Goal: Task Accomplishment & Management: Use online tool/utility

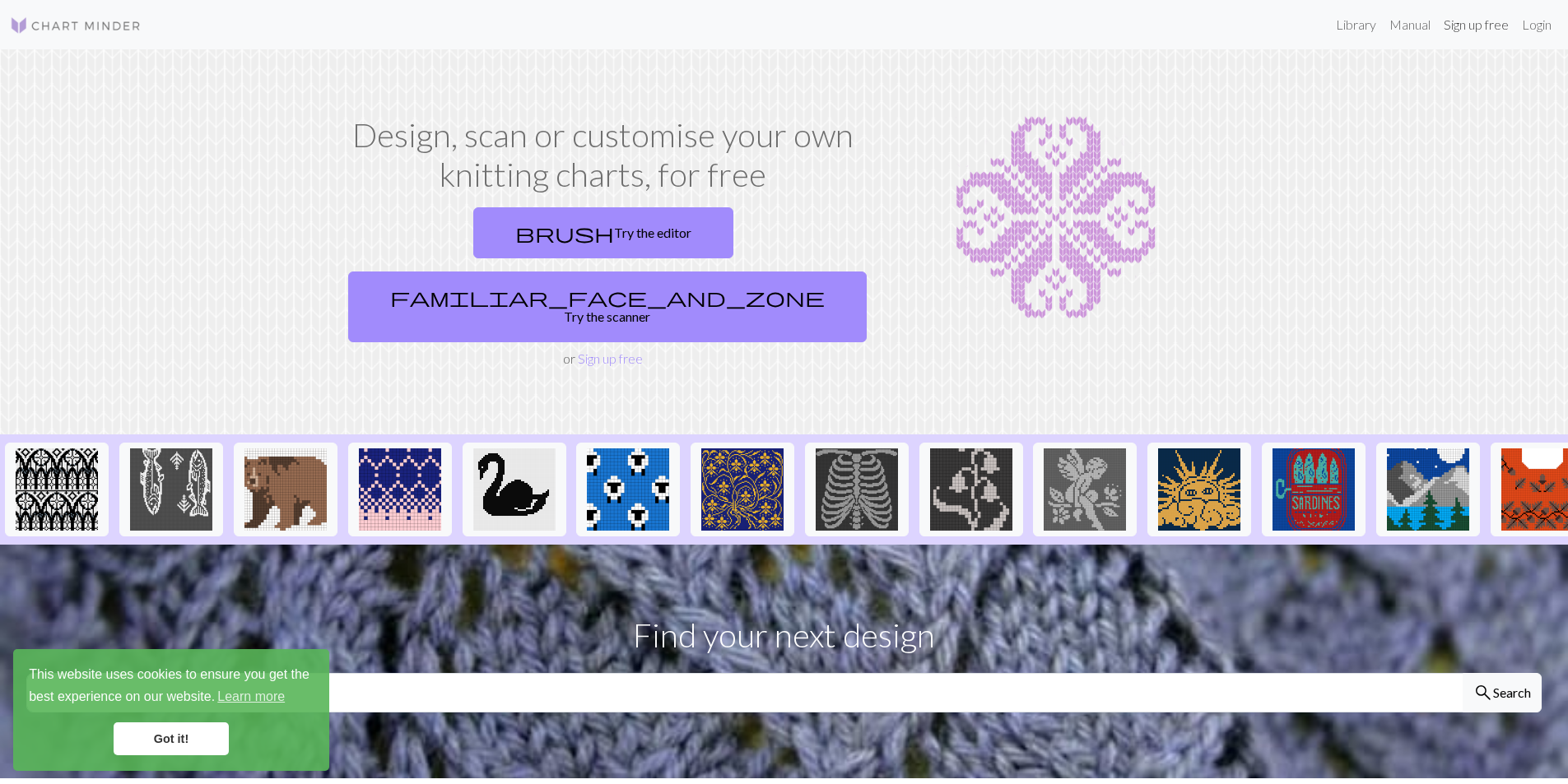
click at [1458, 27] on link "Sign up free" at bounding box center [1476, 24] width 78 height 33
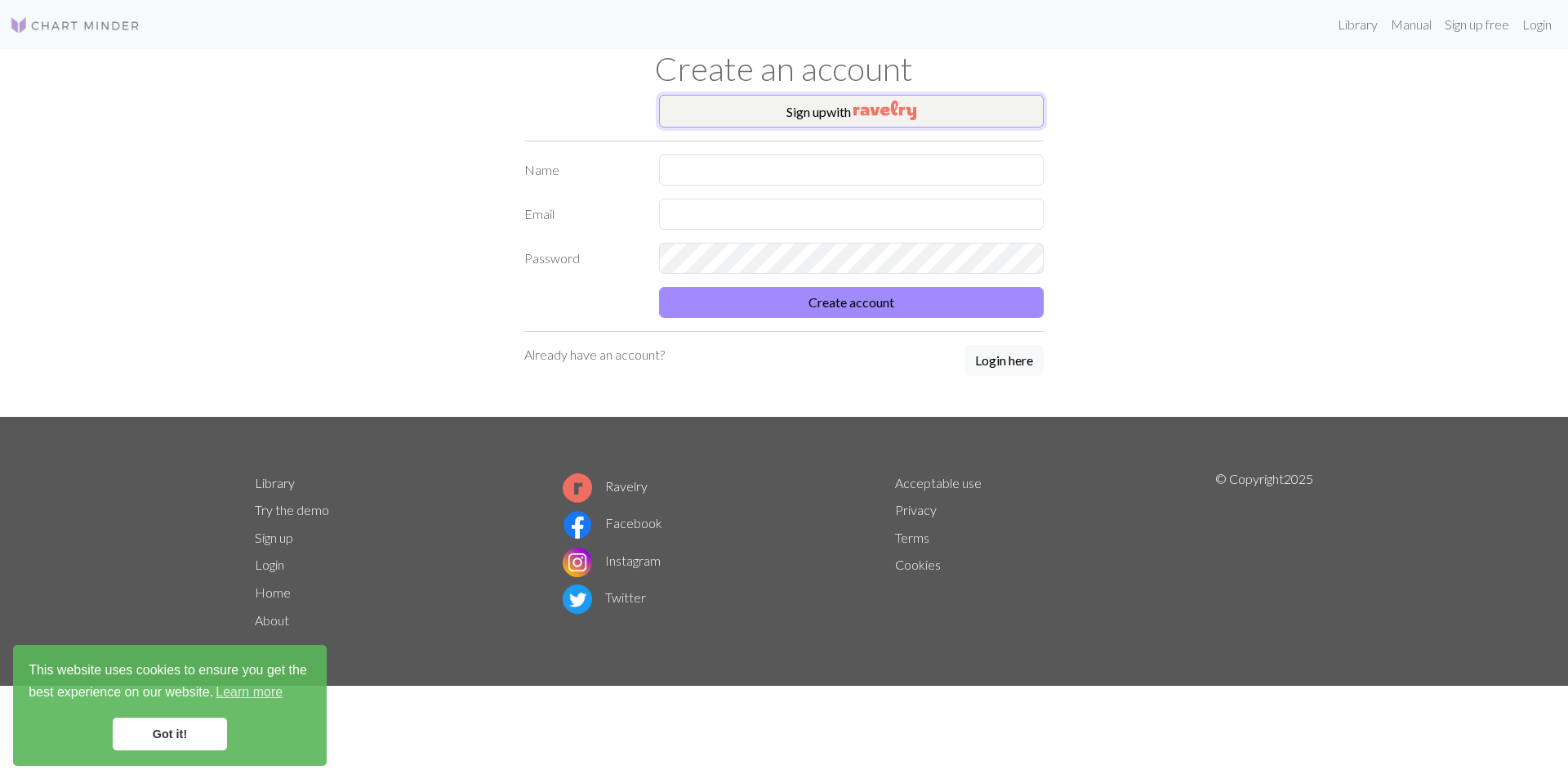
click at [784, 108] on button "Sign up with" at bounding box center [851, 111] width 384 height 33
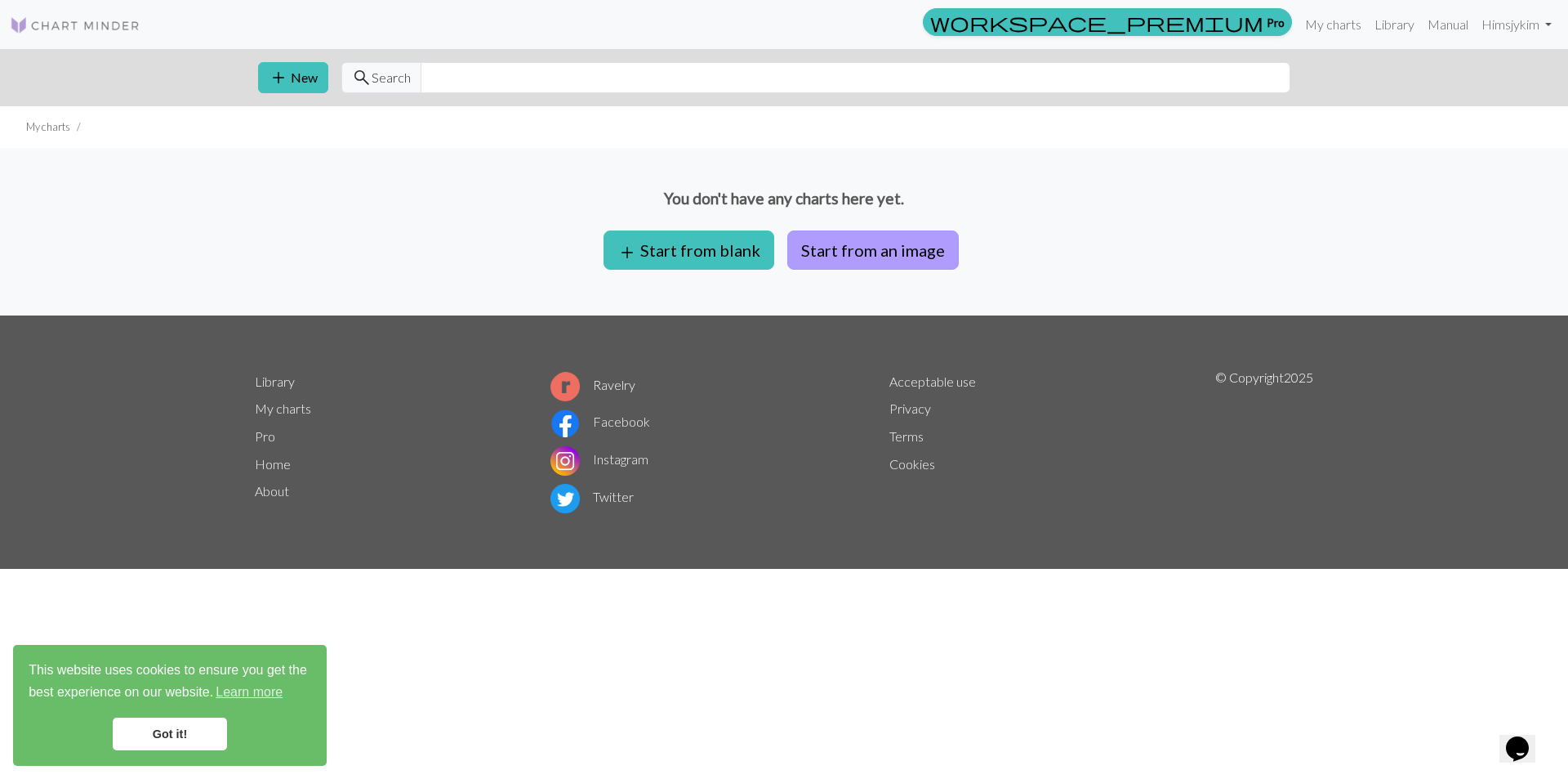
click at [883, 255] on button "Start from an image" at bounding box center [873, 250] width 171 height 39
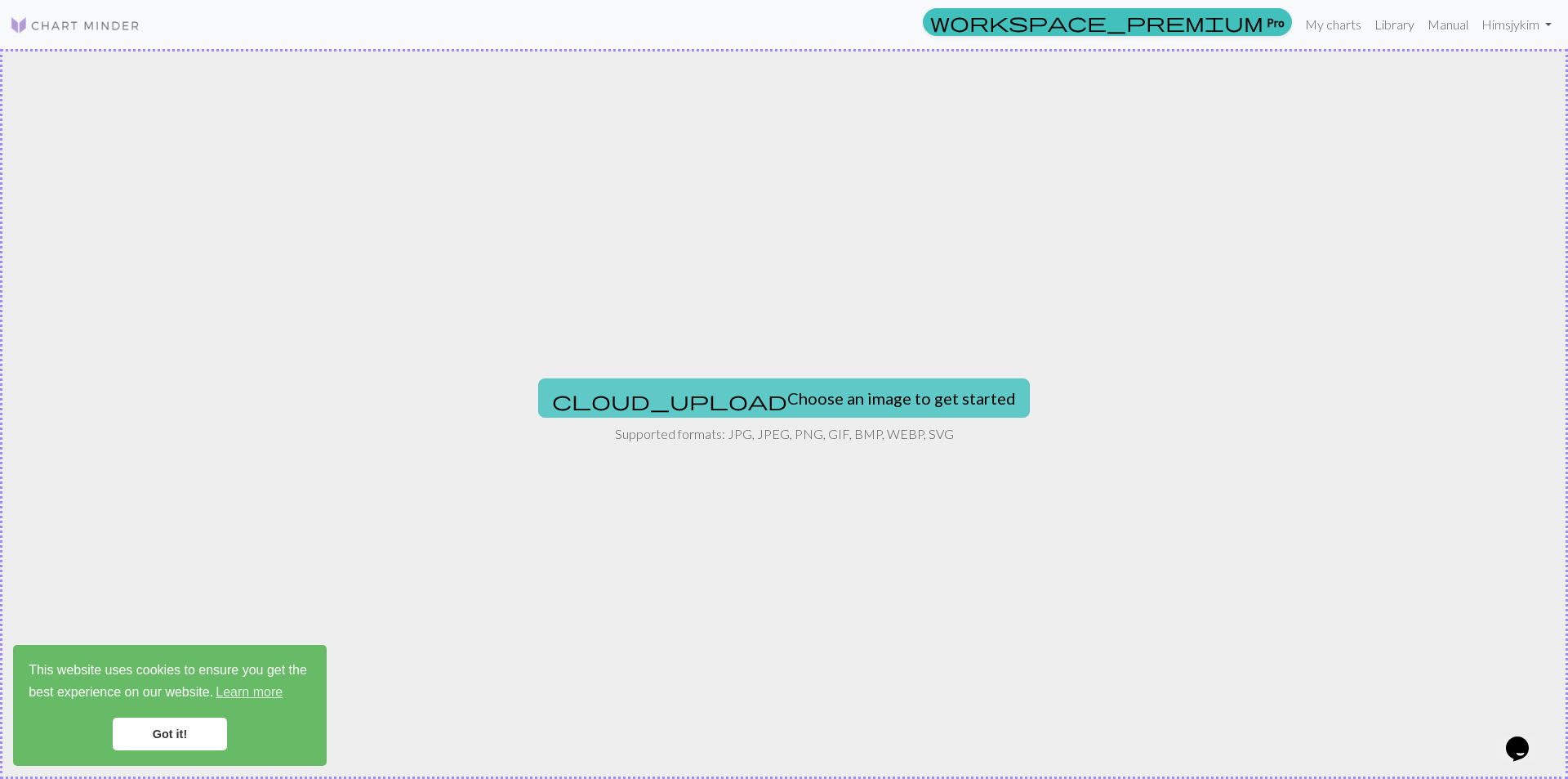
click at [832, 397] on button "cloud_upload Choose an image to get started" at bounding box center [784, 398] width 492 height 39
type input "C:\fakepath\CF공유.동서식품.카누_바리스타04.jpg"
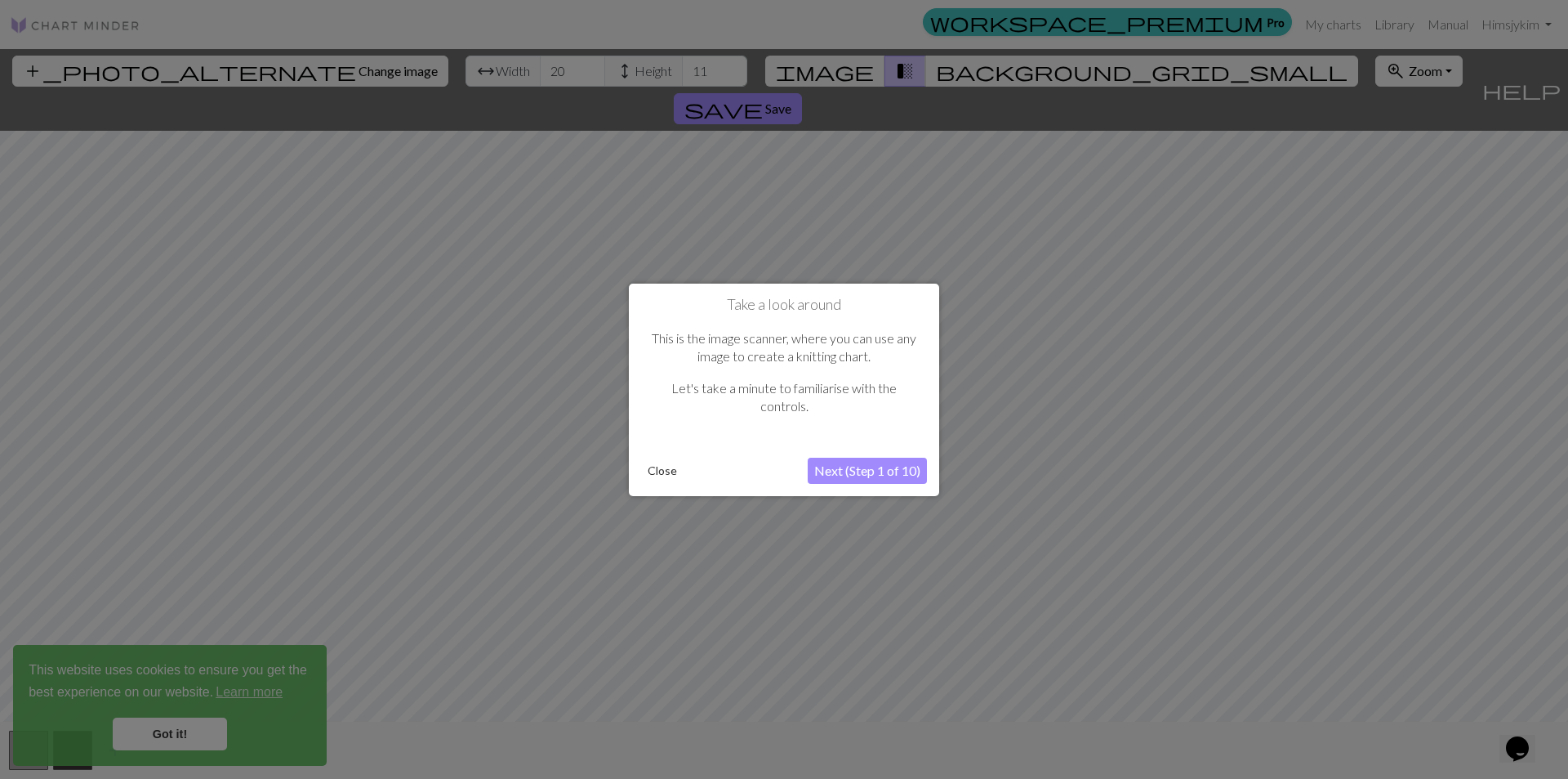
click at [854, 468] on button "Next (Step 1 of 10)" at bounding box center [867, 470] width 119 height 26
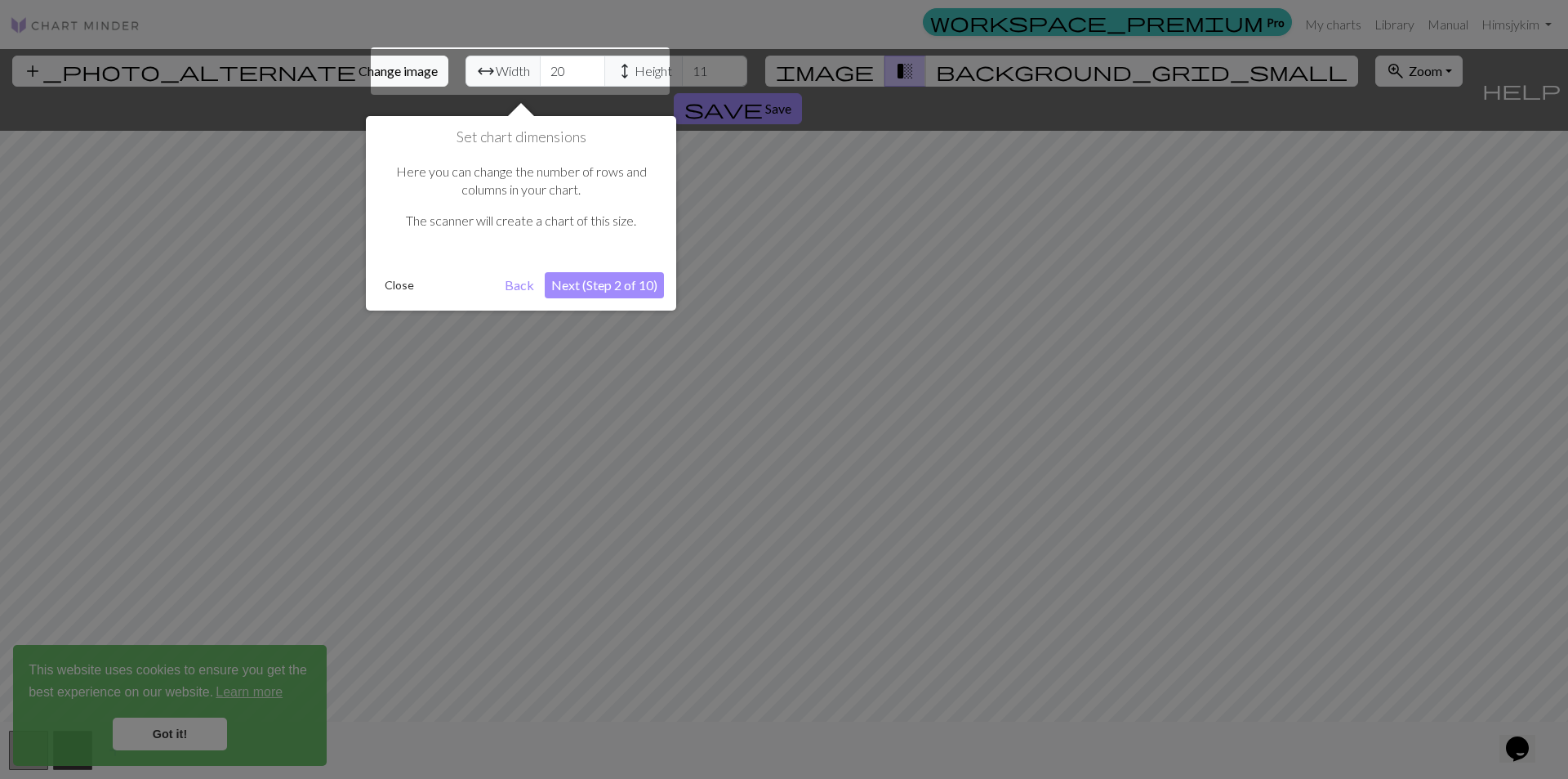
click at [601, 285] on button "Next (Step 2 of 10)" at bounding box center [604, 285] width 119 height 26
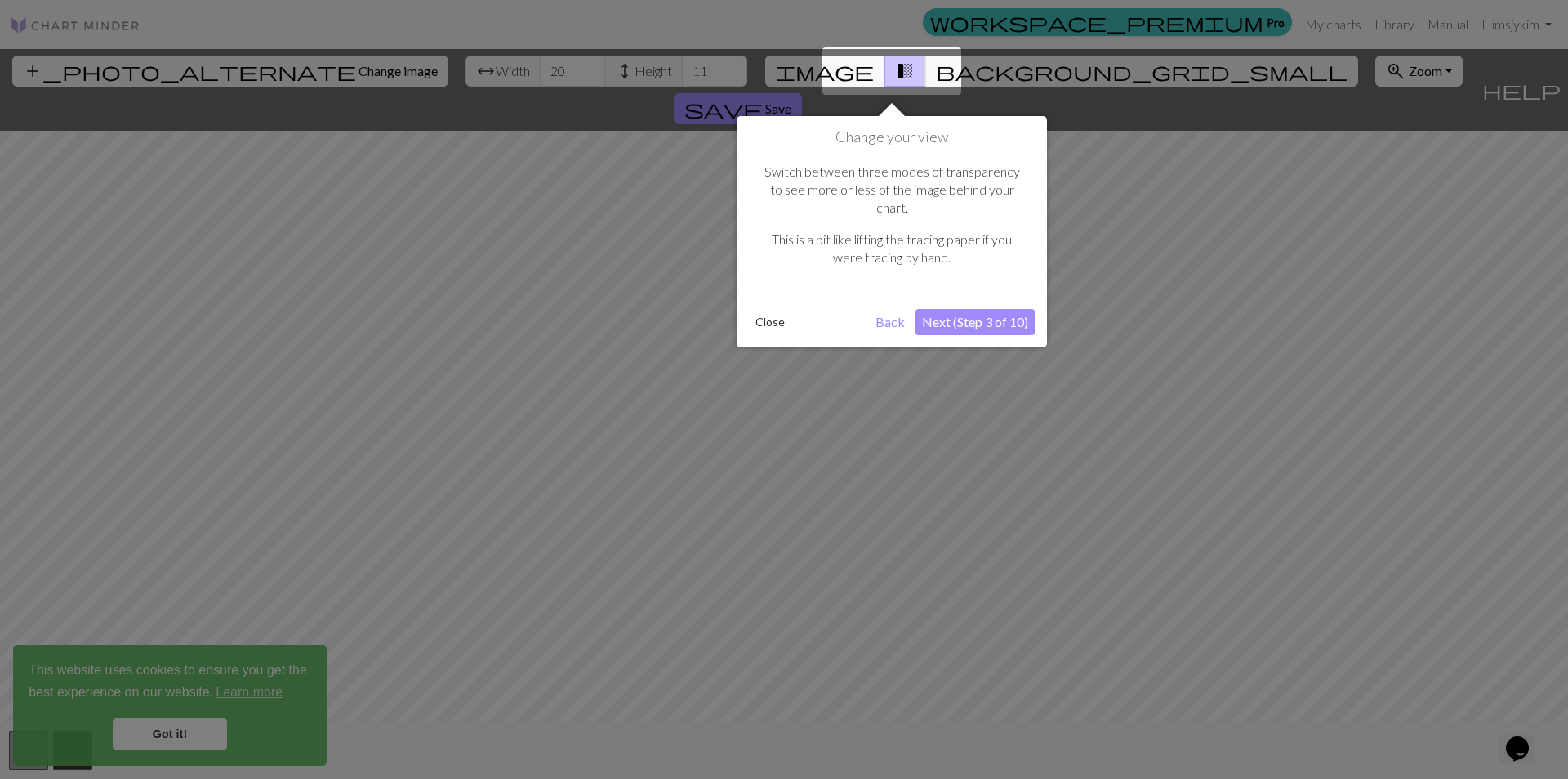
click at [959, 309] on button "Next (Step 3 of 10)" at bounding box center [975, 322] width 119 height 26
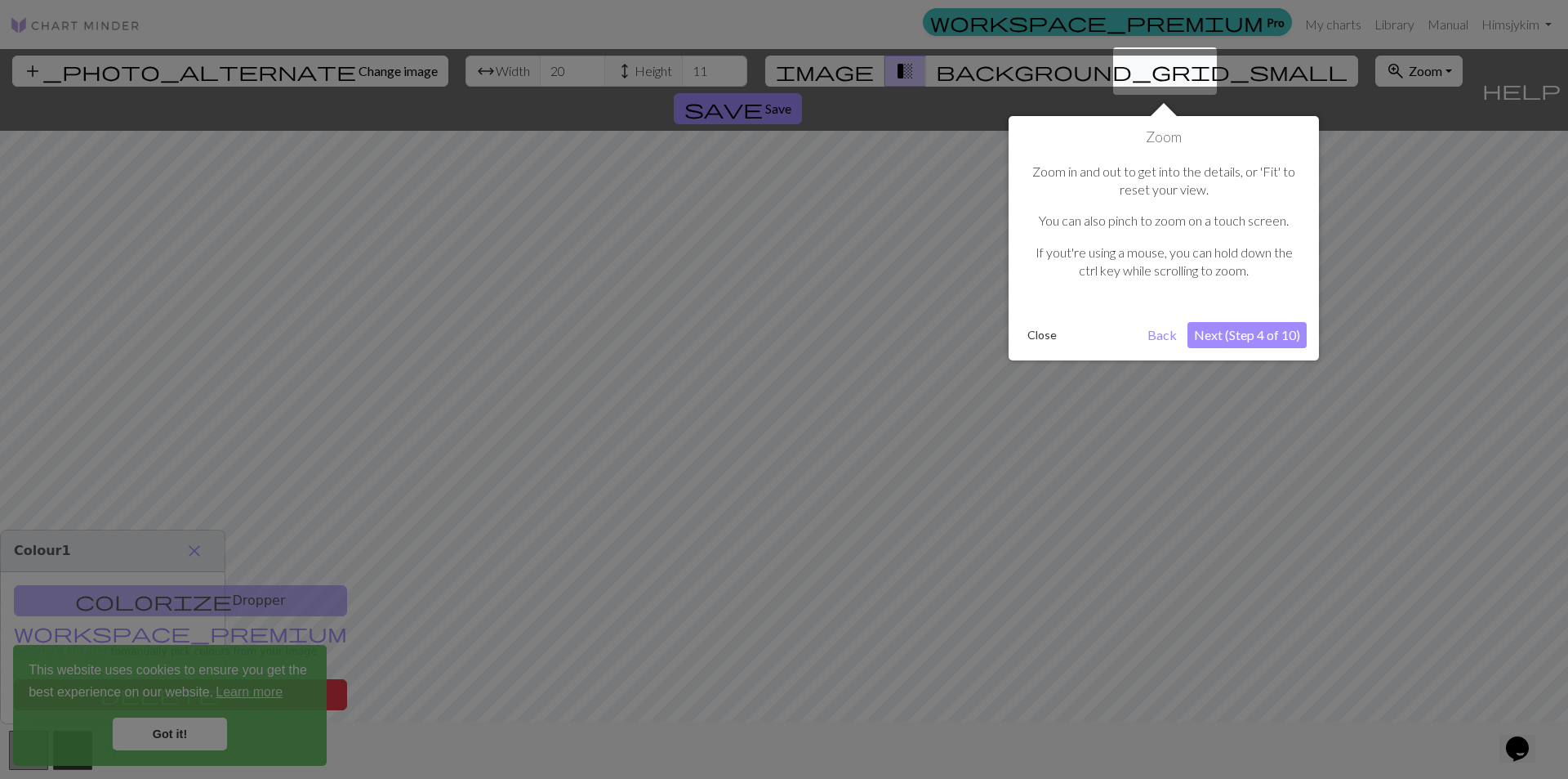
click at [1246, 334] on button "Next (Step 4 of 10)" at bounding box center [1246, 334] width 119 height 26
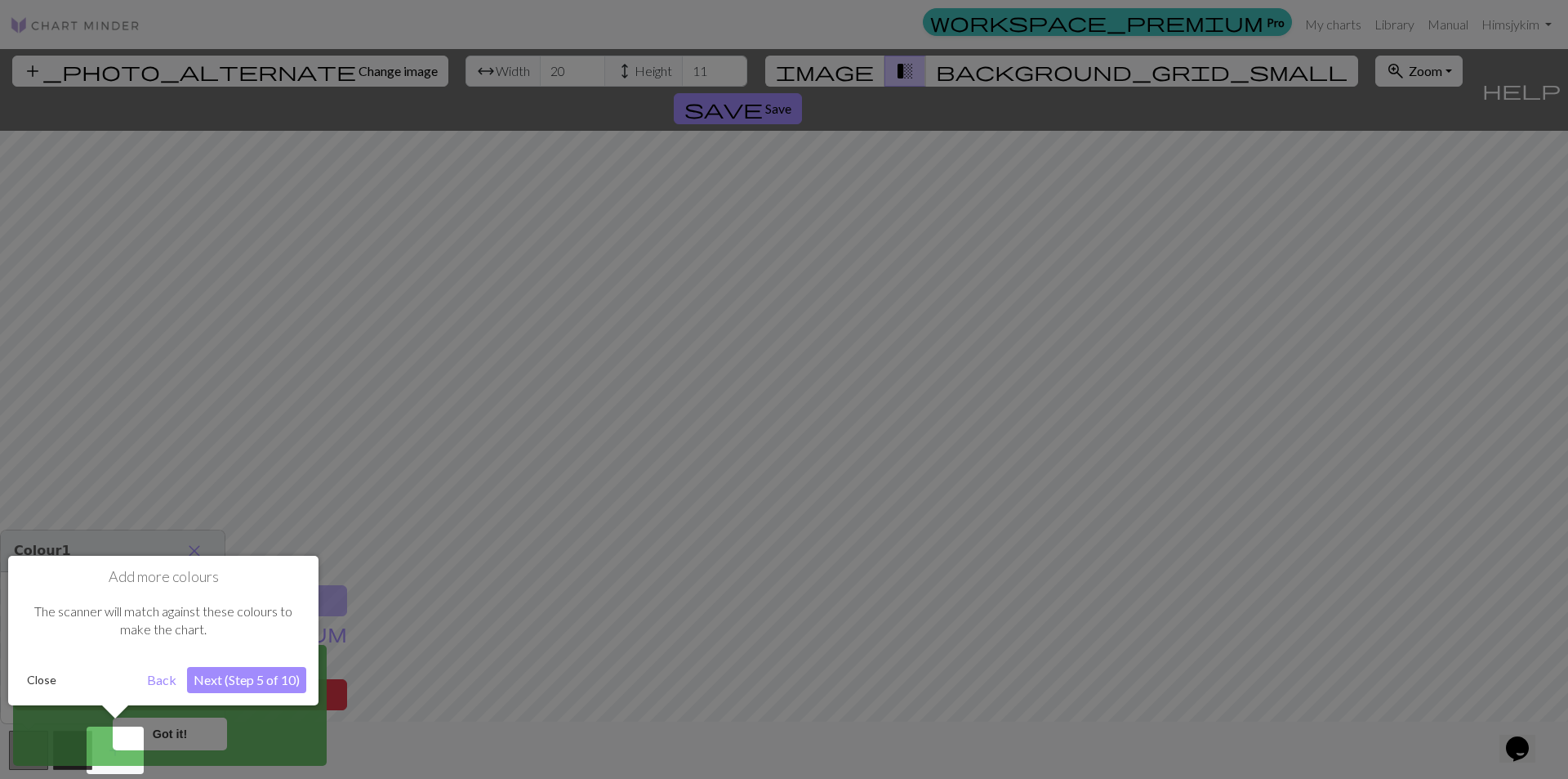
click at [39, 682] on button "Close" at bounding box center [42, 679] width 43 height 24
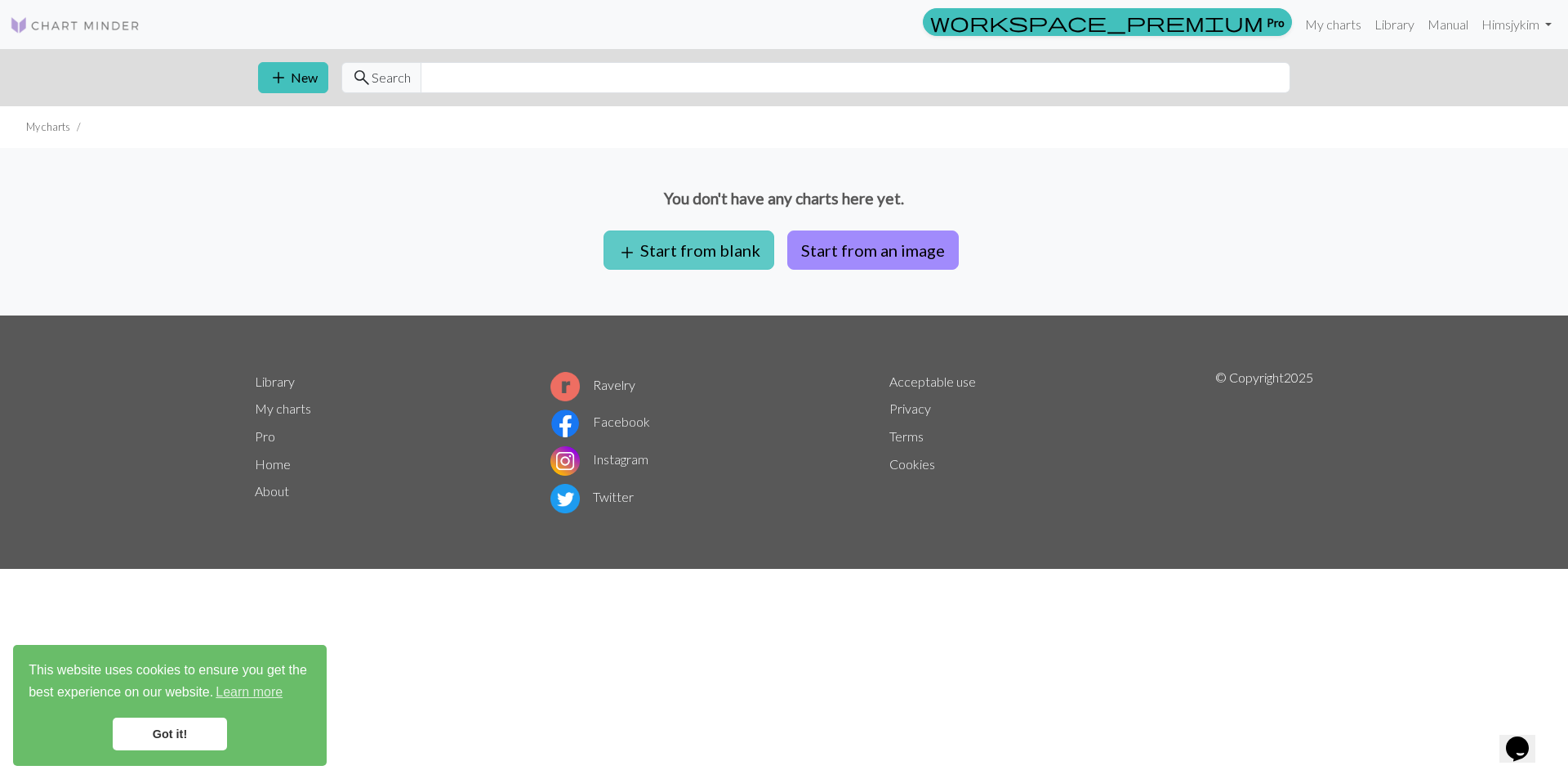
click at [728, 245] on button "add Start from blank" at bounding box center [689, 250] width 170 height 39
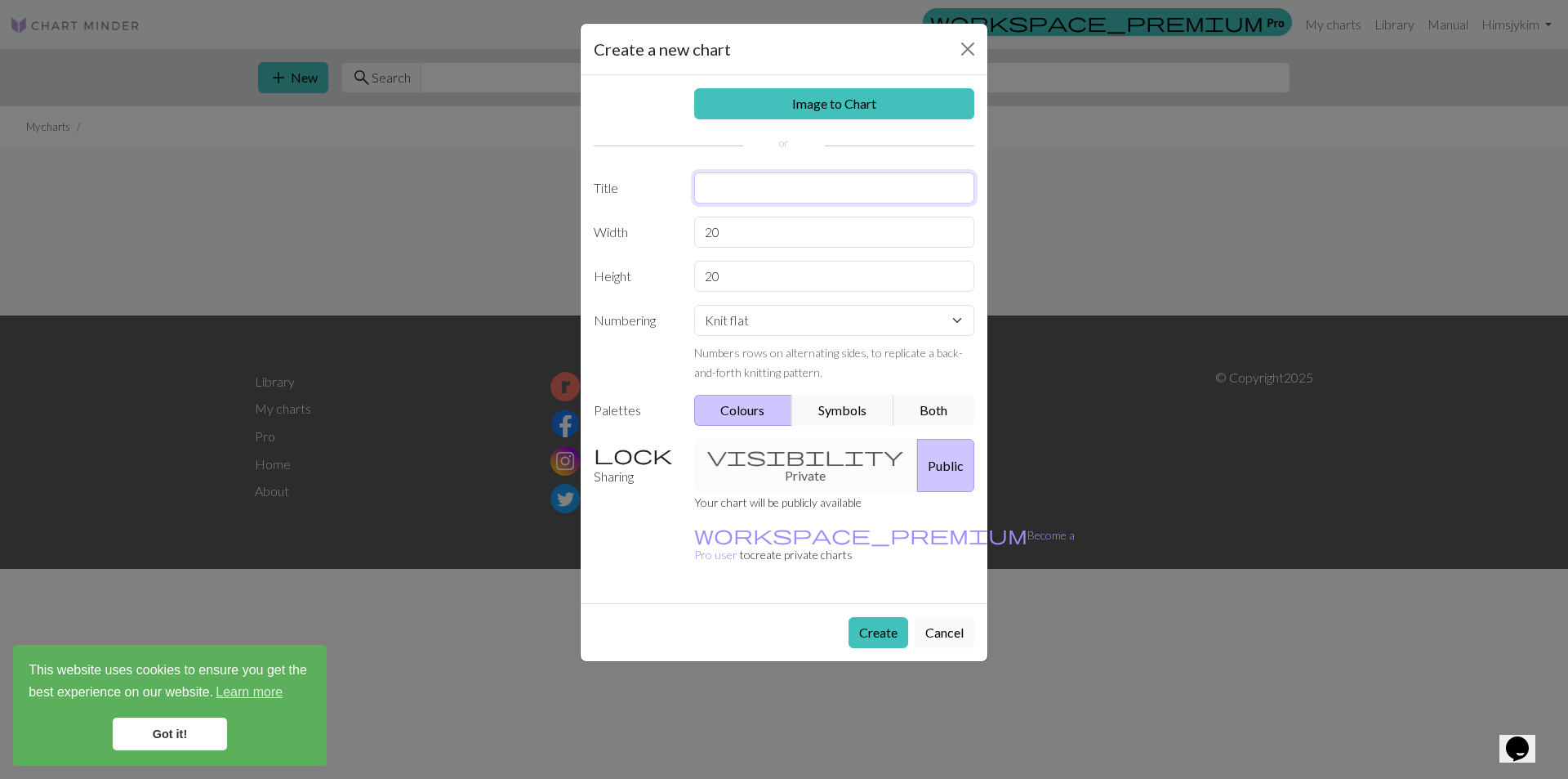
click at [759, 189] on input "text" at bounding box center [835, 188] width 281 height 31
type input "kanu sweate"
drag, startPoint x: 771, startPoint y: 235, endPoint x: 634, endPoint y: 240, distance: 137.1
click at [634, 240] on div "Width 20" at bounding box center [784, 233] width 400 height 31
type input "140"
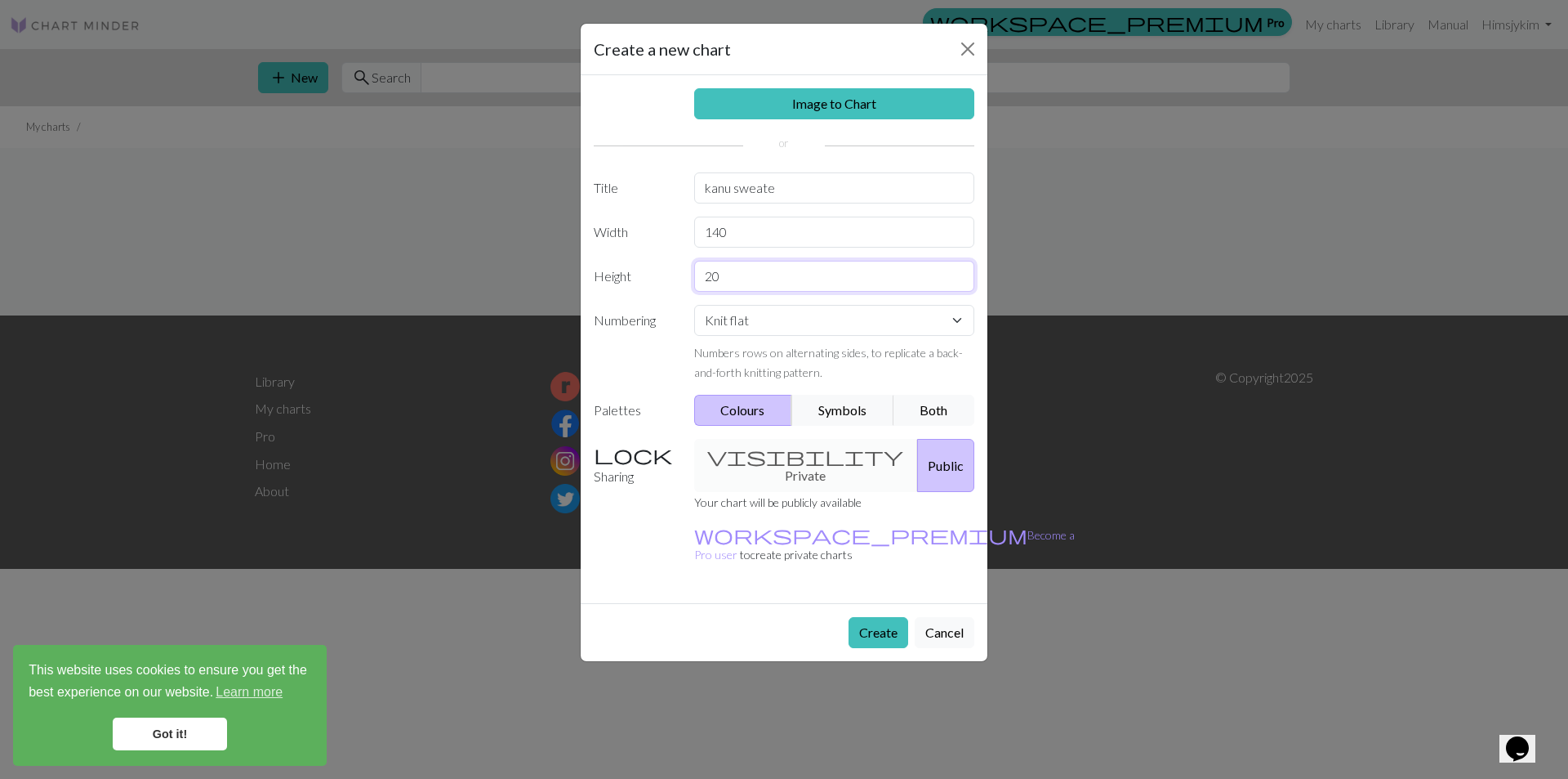
drag, startPoint x: 738, startPoint y: 275, endPoint x: 519, endPoint y: 278, distance: 219.0
click at [519, 278] on div "Create a new chart Image to Chart Title kanu sweate Width 140 Height 20 Numberi…" at bounding box center [784, 390] width 1568 height 779
type input "100"
click at [783, 456] on div "visibility Private Public" at bounding box center [835, 465] width 300 height 53
click at [754, 458] on div "visibility Private Public" at bounding box center [835, 465] width 300 height 53
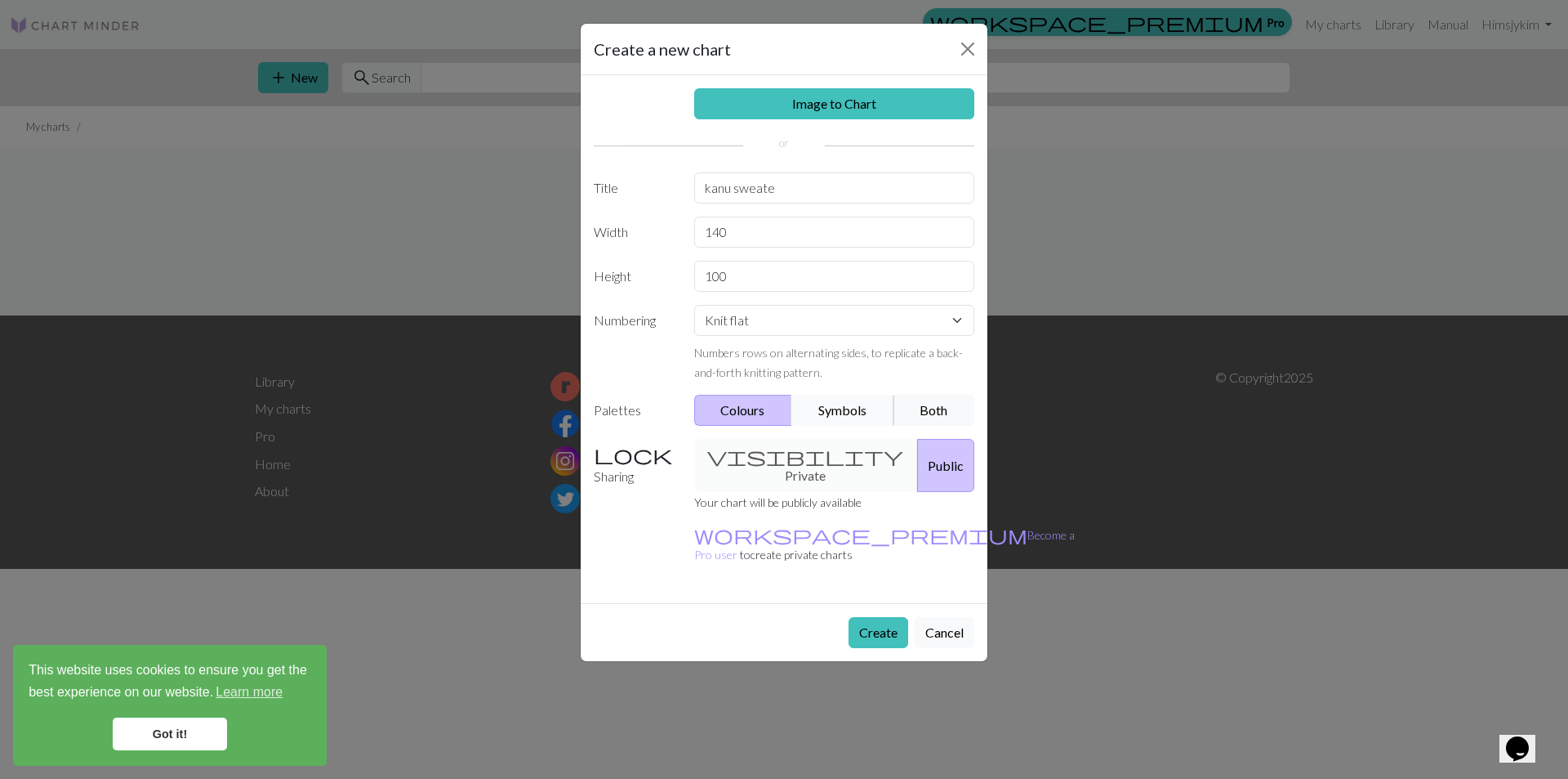
click at [858, 406] on button "Symbols" at bounding box center [843, 410] width 103 height 31
click at [940, 415] on button "Both" at bounding box center [935, 410] width 81 height 31
click at [874, 617] on button "Create" at bounding box center [878, 633] width 60 height 31
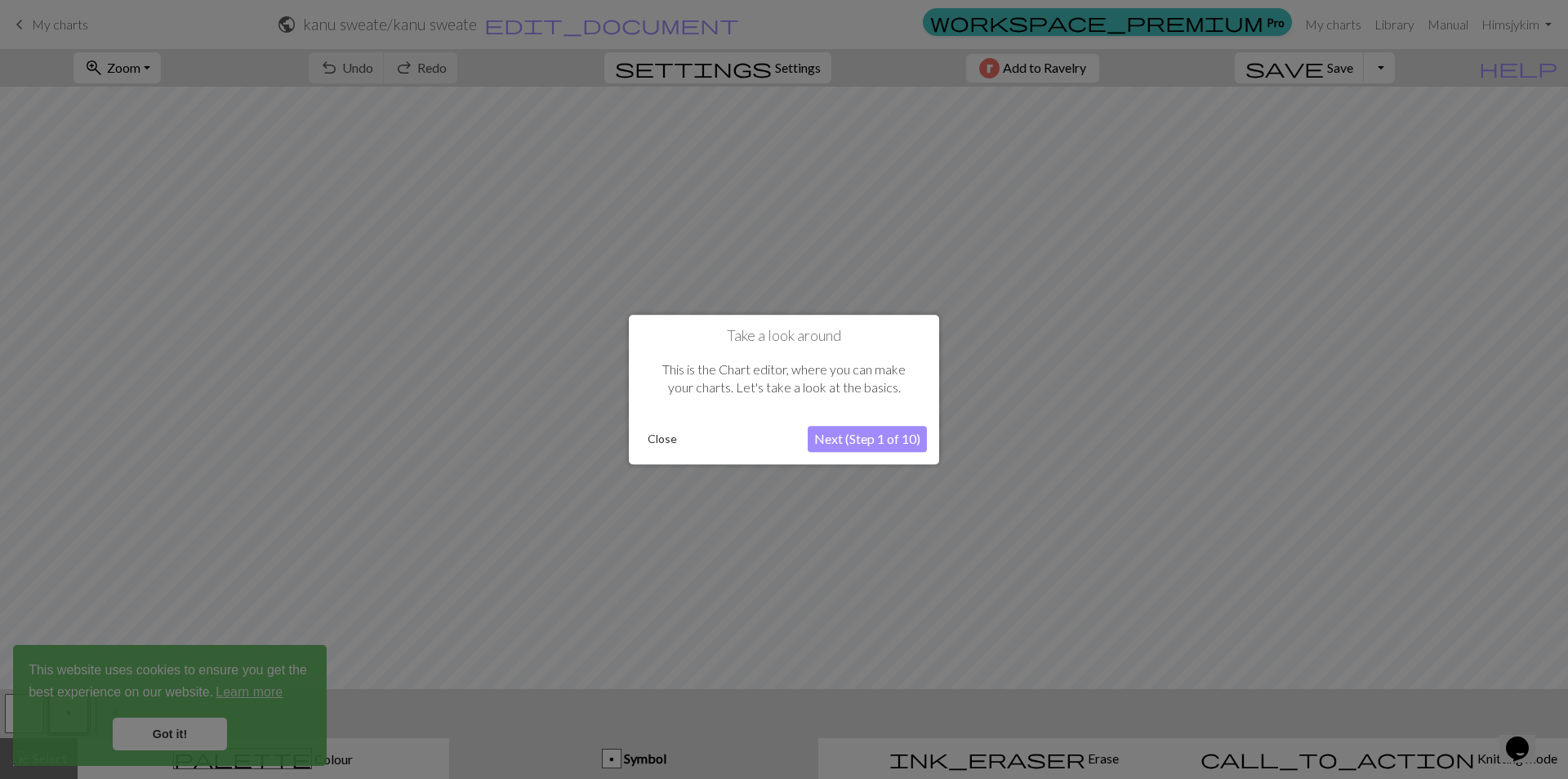
click at [879, 440] on button "Next (Step 1 of 10)" at bounding box center [867, 438] width 119 height 26
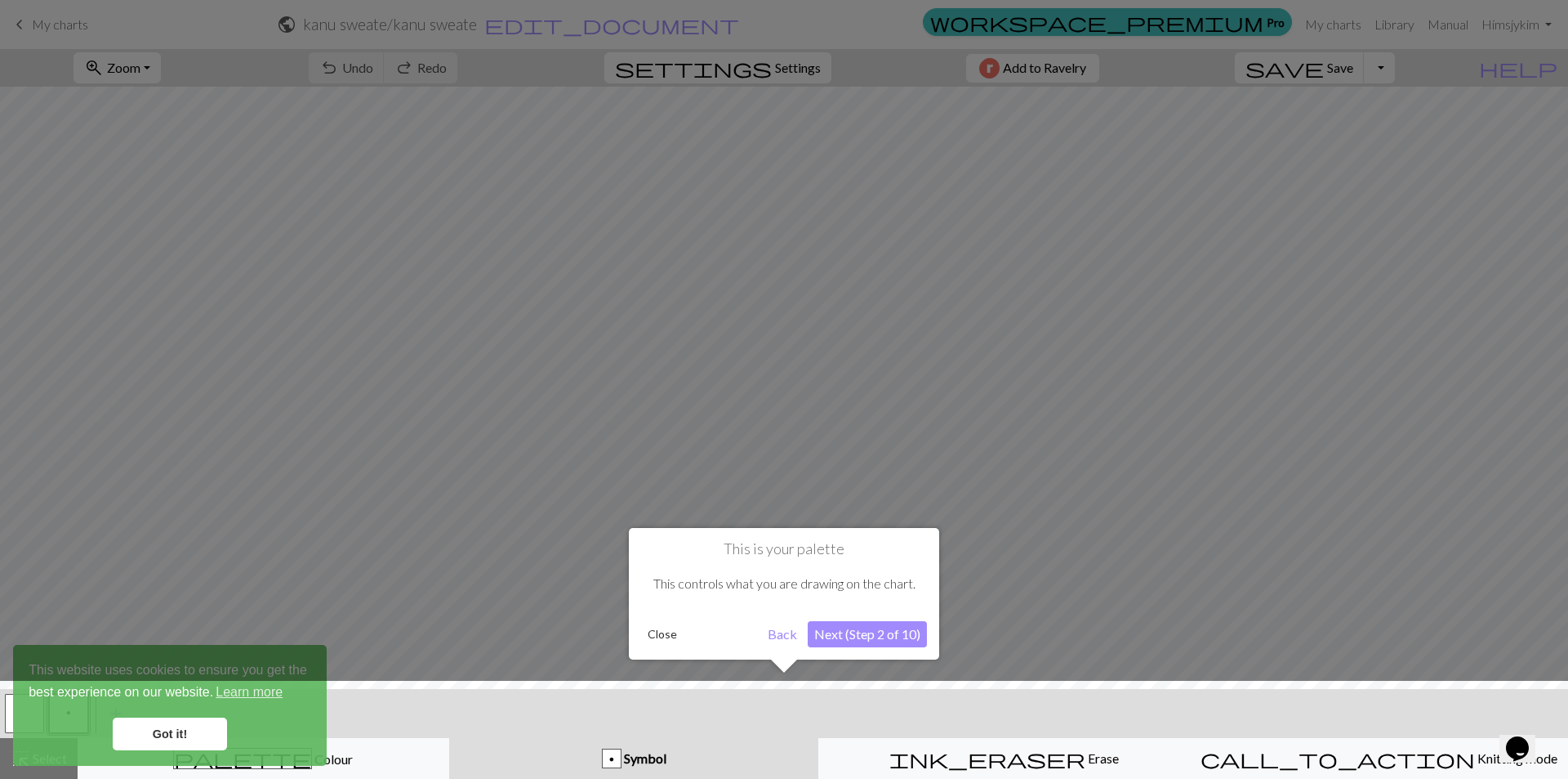
click at [906, 633] on button "Next (Step 2 of 10)" at bounding box center [867, 634] width 119 height 26
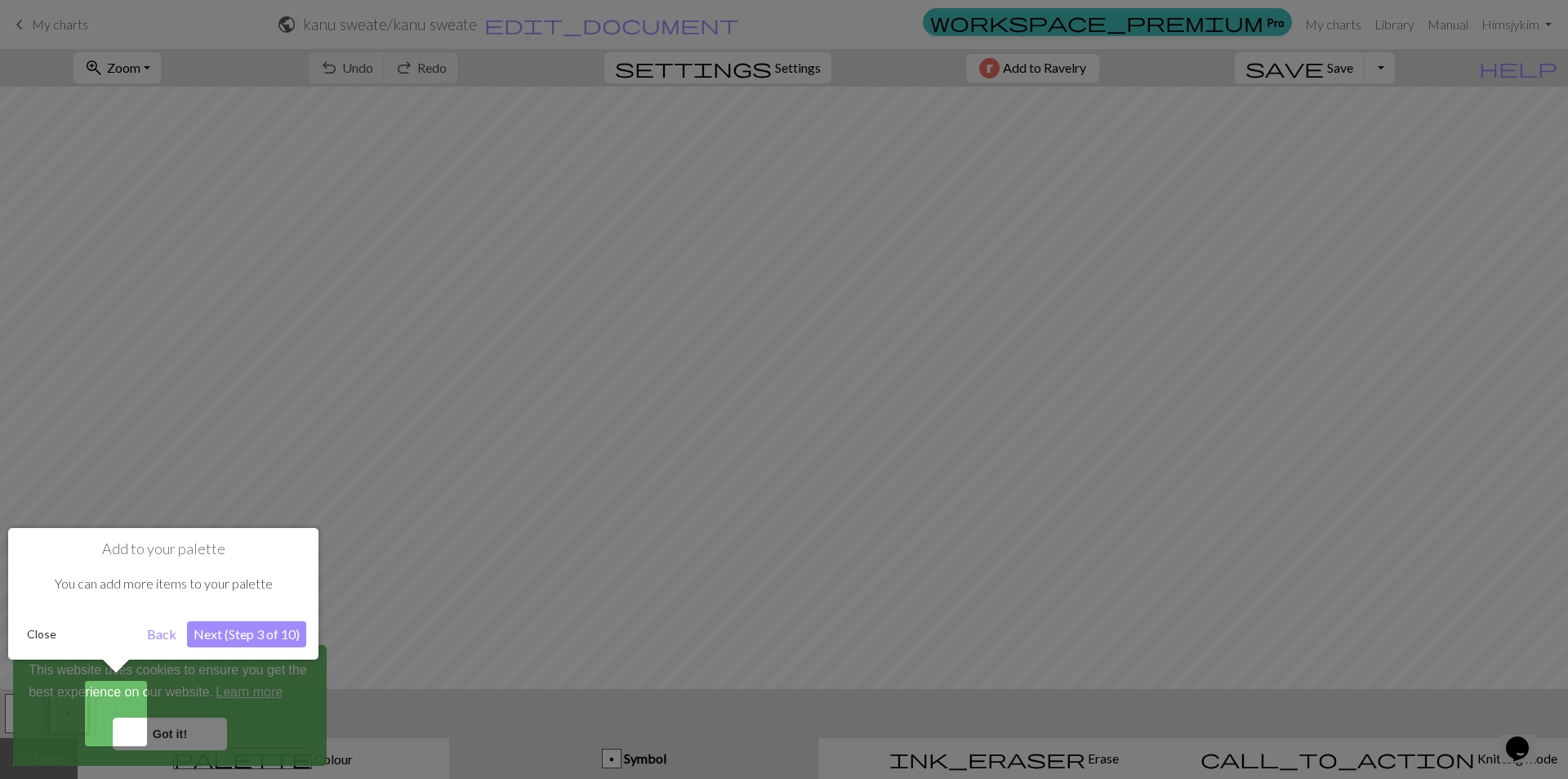
click at [257, 635] on button "Next (Step 3 of 10)" at bounding box center [246, 634] width 119 height 26
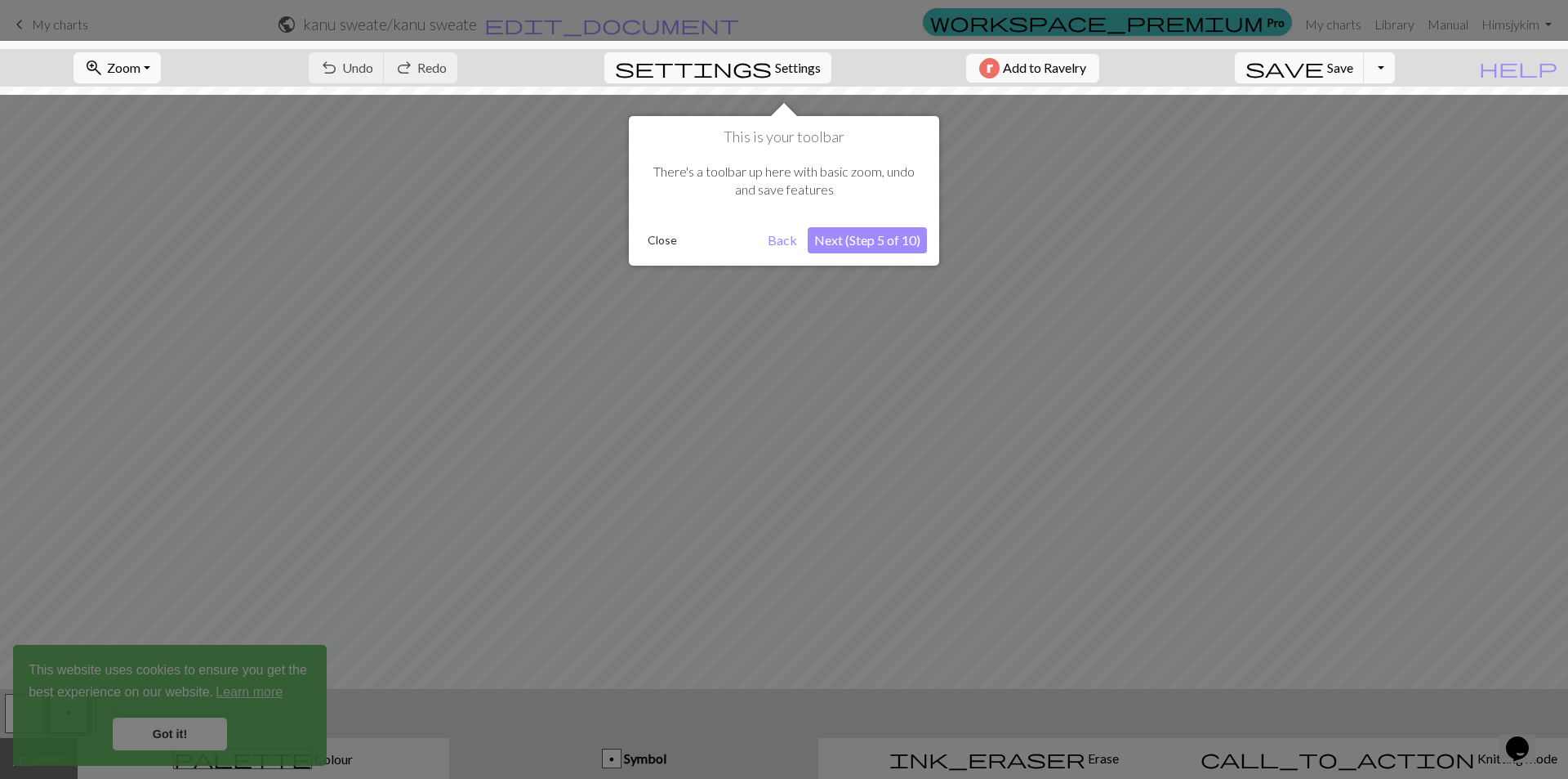
click at [887, 235] on button "Next (Step 5 of 10)" at bounding box center [867, 239] width 119 height 26
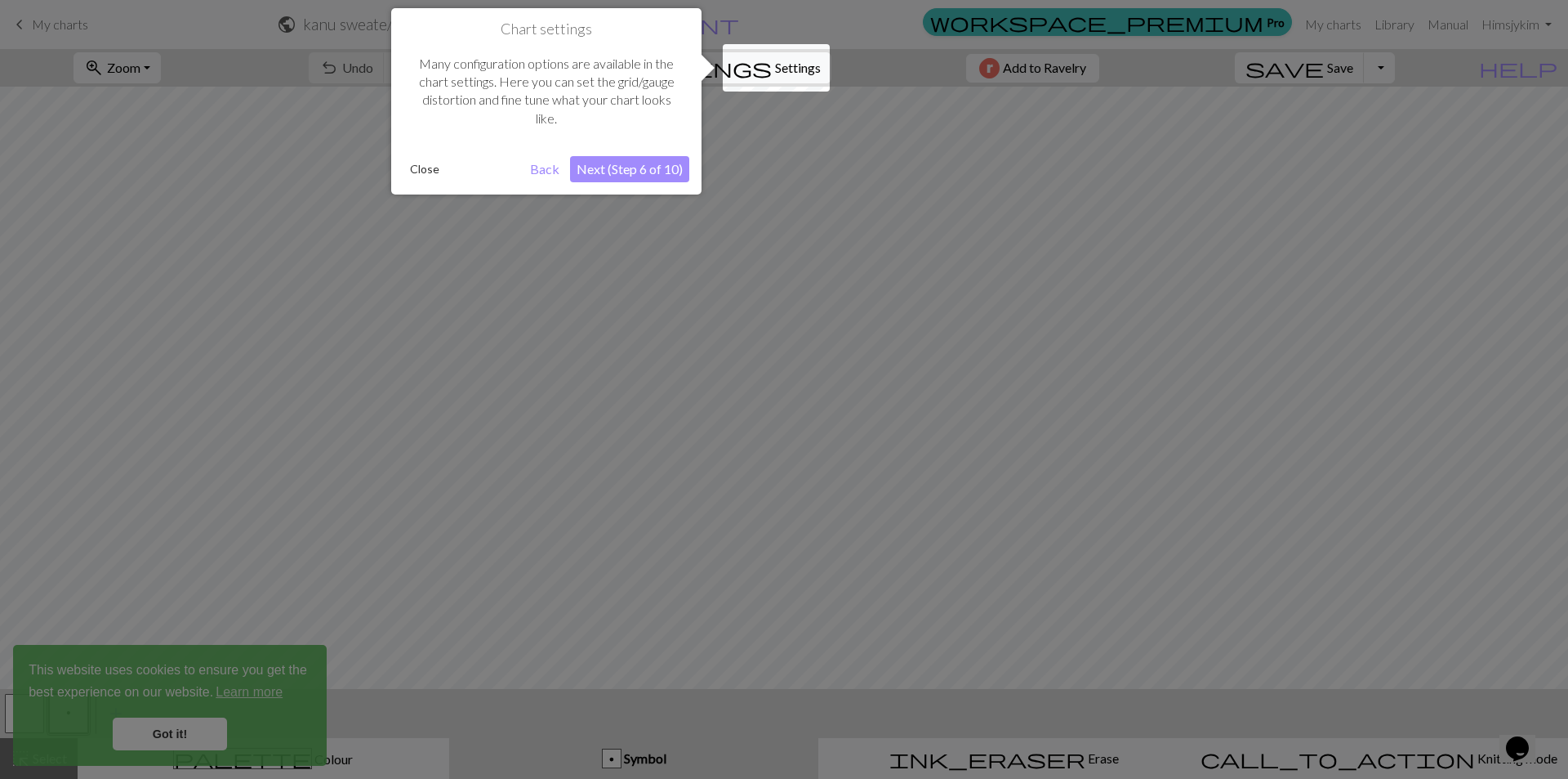
click at [619, 174] on button "Next (Step 6 of 10)" at bounding box center [630, 169] width 119 height 26
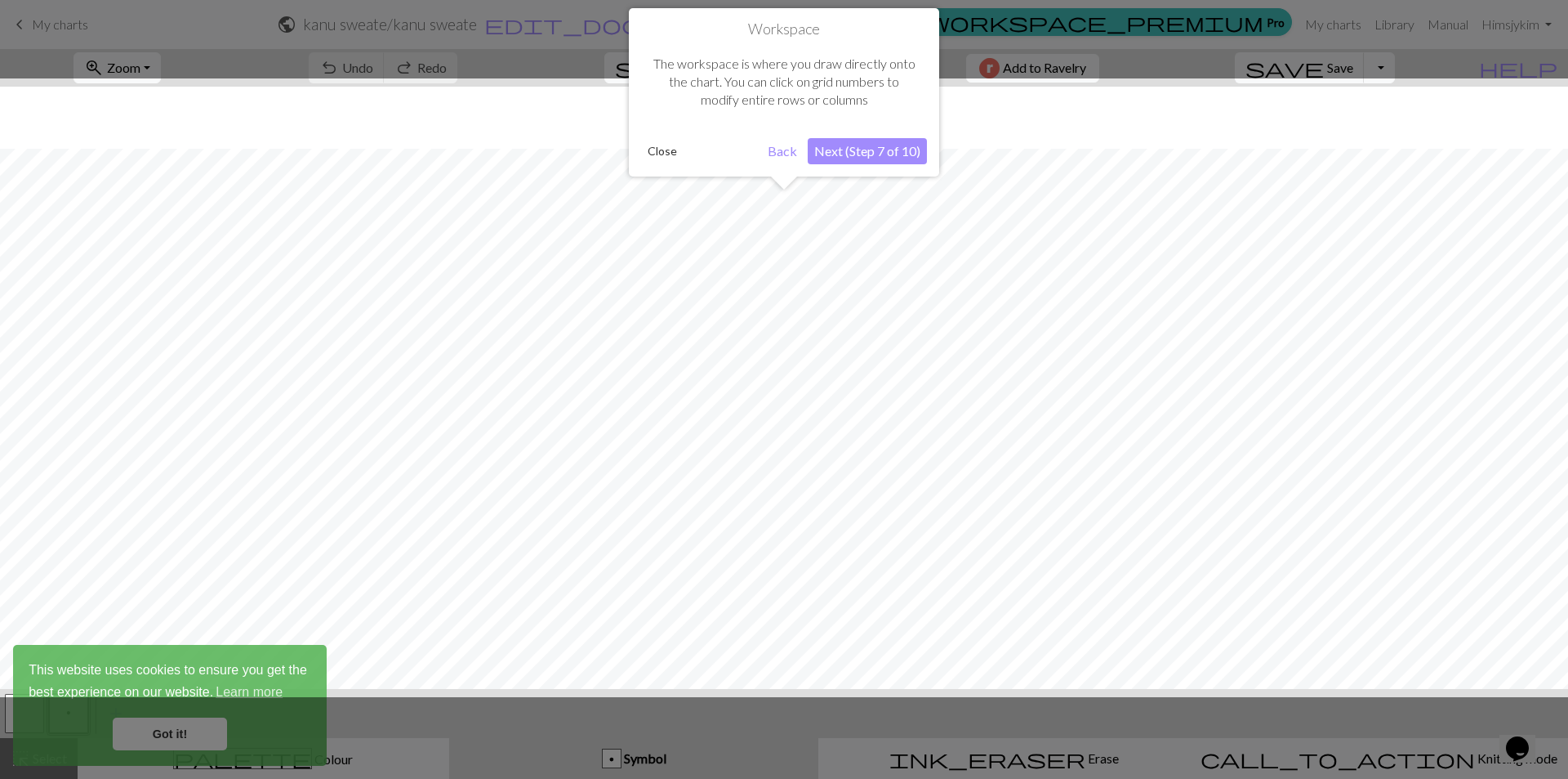
scroll to position [62, 0]
click at [876, 151] on button "Next (Step 7 of 10)" at bounding box center [867, 151] width 119 height 26
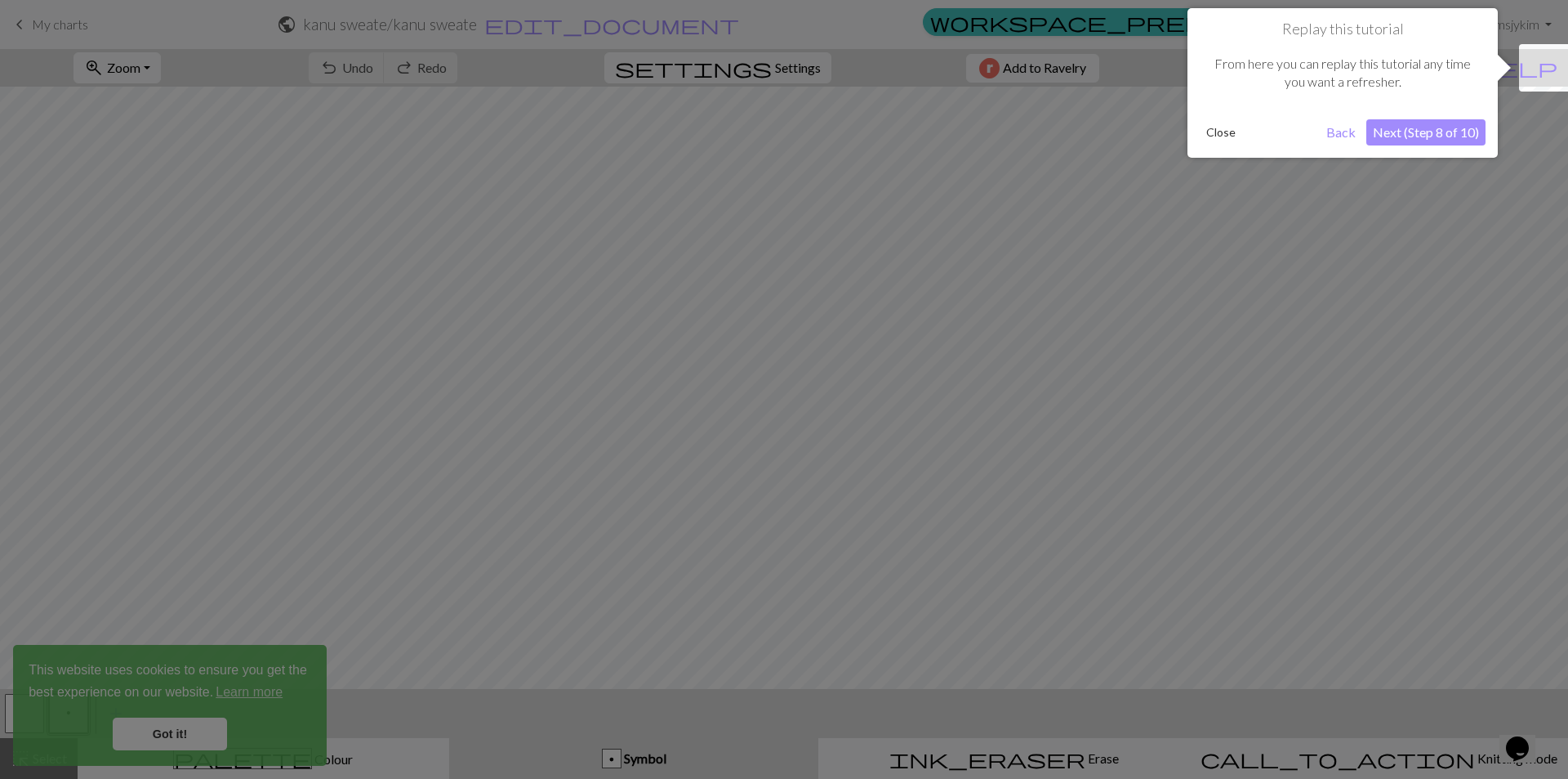
click at [1443, 133] on button "Next (Step 8 of 10)" at bounding box center [1426, 132] width 119 height 26
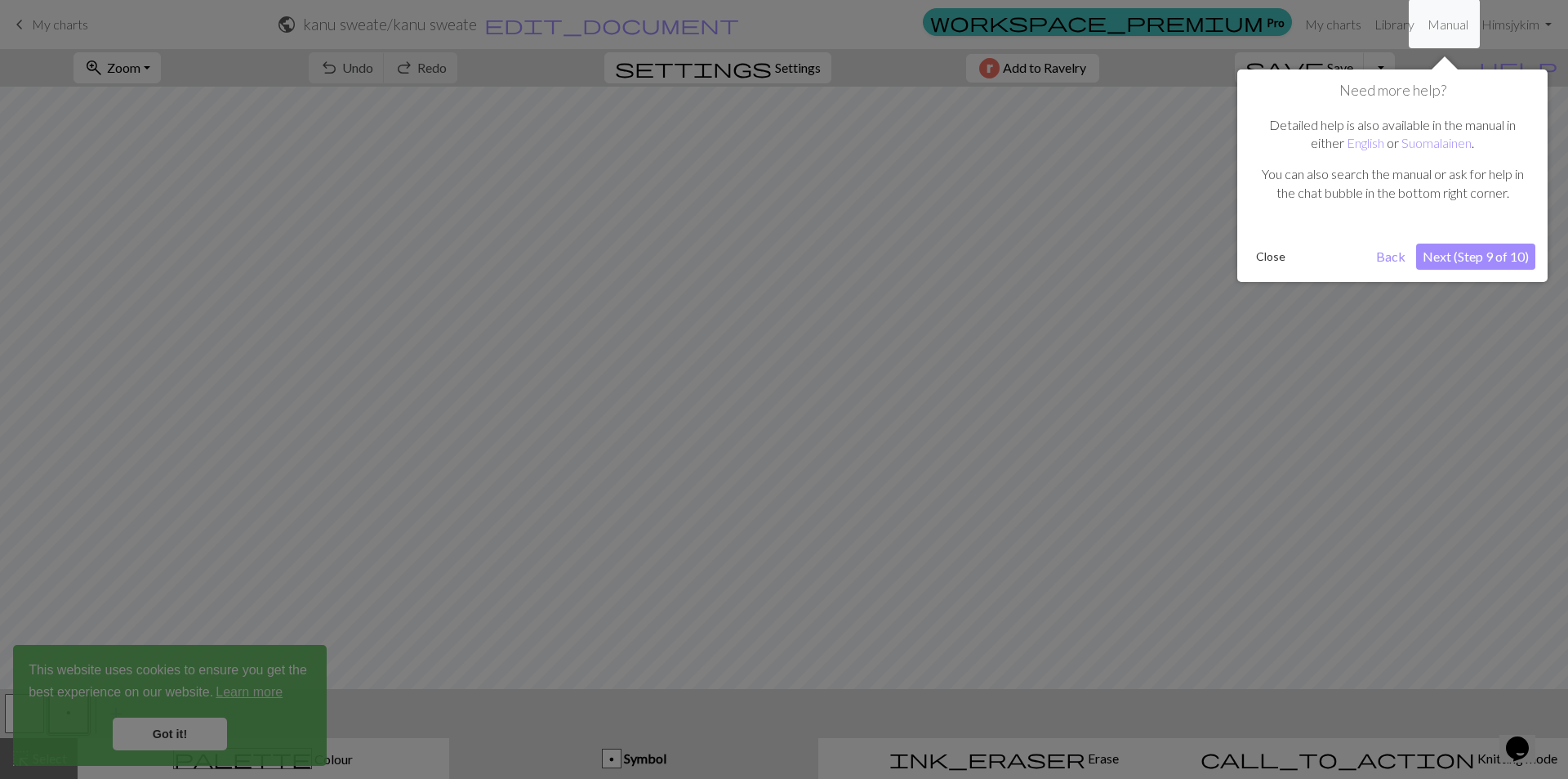
click at [1457, 259] on button "Next (Step 9 of 10)" at bounding box center [1476, 256] width 119 height 26
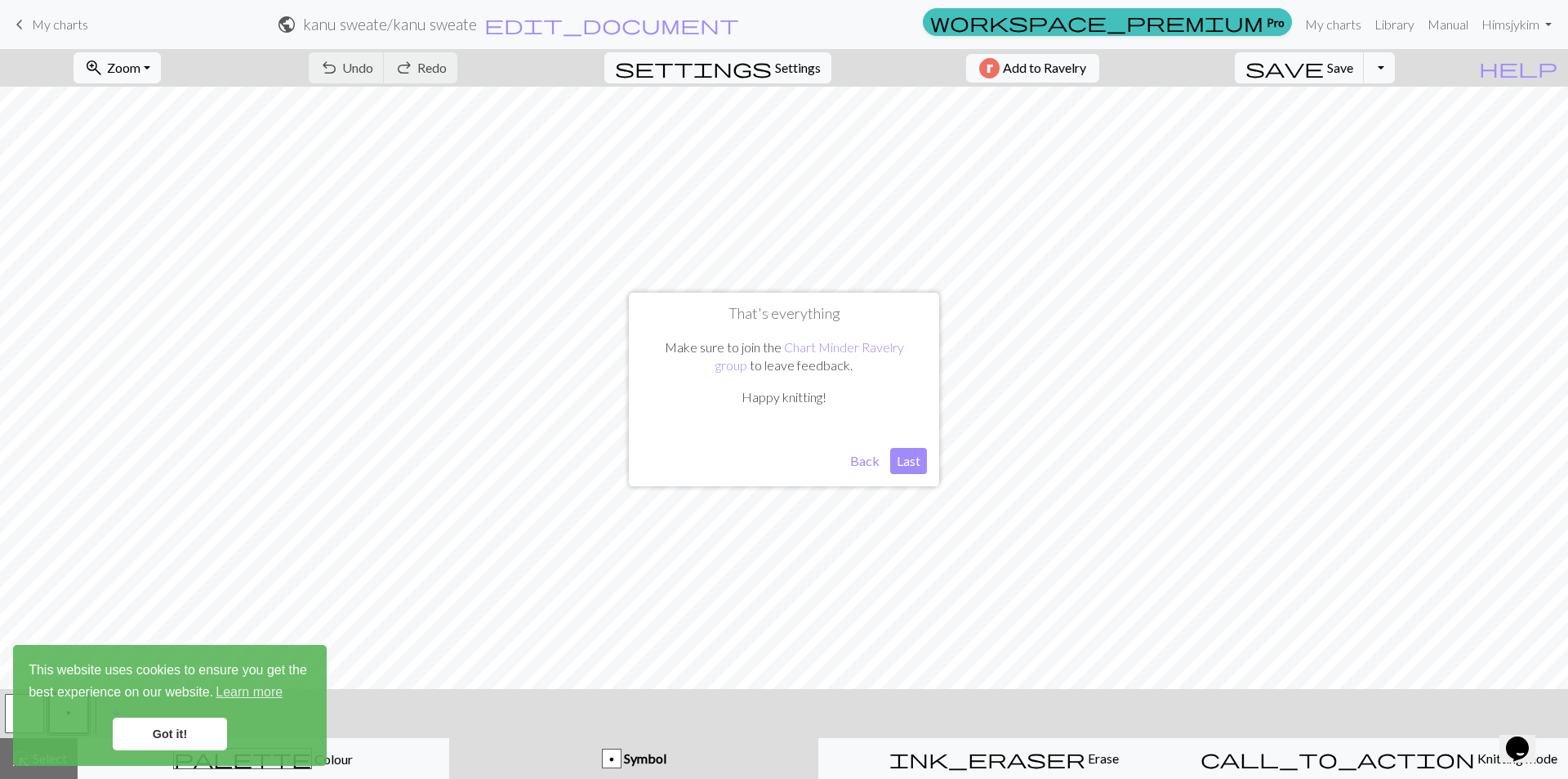
click at [901, 464] on button "Last" at bounding box center [908, 460] width 37 height 26
click at [165, 726] on link "Got it!" at bounding box center [169, 734] width 114 height 33
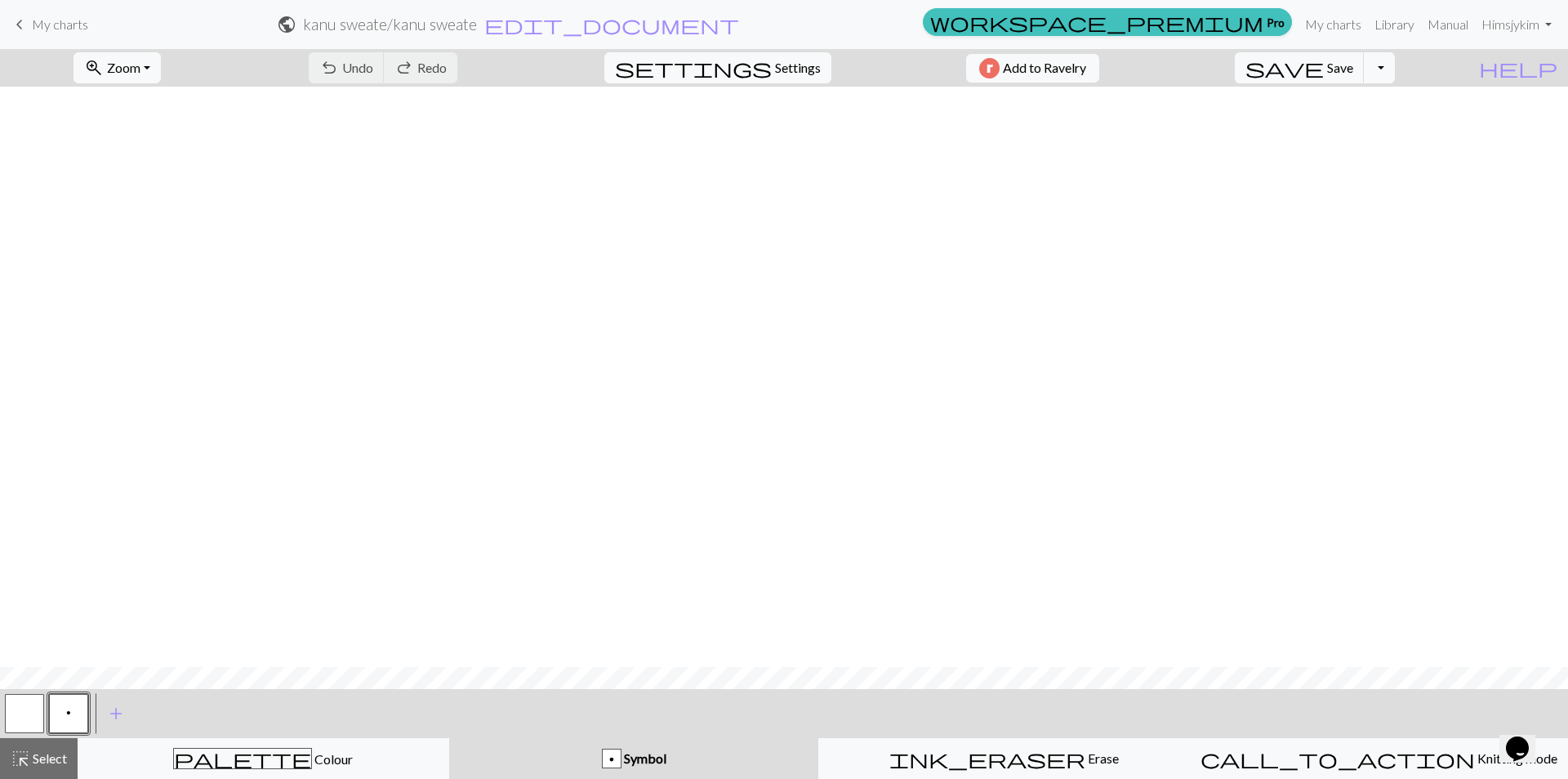
scroll to position [1118, 0]
click at [666, 761] on span "Symbol" at bounding box center [644, 758] width 45 height 16
click at [641, 758] on span "Symbol" at bounding box center [644, 758] width 45 height 16
drag, startPoint x: 641, startPoint y: 758, endPoint x: 609, endPoint y: 758, distance: 32.0
click at [609, 758] on div "p" at bounding box center [611, 759] width 18 height 19
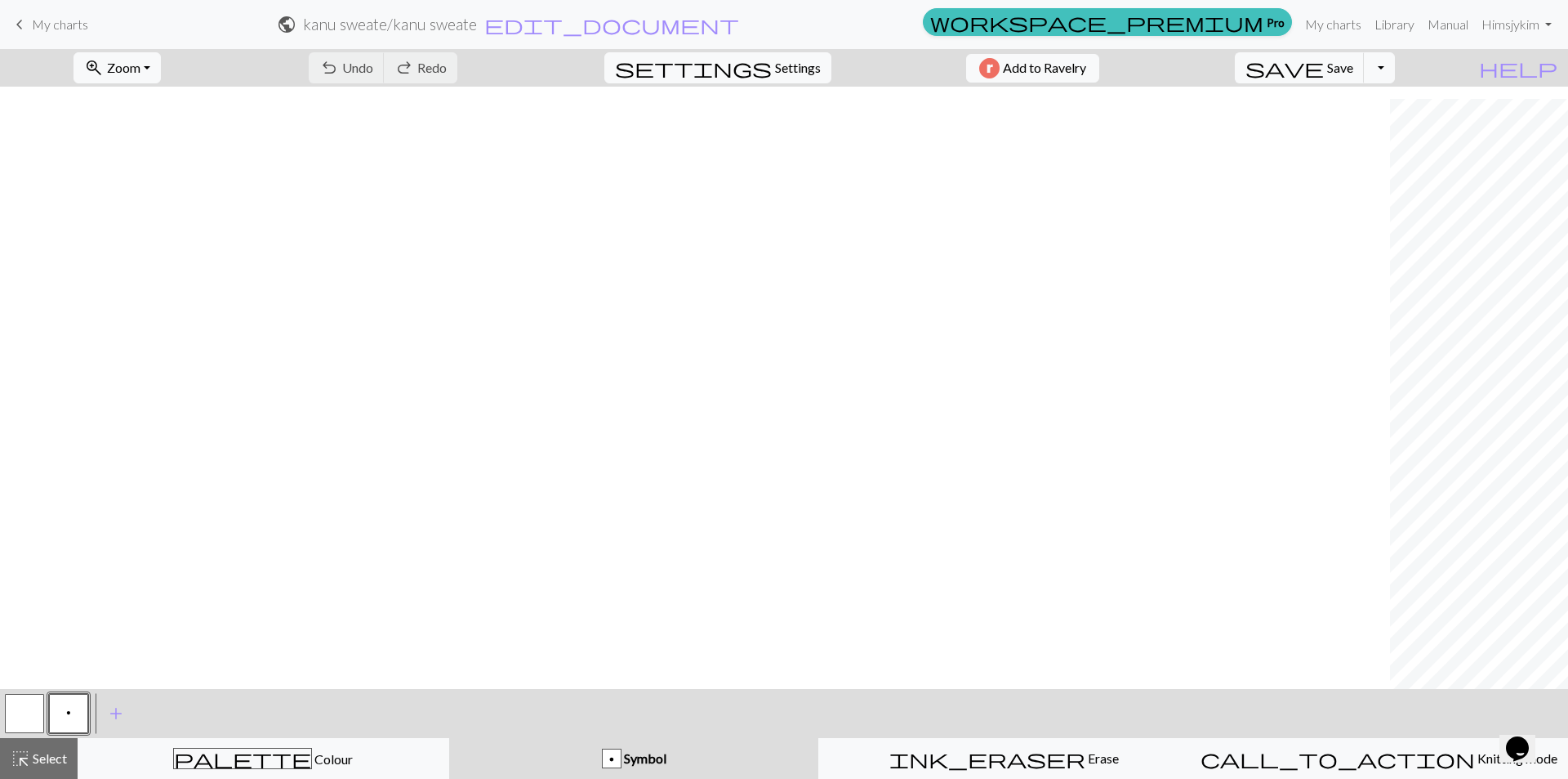
scroll to position [1118, 1579]
click at [1059, 761] on div "ink_eraser Erase Erase" at bounding box center [1004, 759] width 351 height 19
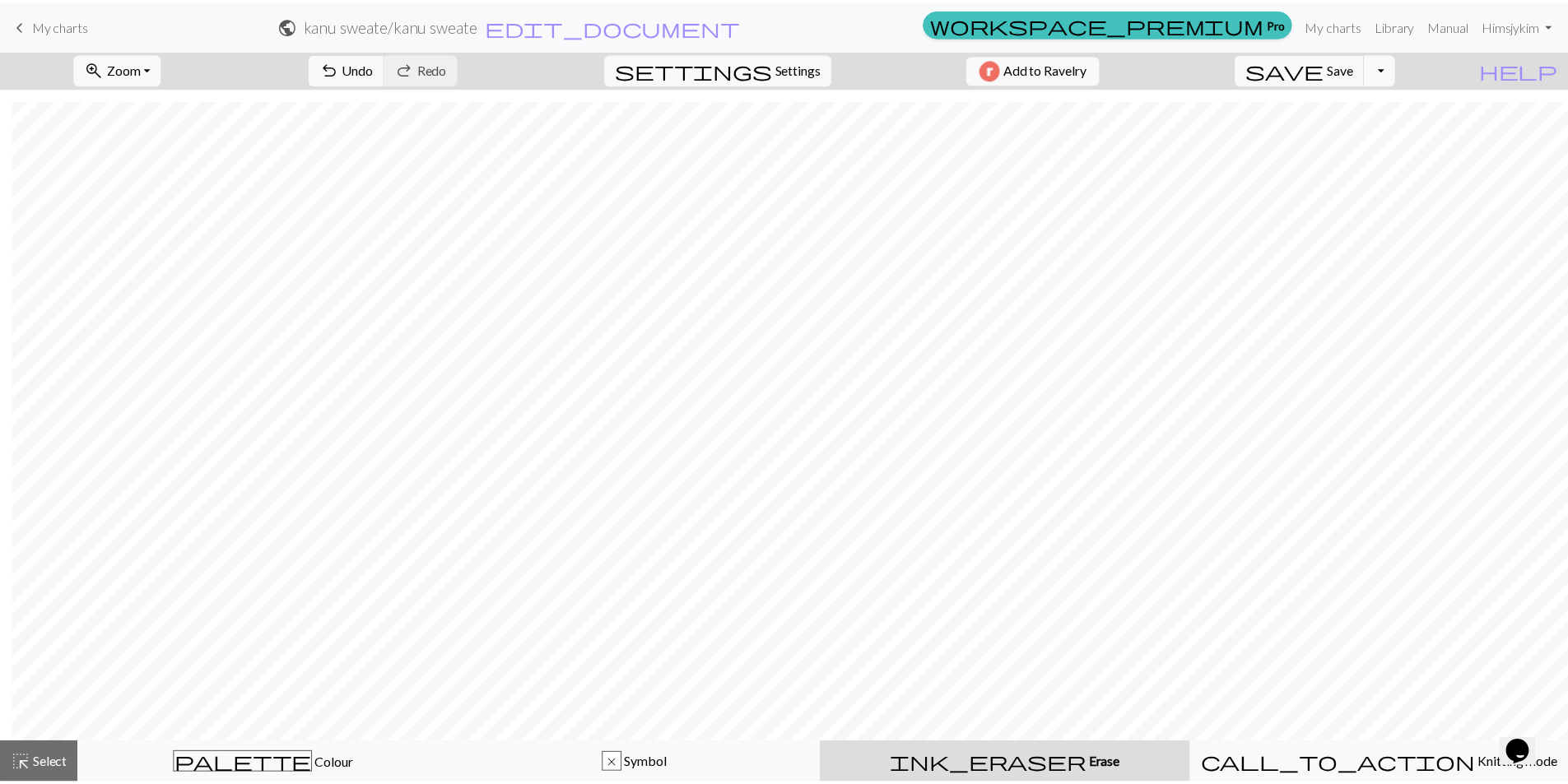
scroll to position [1076, 1590]
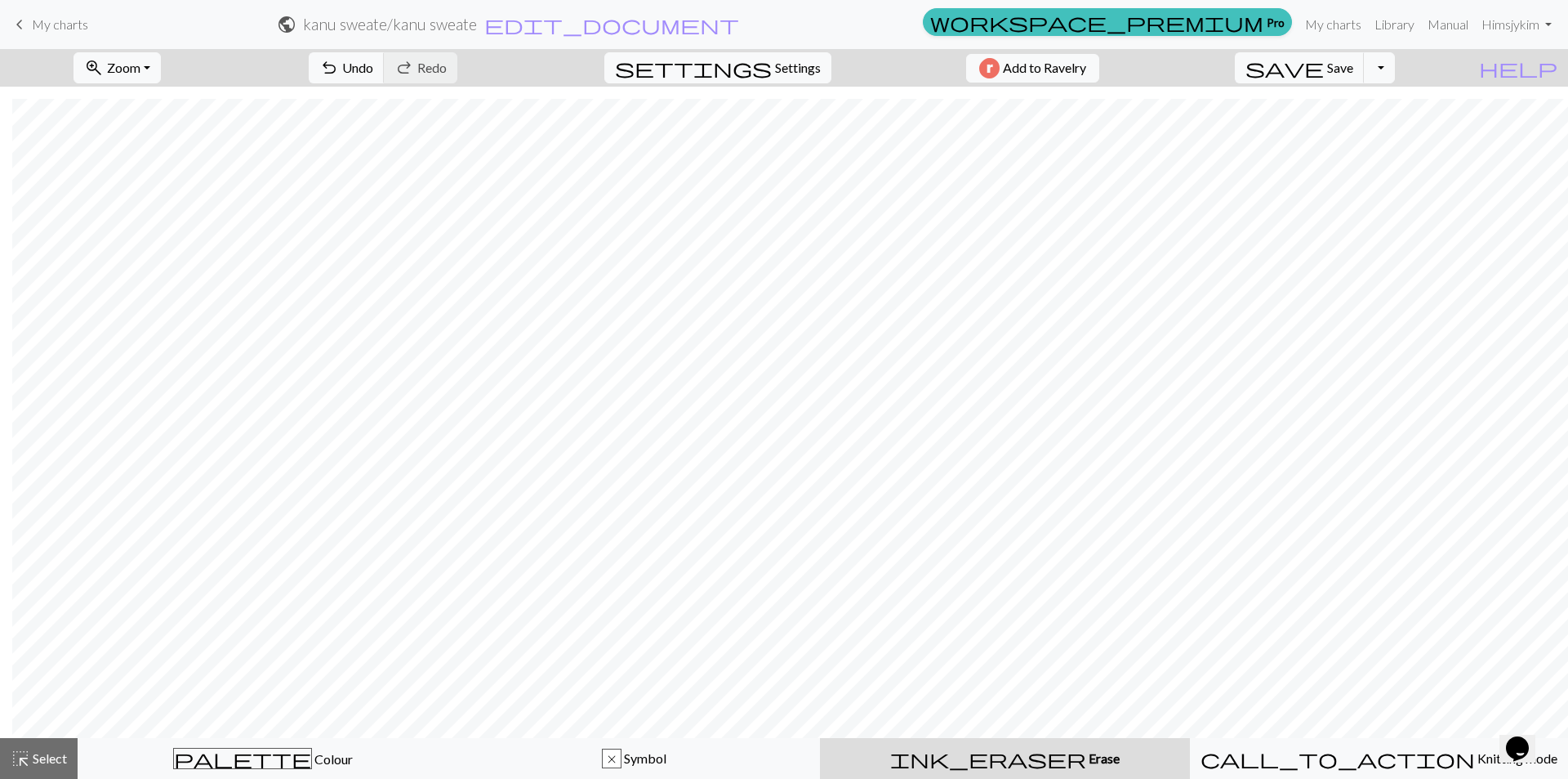
click at [470, 67] on div "undo Undo Undo redo Redo Redo" at bounding box center [383, 68] width 173 height 38
click at [373, 71] on span "Undo" at bounding box center [357, 68] width 31 height 16
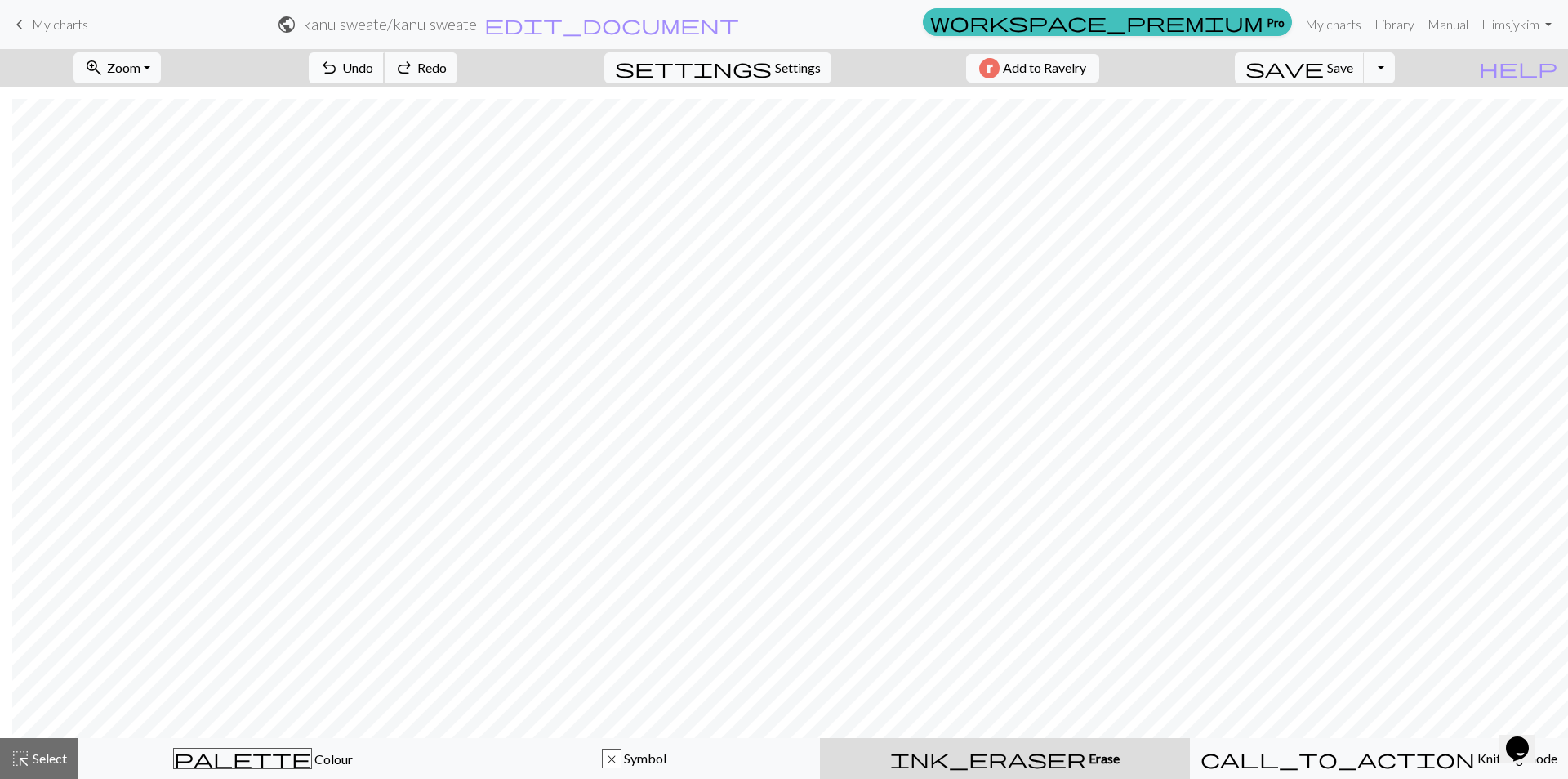
click at [373, 71] on span "Undo" at bounding box center [357, 68] width 31 height 16
click at [425, 71] on div "undo Undo Undo redo Redo Redo" at bounding box center [383, 68] width 173 height 38
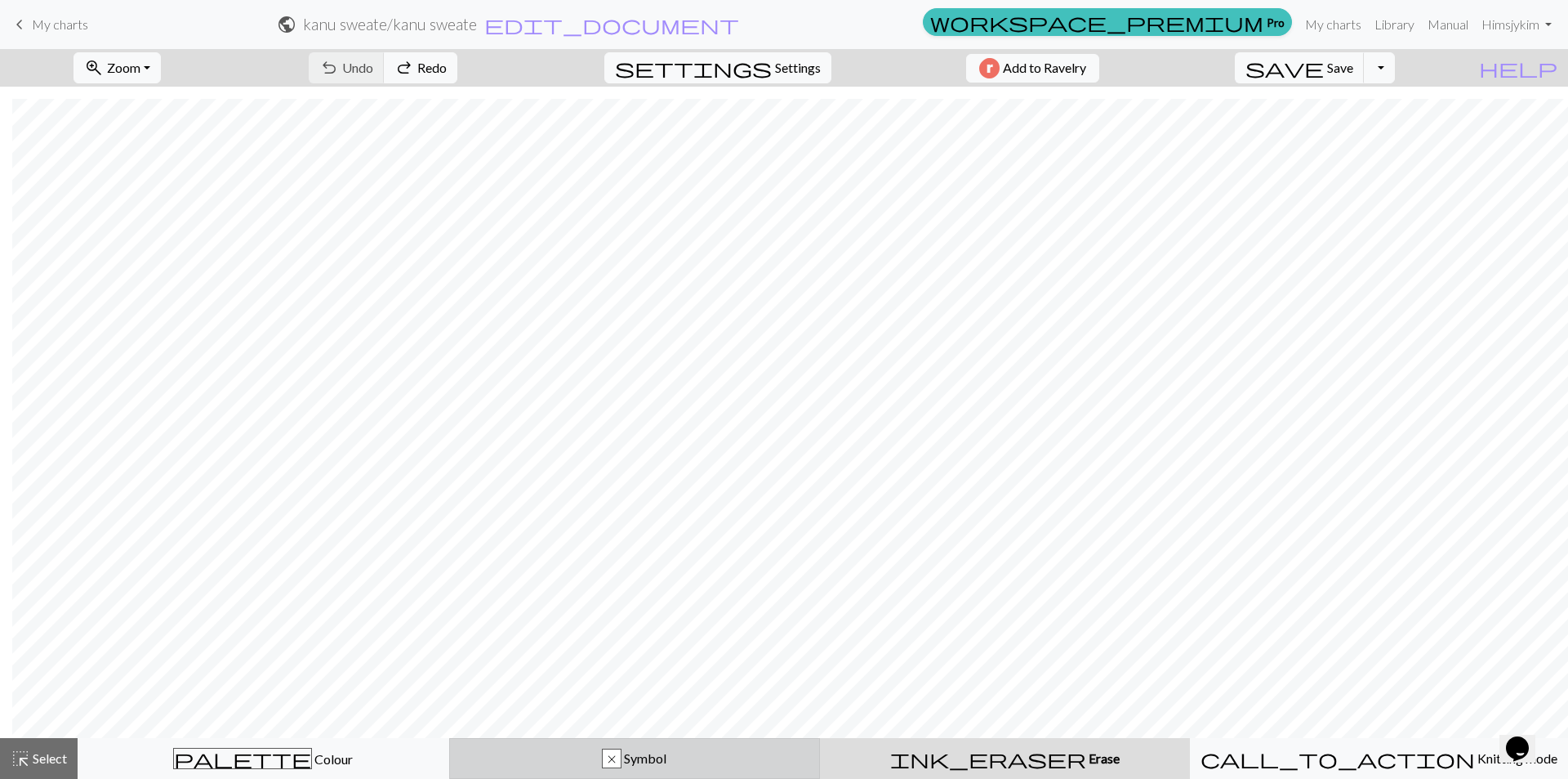
drag, startPoint x: 614, startPoint y: 755, endPoint x: 585, endPoint y: 763, distance: 30.1
click at [610, 763] on div "x" at bounding box center [611, 759] width 18 height 19
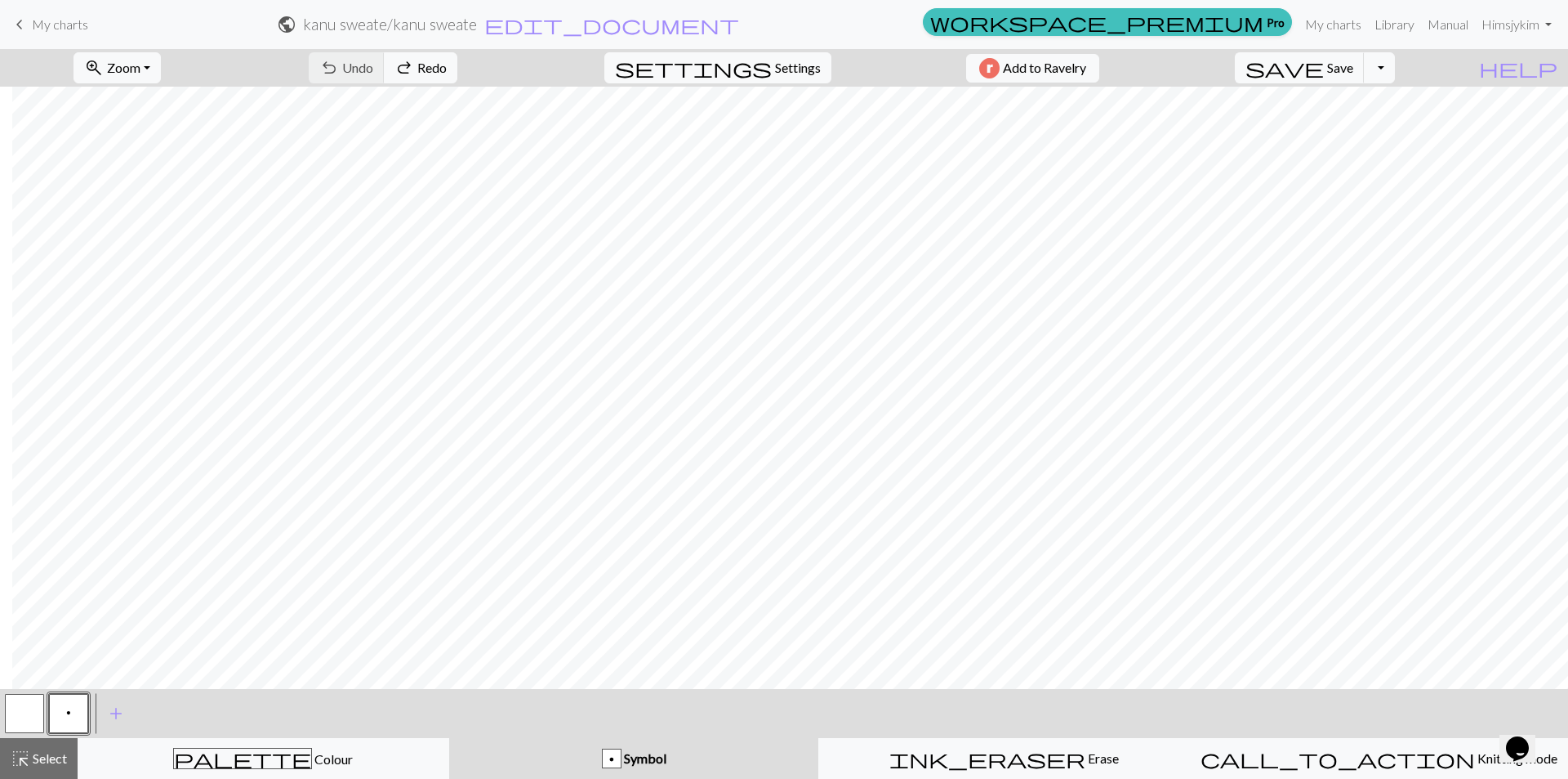
click at [551, 756] on div "p Symbol" at bounding box center [634, 759] width 351 height 19
click at [624, 757] on span "Symbol" at bounding box center [644, 758] width 45 height 16
click at [114, 714] on span "add" at bounding box center [116, 714] width 19 height 23
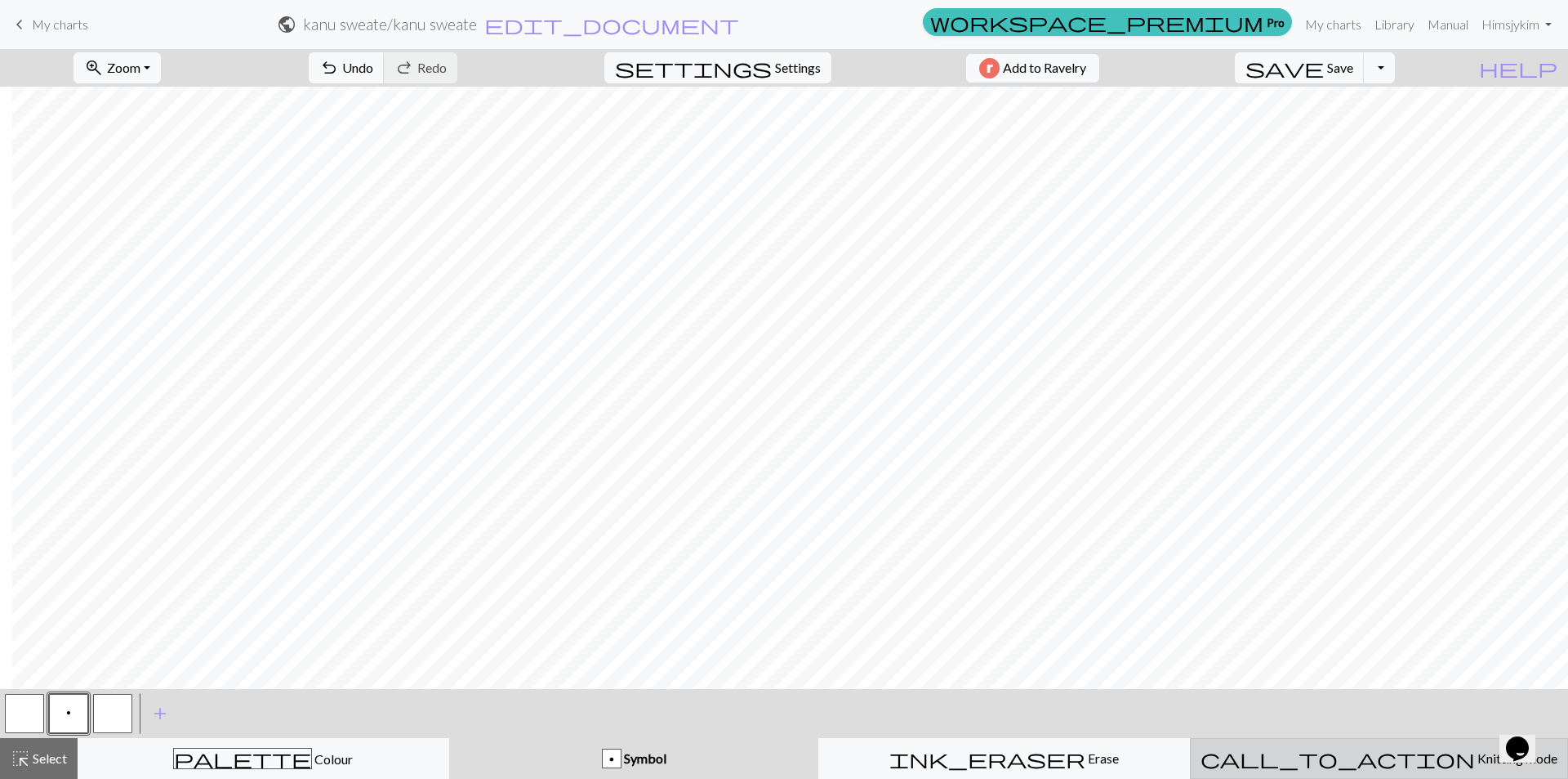
click at [1475, 759] on span "Knitting mode" at bounding box center [1516, 758] width 82 height 16
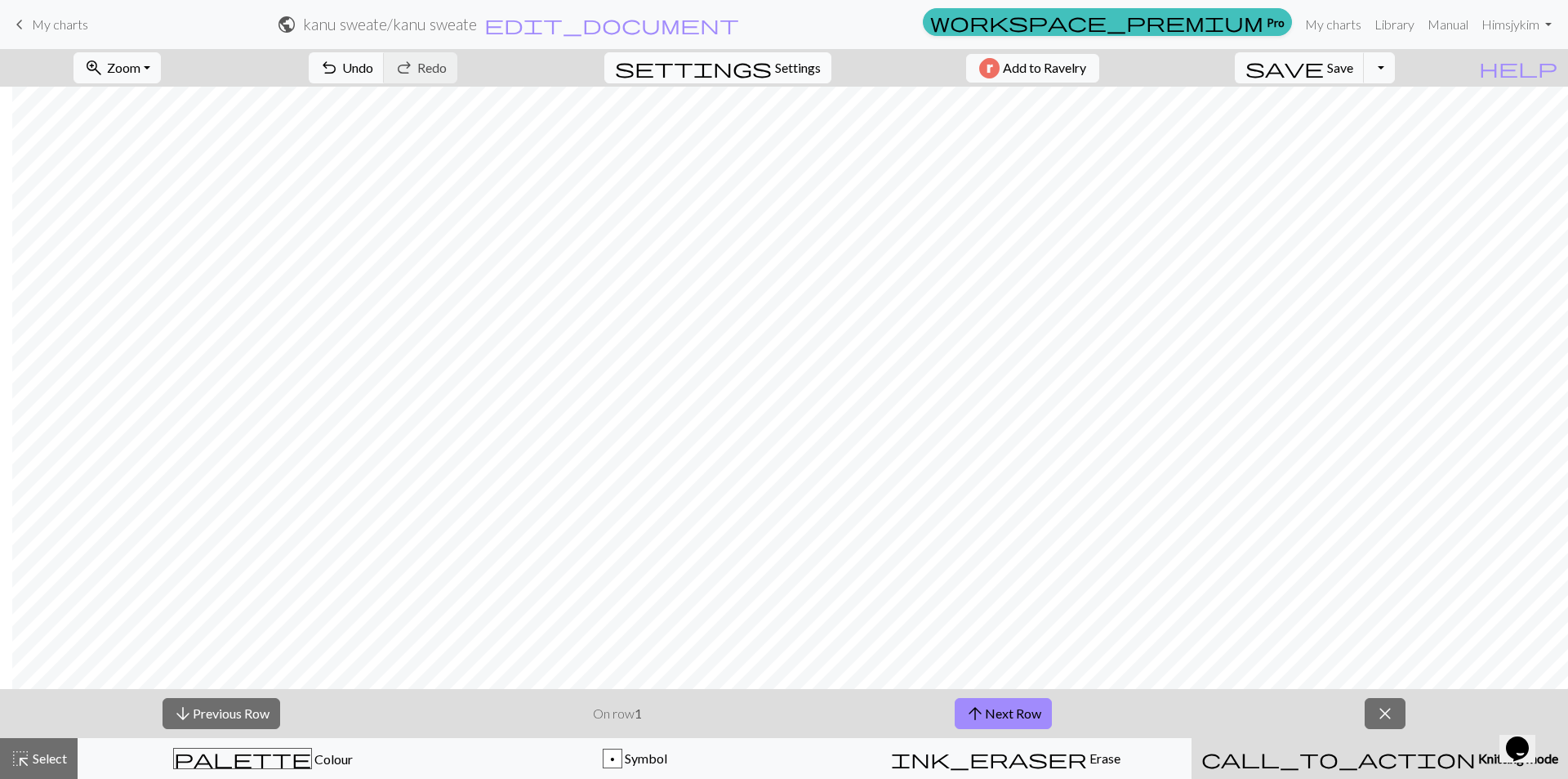
click at [775, 68] on span "Settings" at bounding box center [797, 68] width 46 height 19
select select "aran"
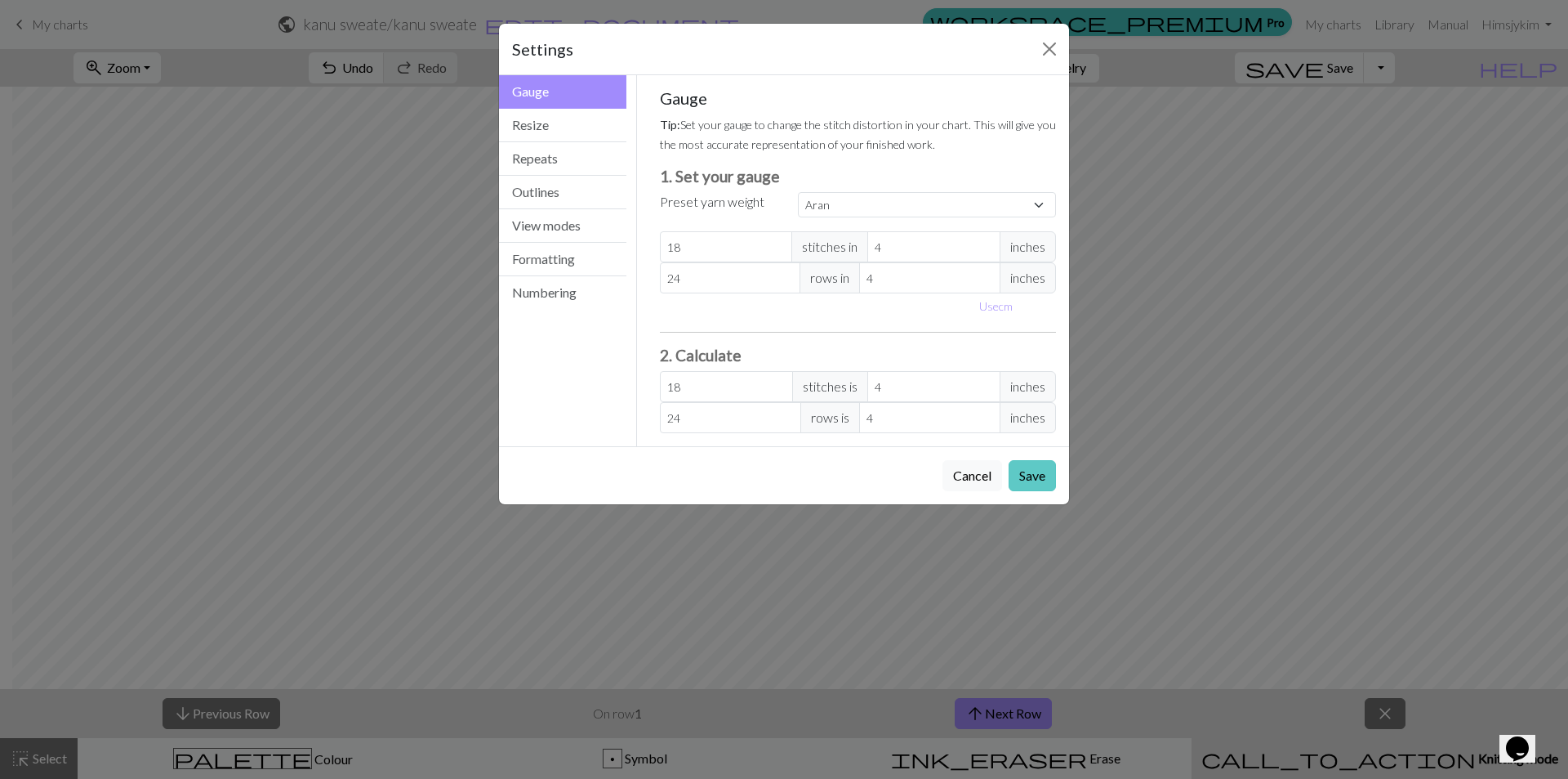
click at [1041, 476] on button "Save" at bounding box center [1032, 476] width 47 height 31
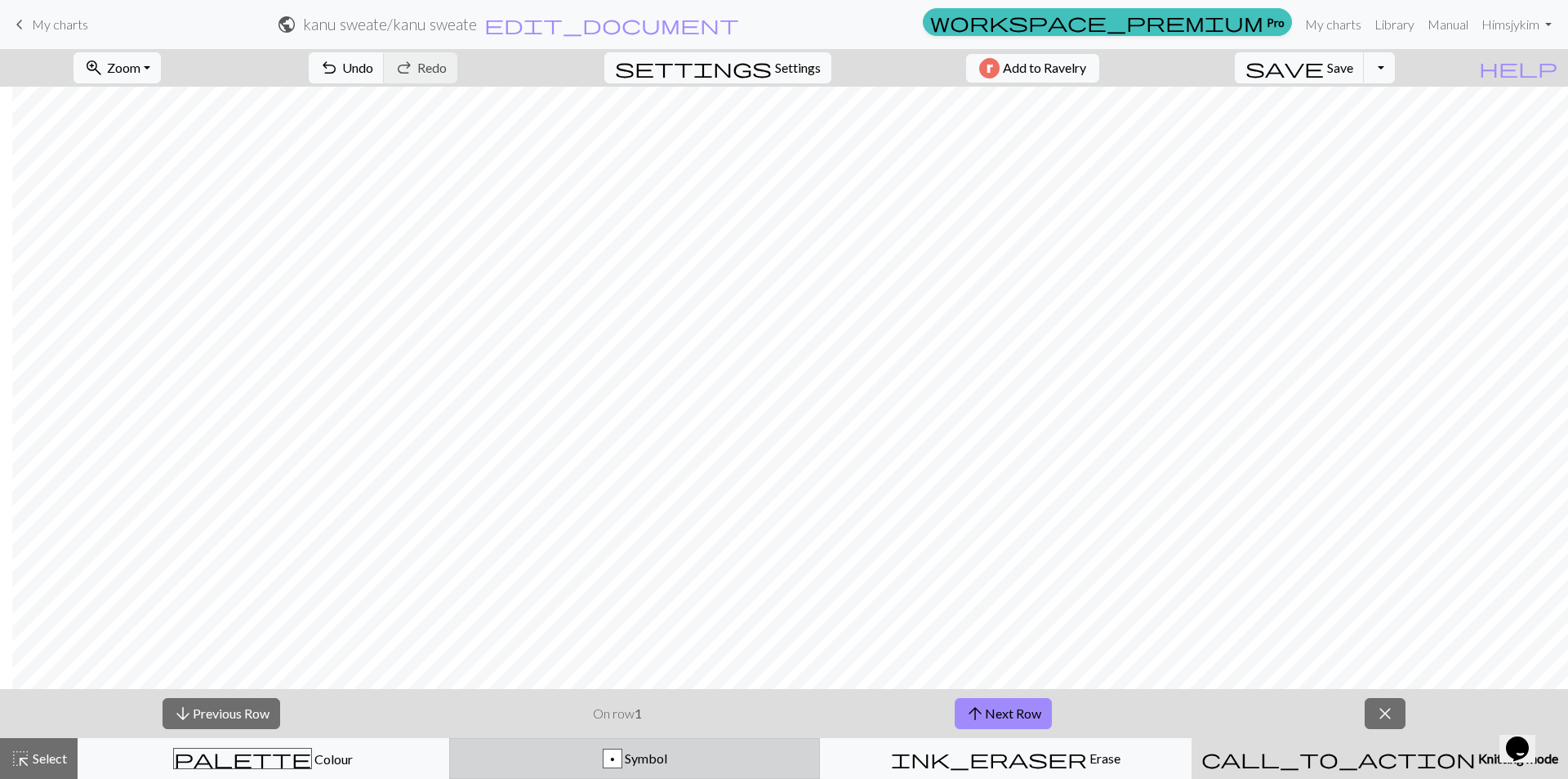
click at [608, 756] on div "p" at bounding box center [612, 759] width 18 height 19
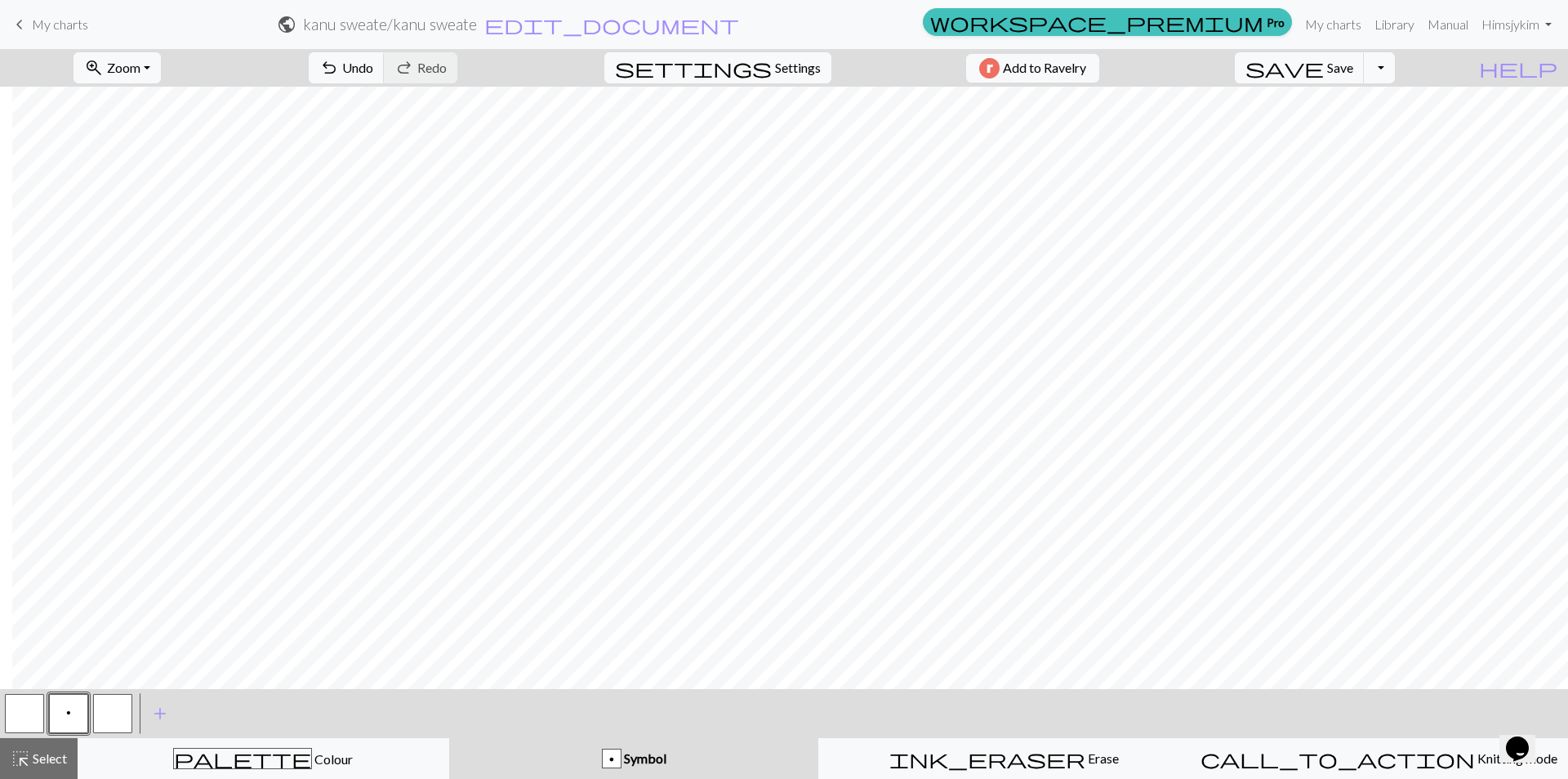
click at [614, 755] on div "p" at bounding box center [611, 759] width 18 height 19
click at [615, 760] on div "p" at bounding box center [611, 759] width 18 height 19
click at [614, 759] on div "p" at bounding box center [611, 759] width 18 height 19
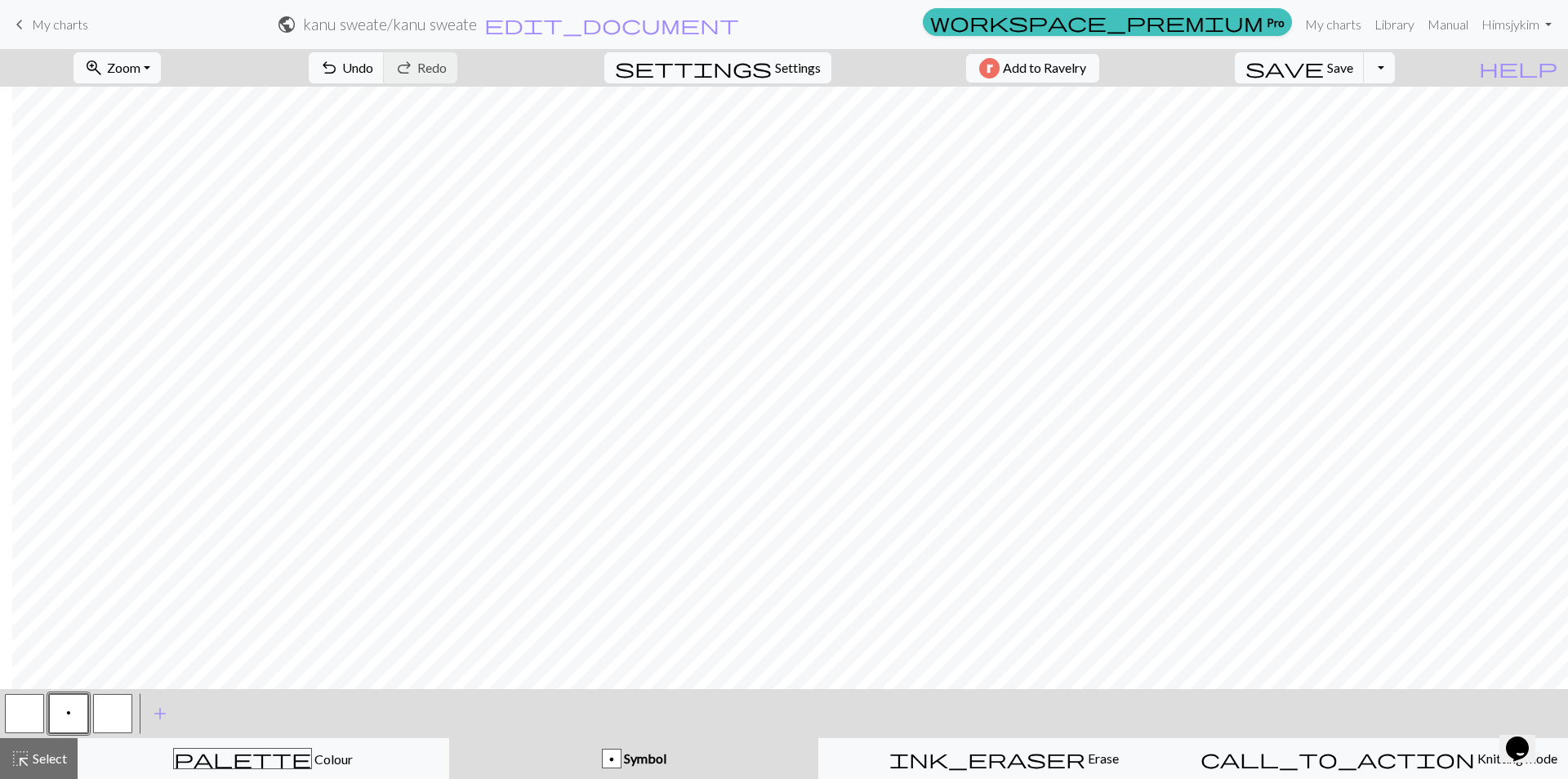
click at [614, 759] on div "p" at bounding box center [611, 759] width 18 height 19
drag, startPoint x: 545, startPoint y: 742, endPoint x: 440, endPoint y: 64, distance: 686.1
click at [373, 64] on span "Undo" at bounding box center [357, 68] width 31 height 16
click at [1348, 24] on link "My charts" at bounding box center [1334, 24] width 70 height 33
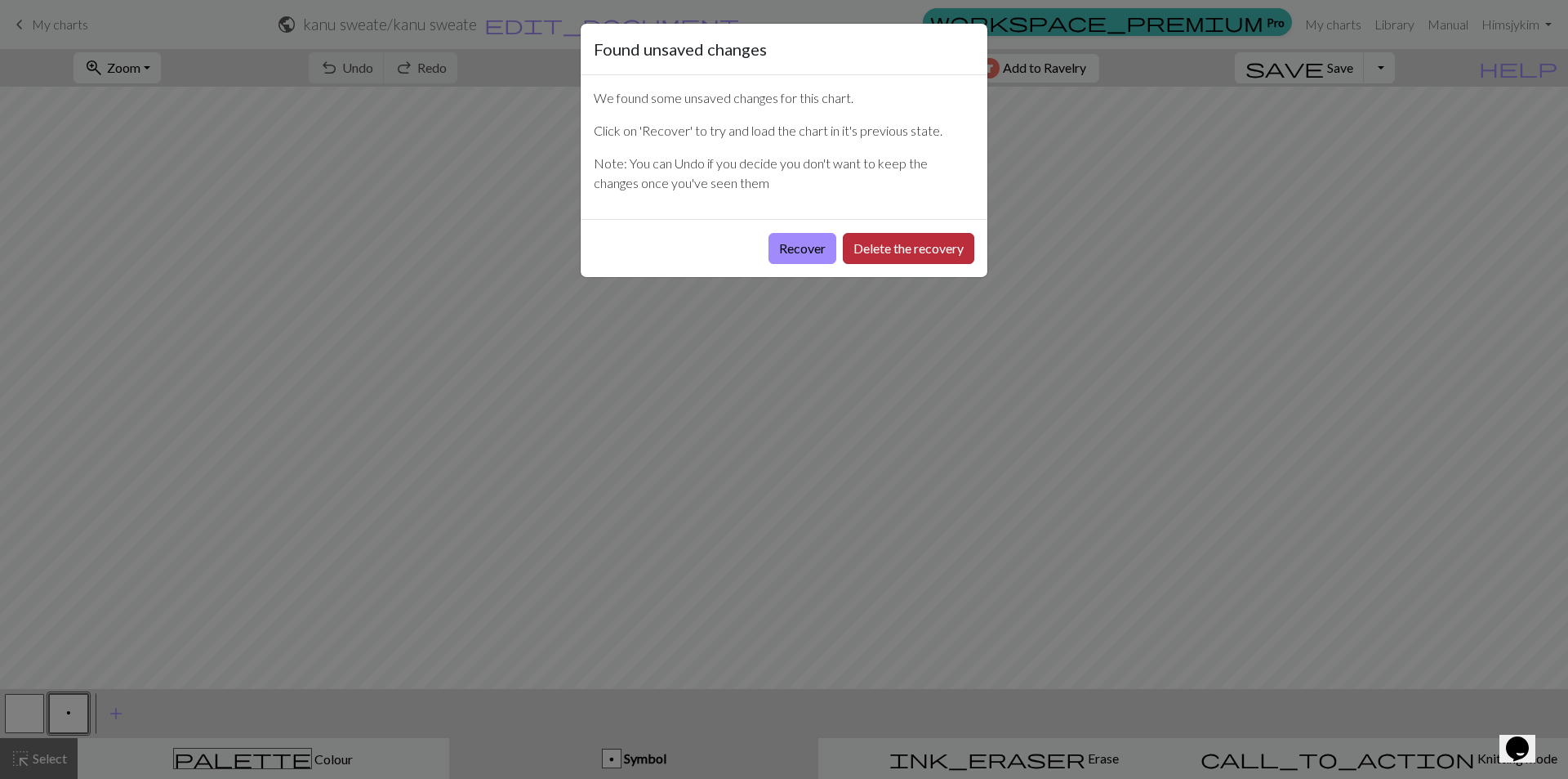
click at [899, 255] on button "Delete the recovery" at bounding box center [908, 248] width 132 height 31
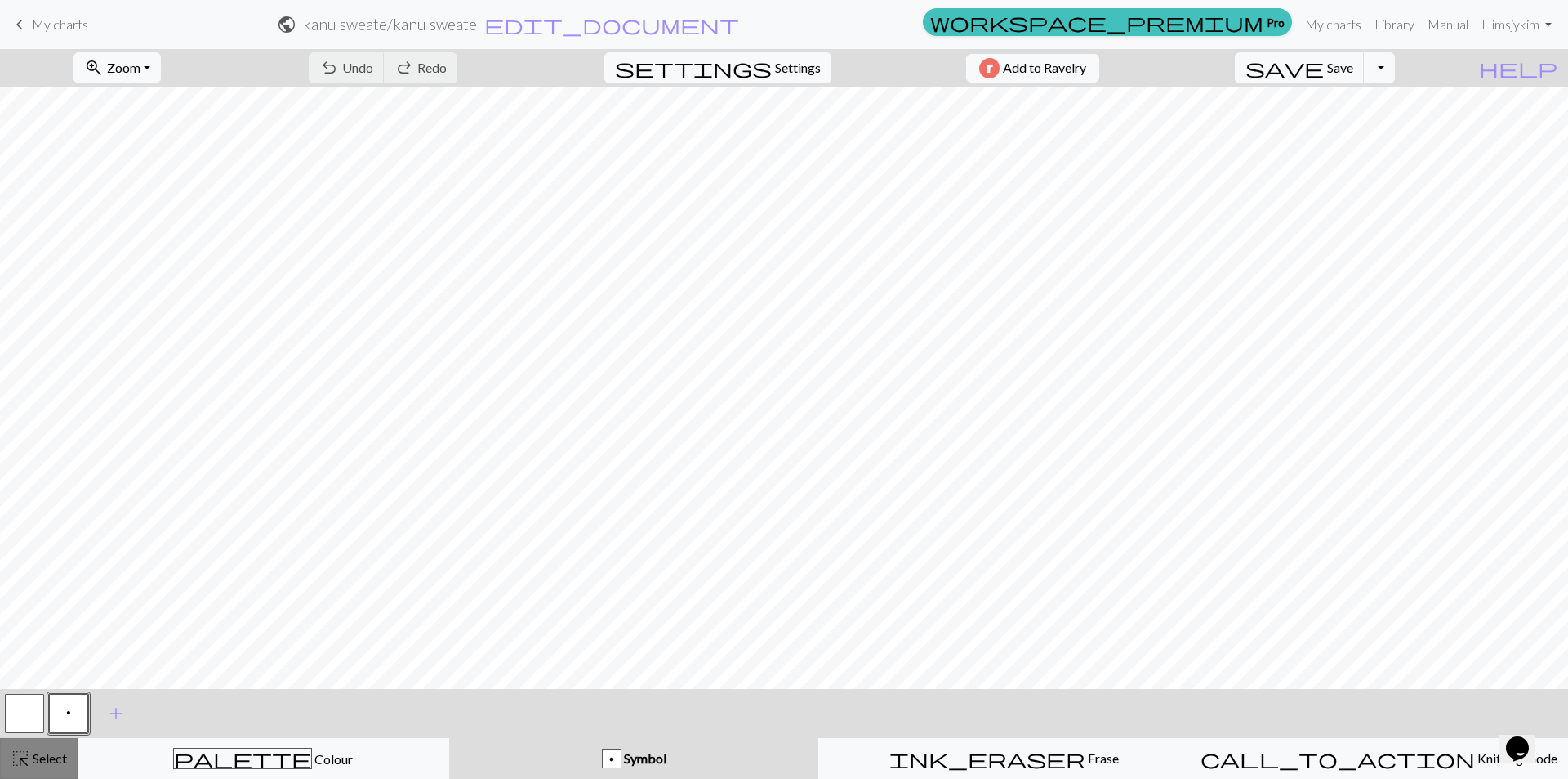
click at [39, 756] on span "Select" at bounding box center [48, 758] width 37 height 16
click at [648, 750] on span "Symbol" at bounding box center [644, 758] width 45 height 16
click at [661, 757] on span "Symbol" at bounding box center [644, 758] width 45 height 16
drag, startPoint x: 661, startPoint y: 756, endPoint x: 589, endPoint y: 768, distance: 73.0
click at [589, 768] on button "p Symbol" at bounding box center [634, 759] width 370 height 41
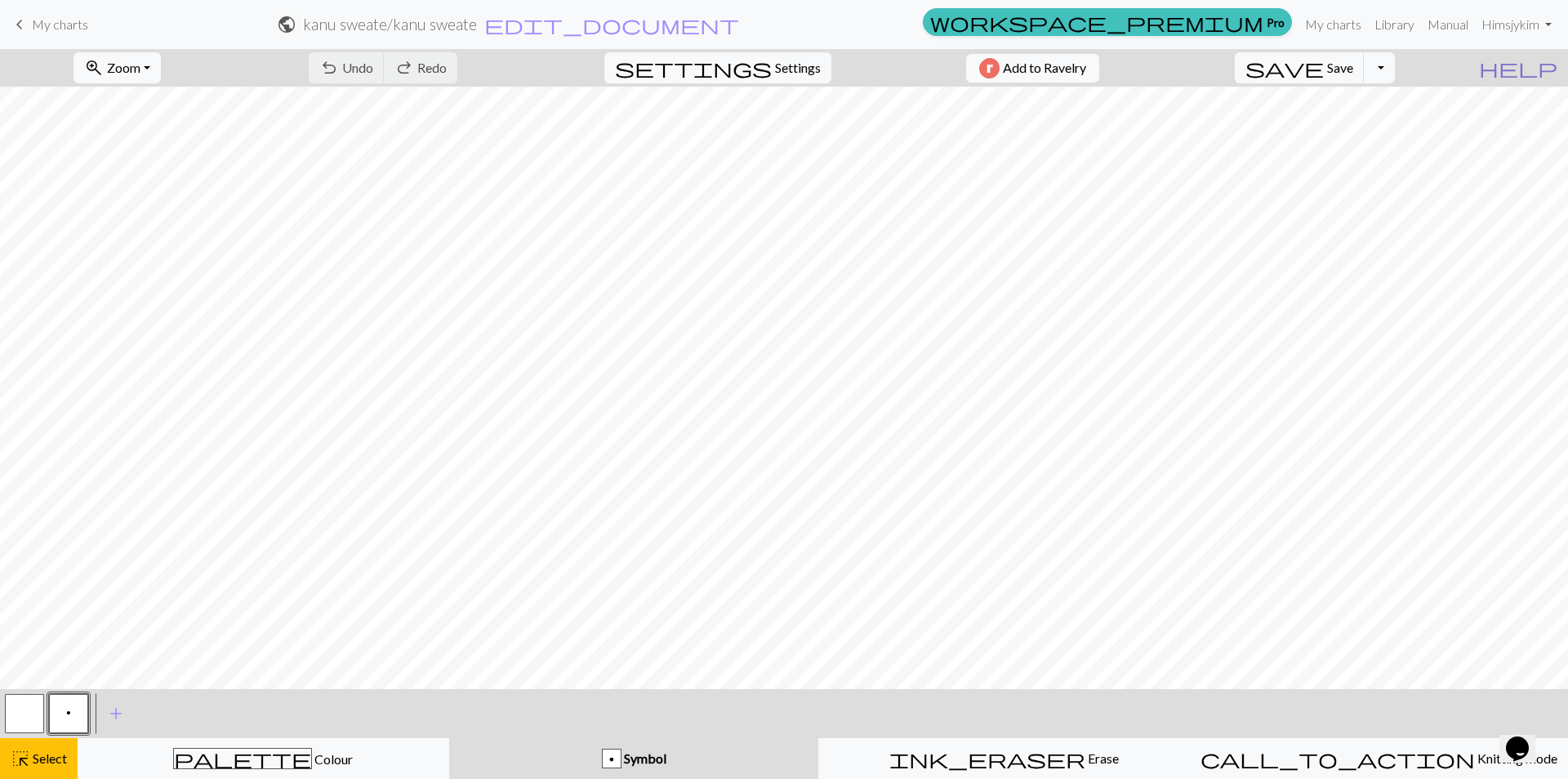
click at [1549, 68] on span "help" at bounding box center [1518, 68] width 78 height 23
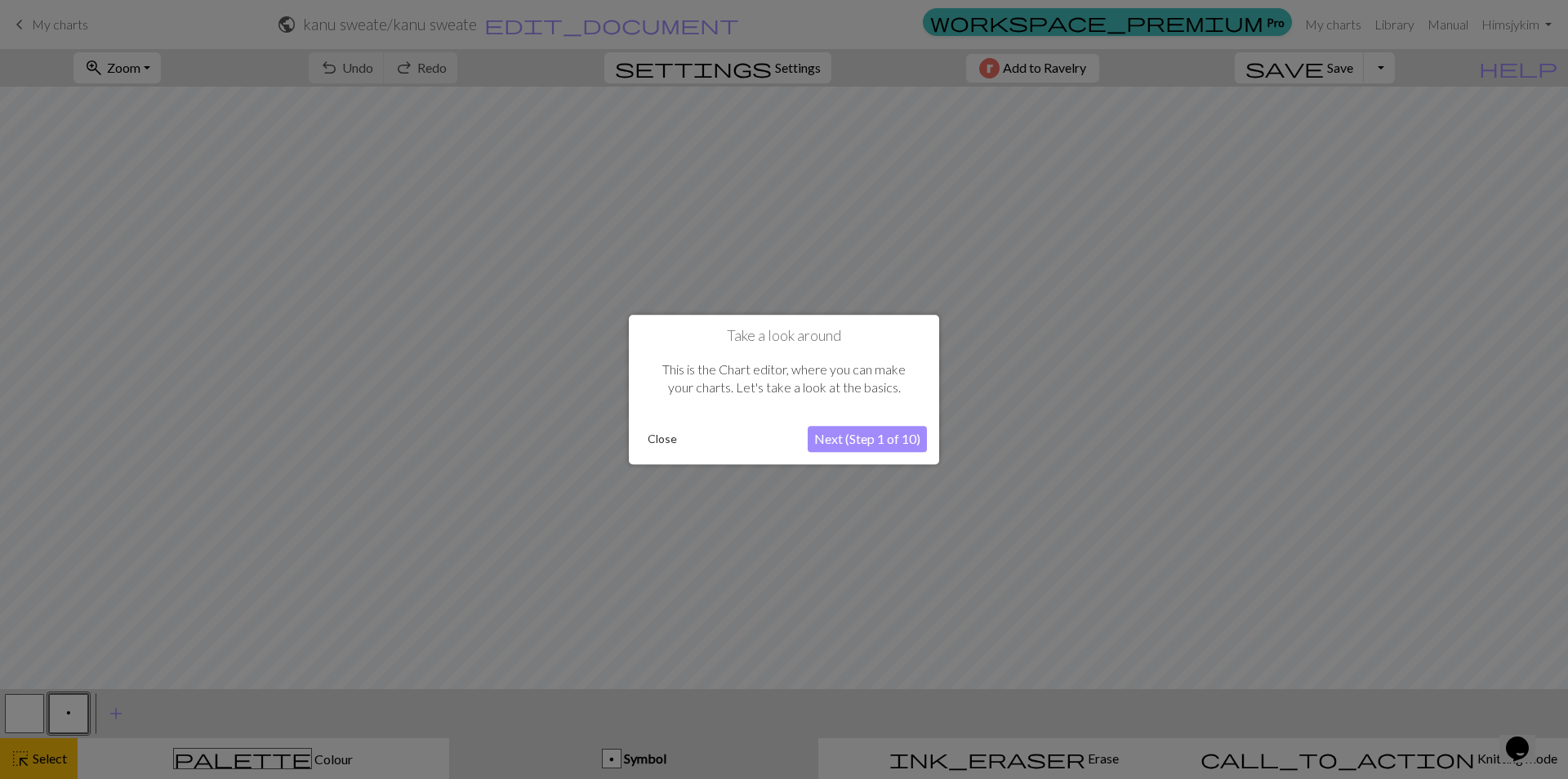
click at [888, 436] on button "Next (Step 1 of 10)" at bounding box center [867, 438] width 119 height 26
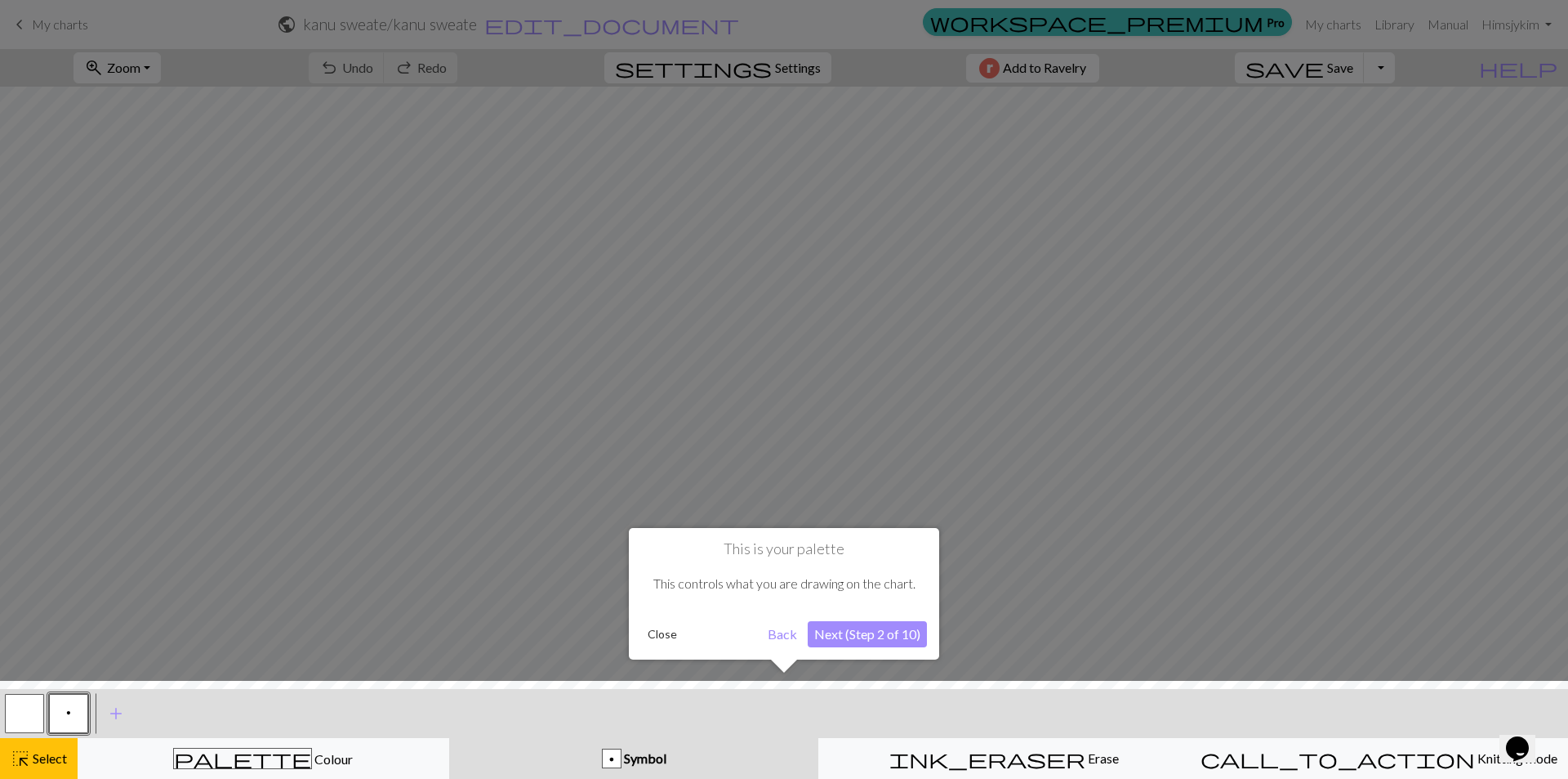
click at [843, 639] on button "Next (Step 2 of 10)" at bounding box center [867, 634] width 119 height 26
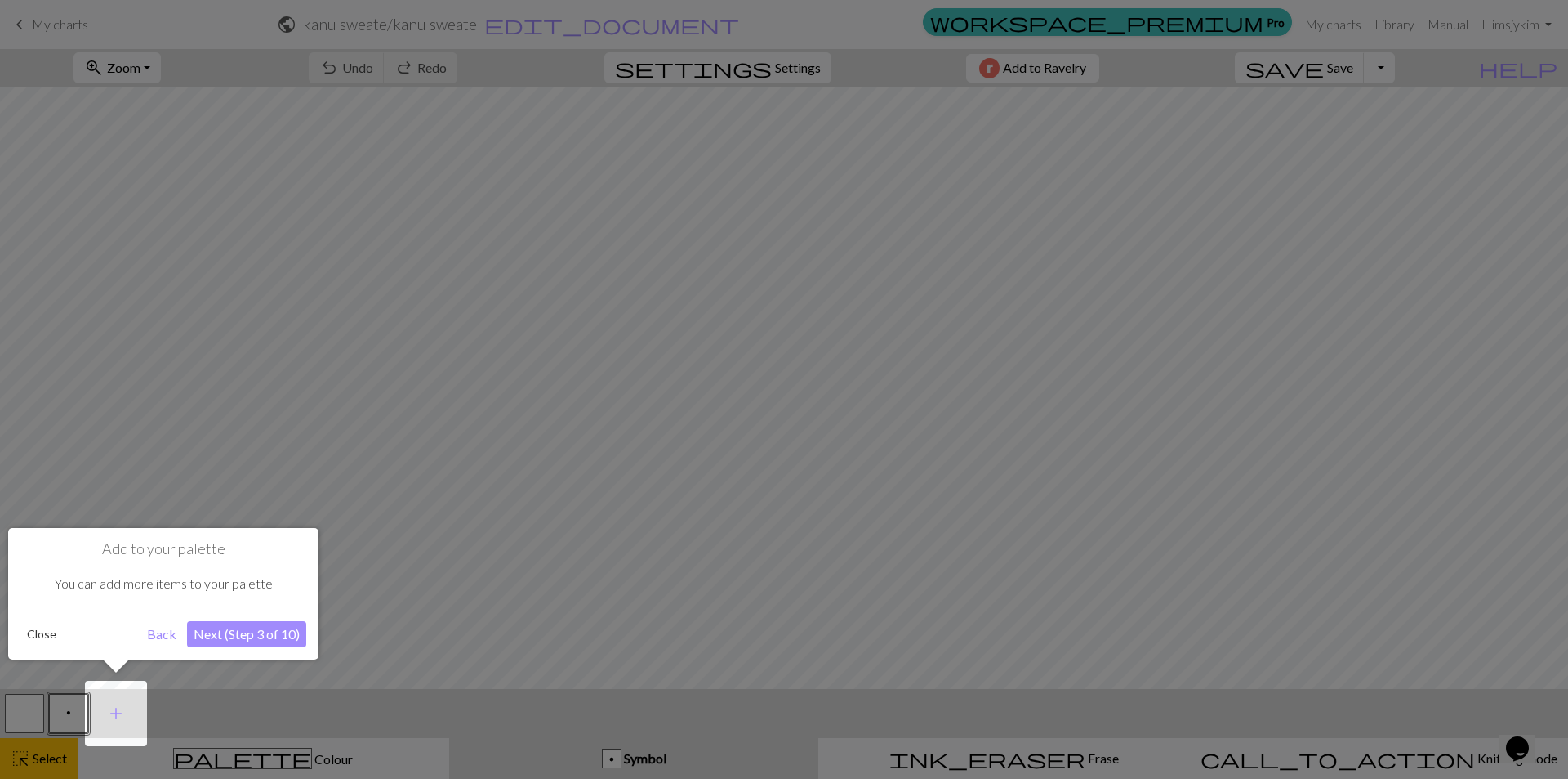
click at [235, 633] on button "Next (Step 3 of 10)" at bounding box center [246, 634] width 119 height 26
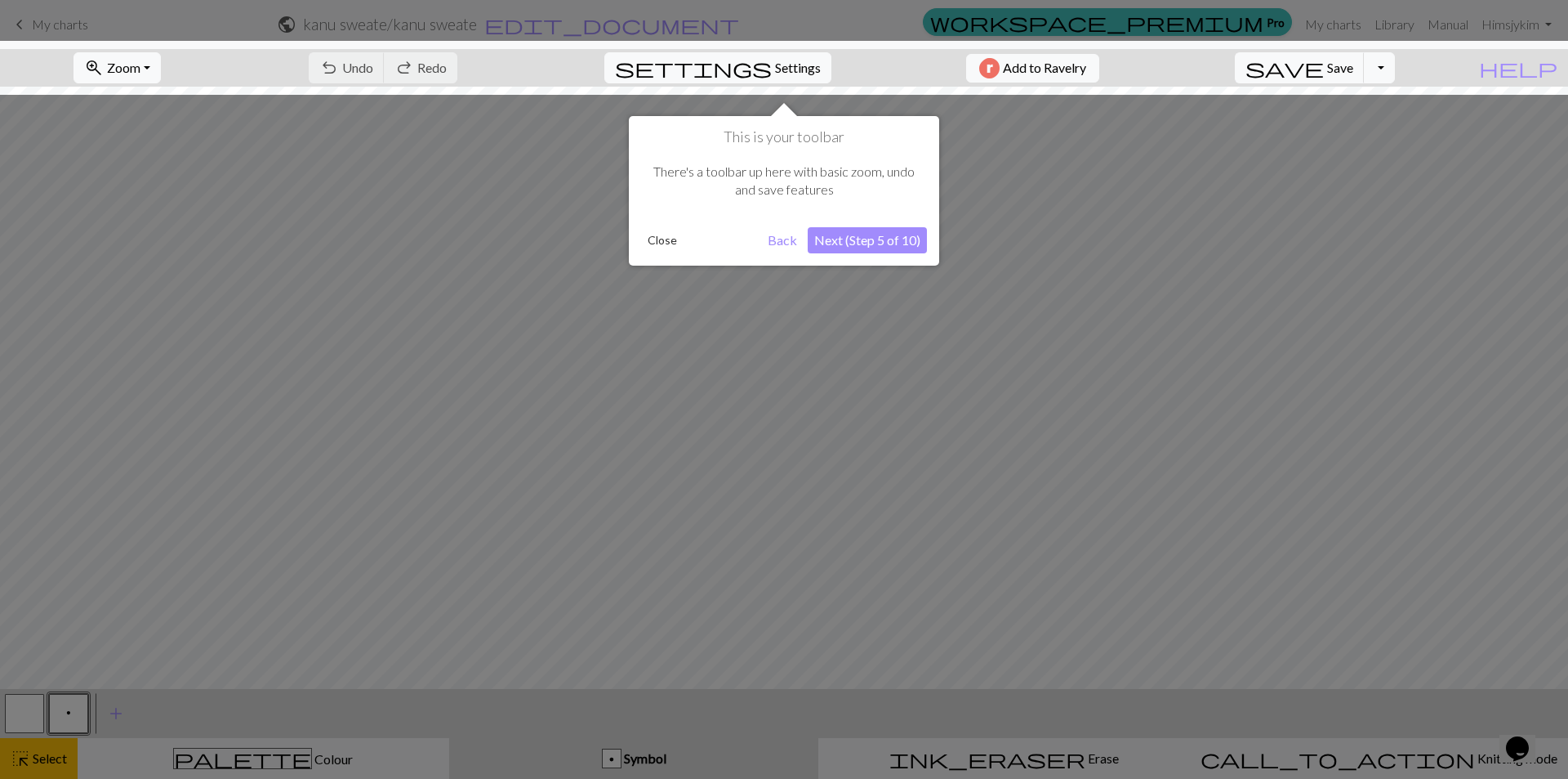
click at [766, 54] on div at bounding box center [784, 68] width 1584 height 54
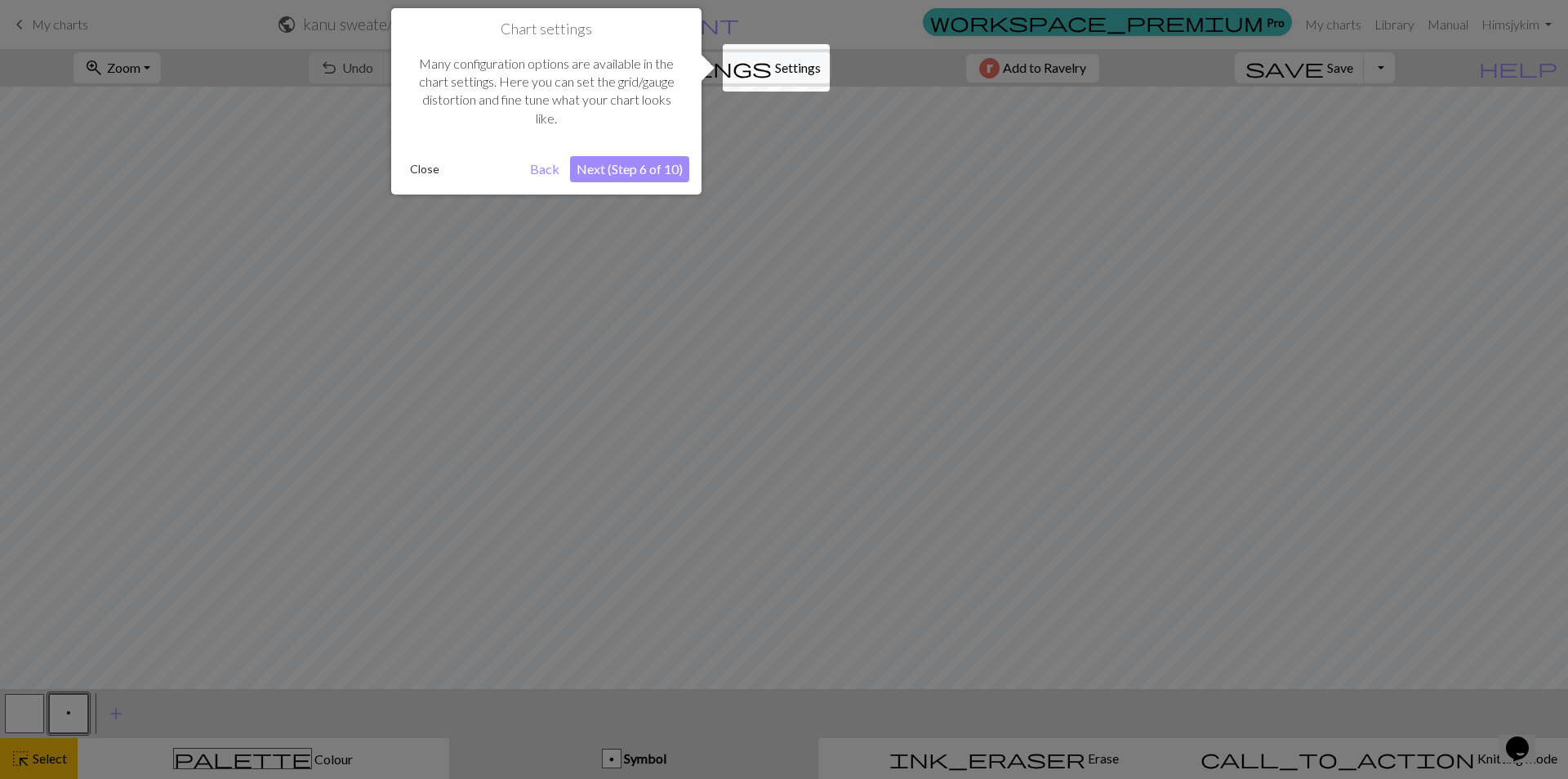
click at [666, 173] on button "Next (Step 6 of 10)" at bounding box center [630, 169] width 119 height 26
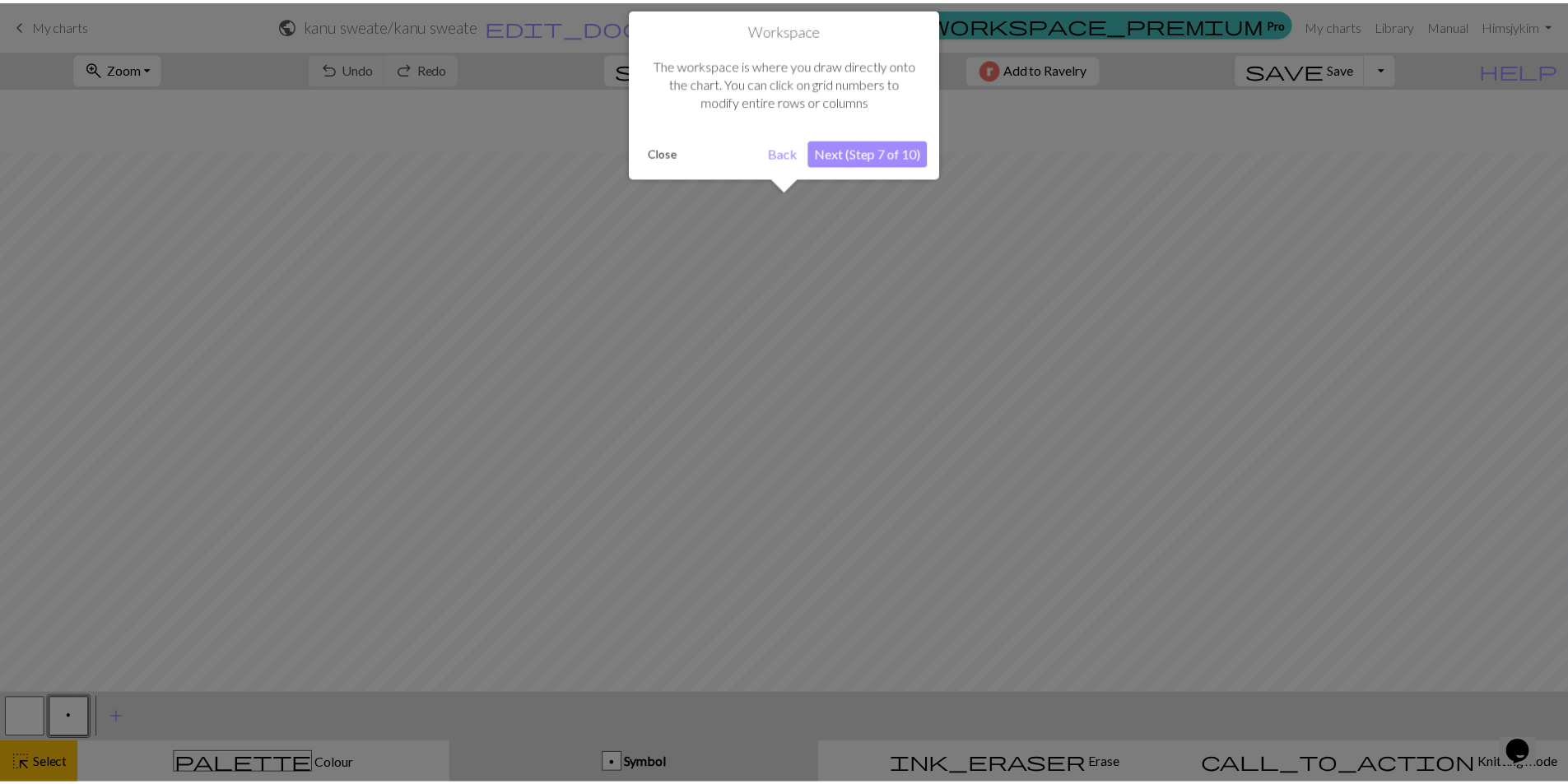
scroll to position [62, 0]
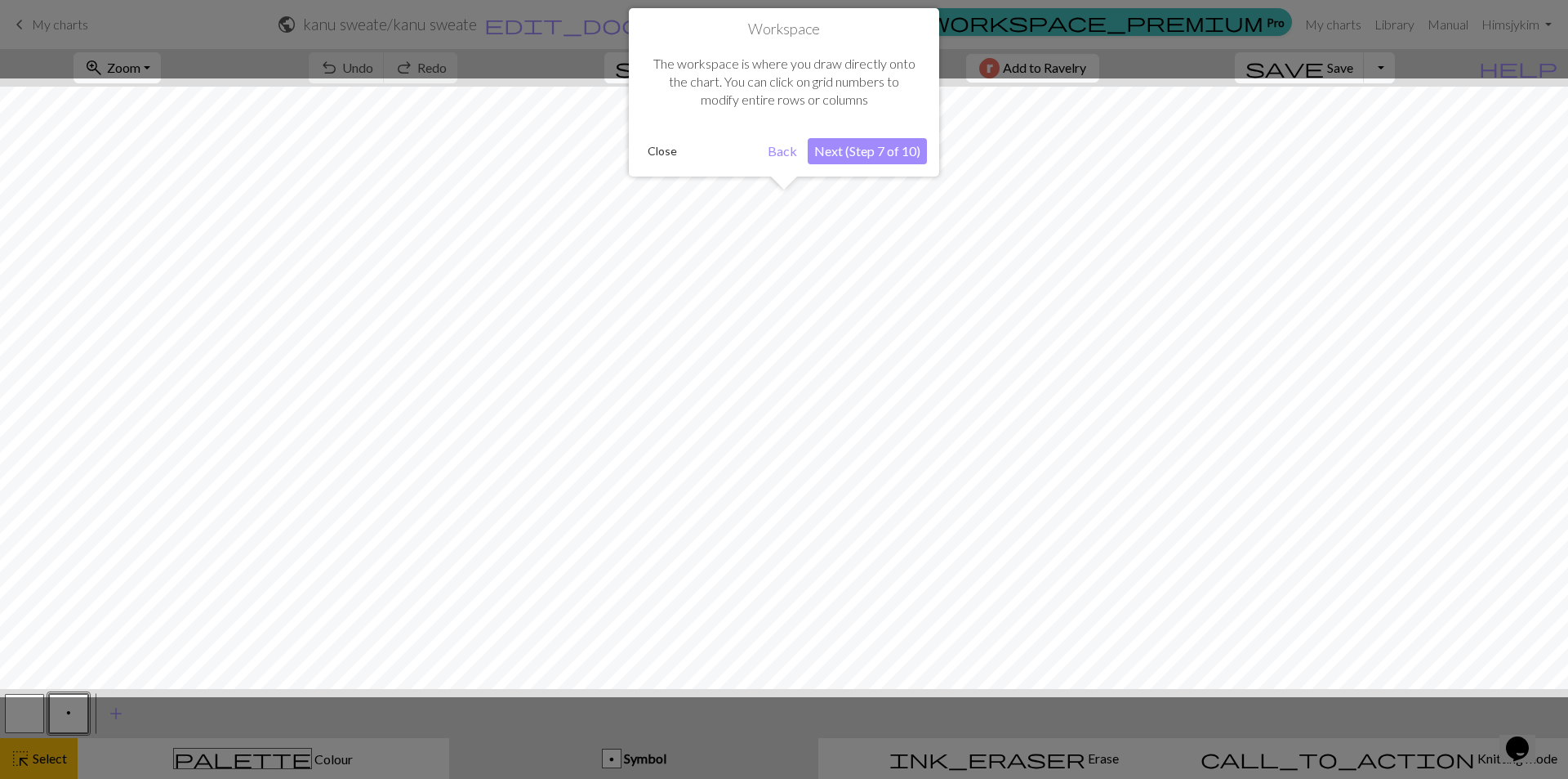
click at [893, 157] on button "Next (Step 7 of 10)" at bounding box center [867, 151] width 119 height 26
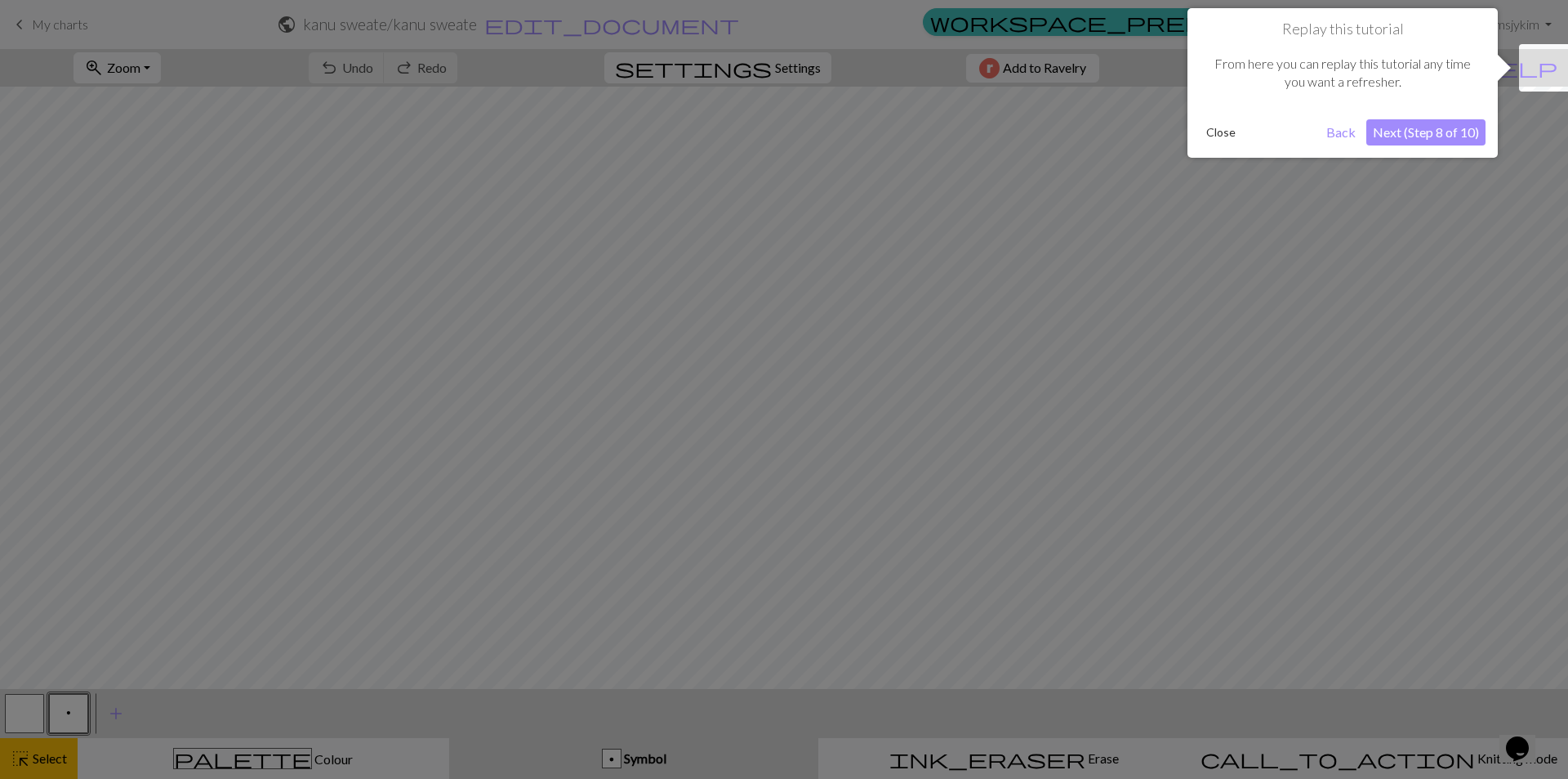
click at [1463, 133] on button "Next (Step 8 of 10)" at bounding box center [1426, 132] width 119 height 26
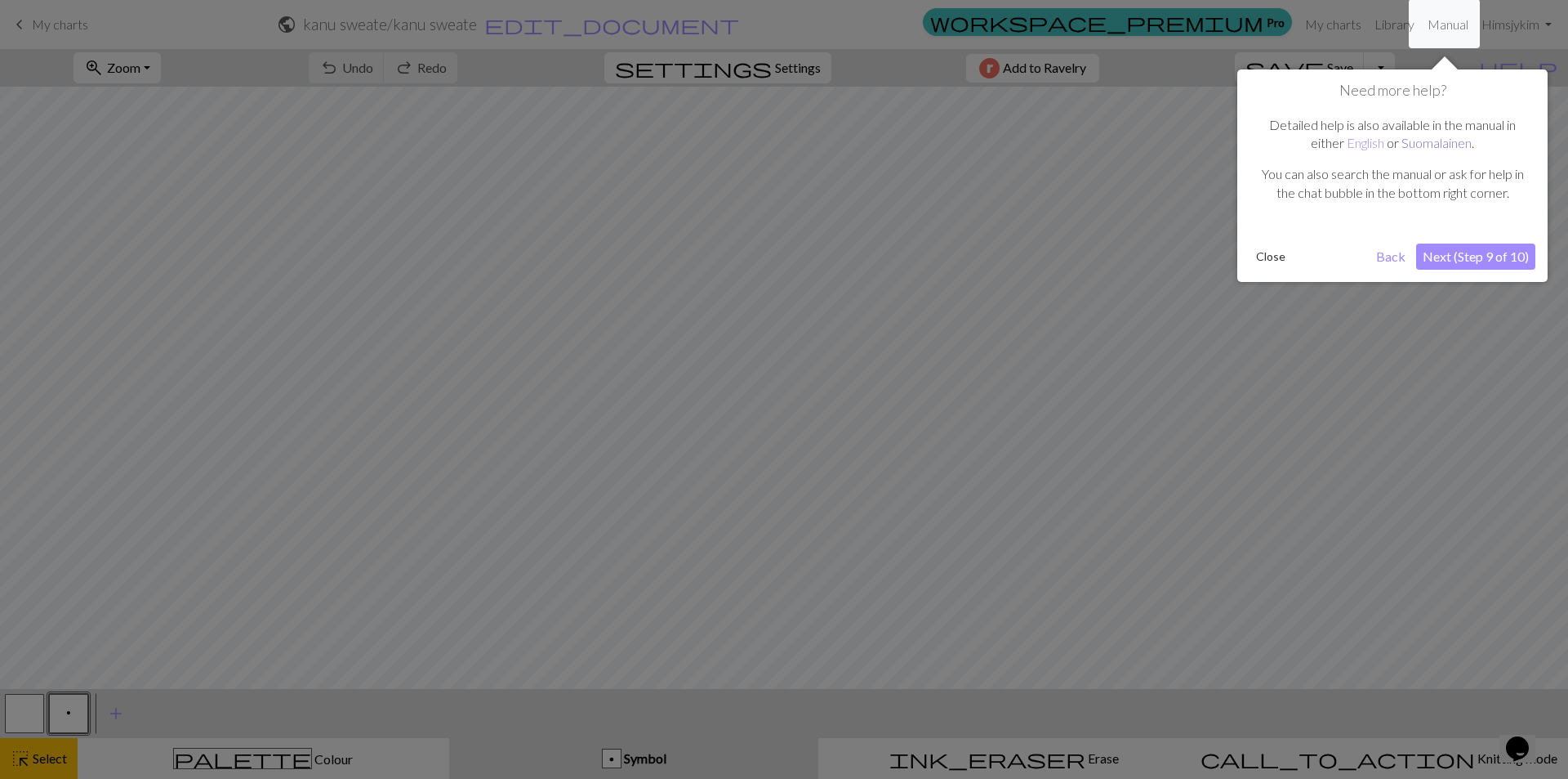
click at [1434, 146] on link "Suomalainen" at bounding box center [1436, 142] width 71 height 16
click at [1469, 259] on button "Next (Step 9 of 10)" at bounding box center [1476, 256] width 119 height 26
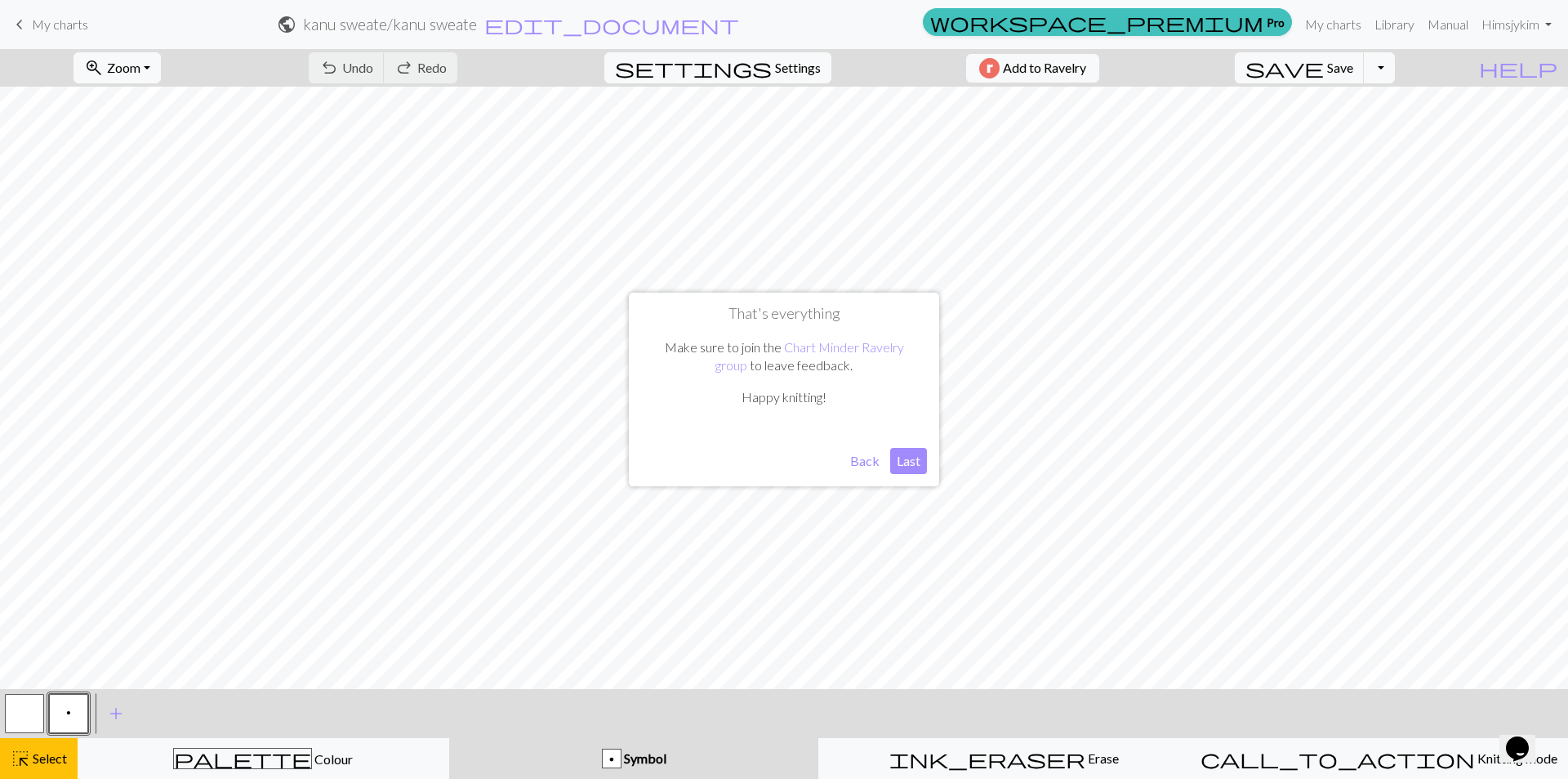
click at [900, 466] on button "Last" at bounding box center [908, 460] width 37 height 26
click at [648, 755] on span "Symbol" at bounding box center [644, 758] width 45 height 16
drag, startPoint x: 648, startPoint y: 755, endPoint x: 618, endPoint y: 760, distance: 30.4
click at [619, 760] on div "p" at bounding box center [611, 759] width 18 height 19
click at [618, 760] on div "p" at bounding box center [611, 759] width 18 height 19
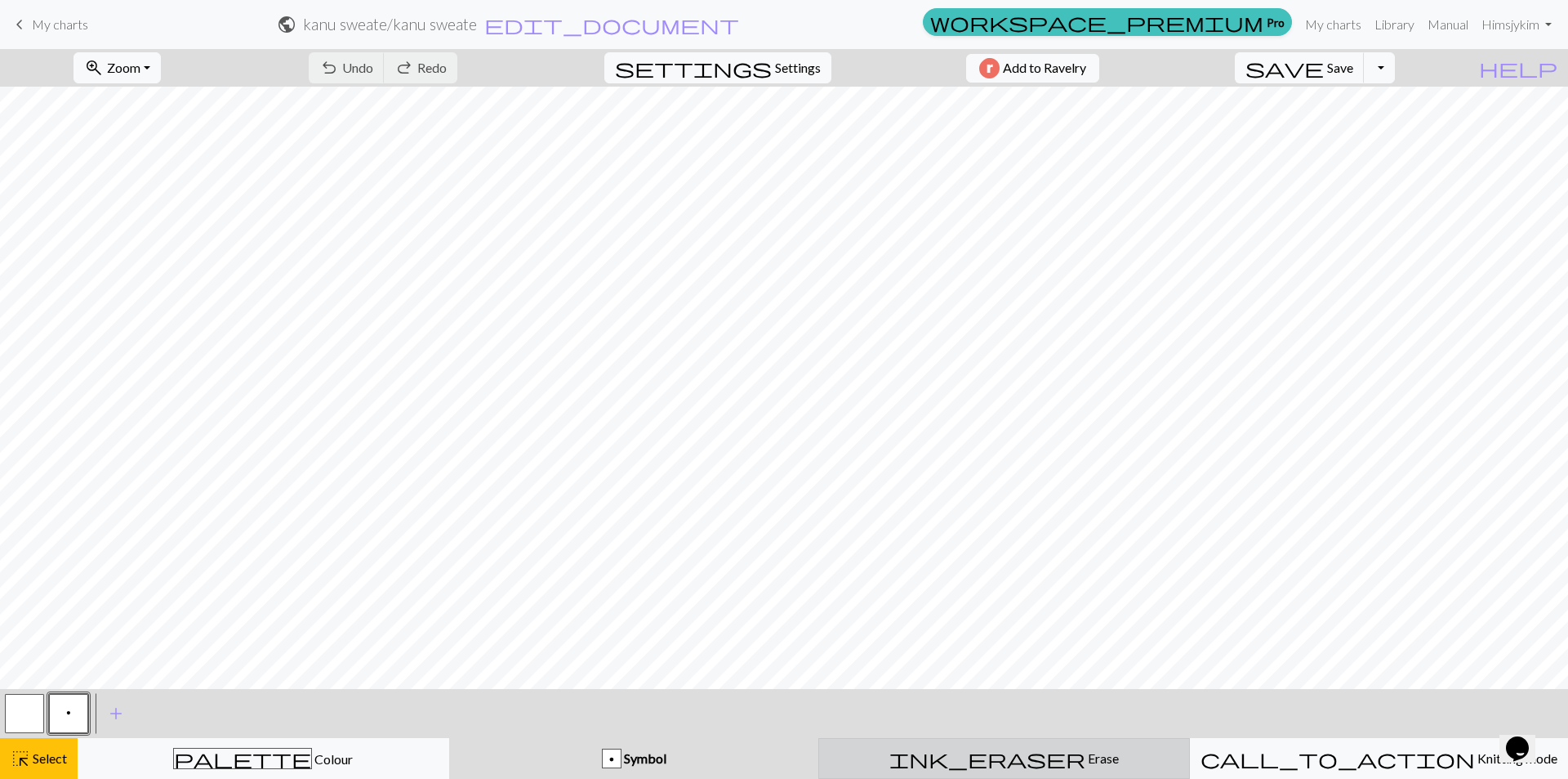
click at [987, 756] on span "ink_eraser" at bounding box center [988, 759] width 196 height 23
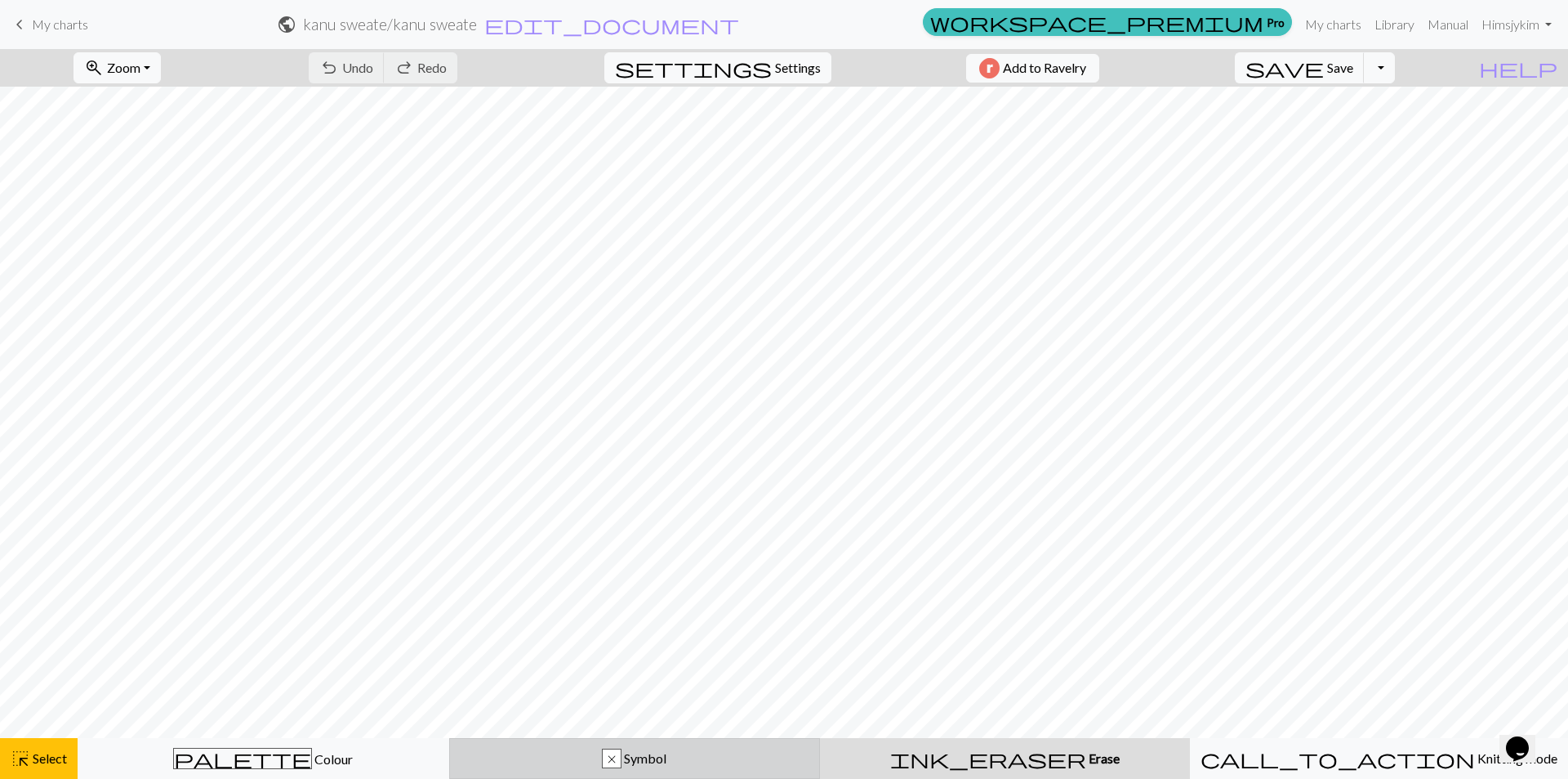
click at [614, 756] on div "x" at bounding box center [611, 759] width 18 height 19
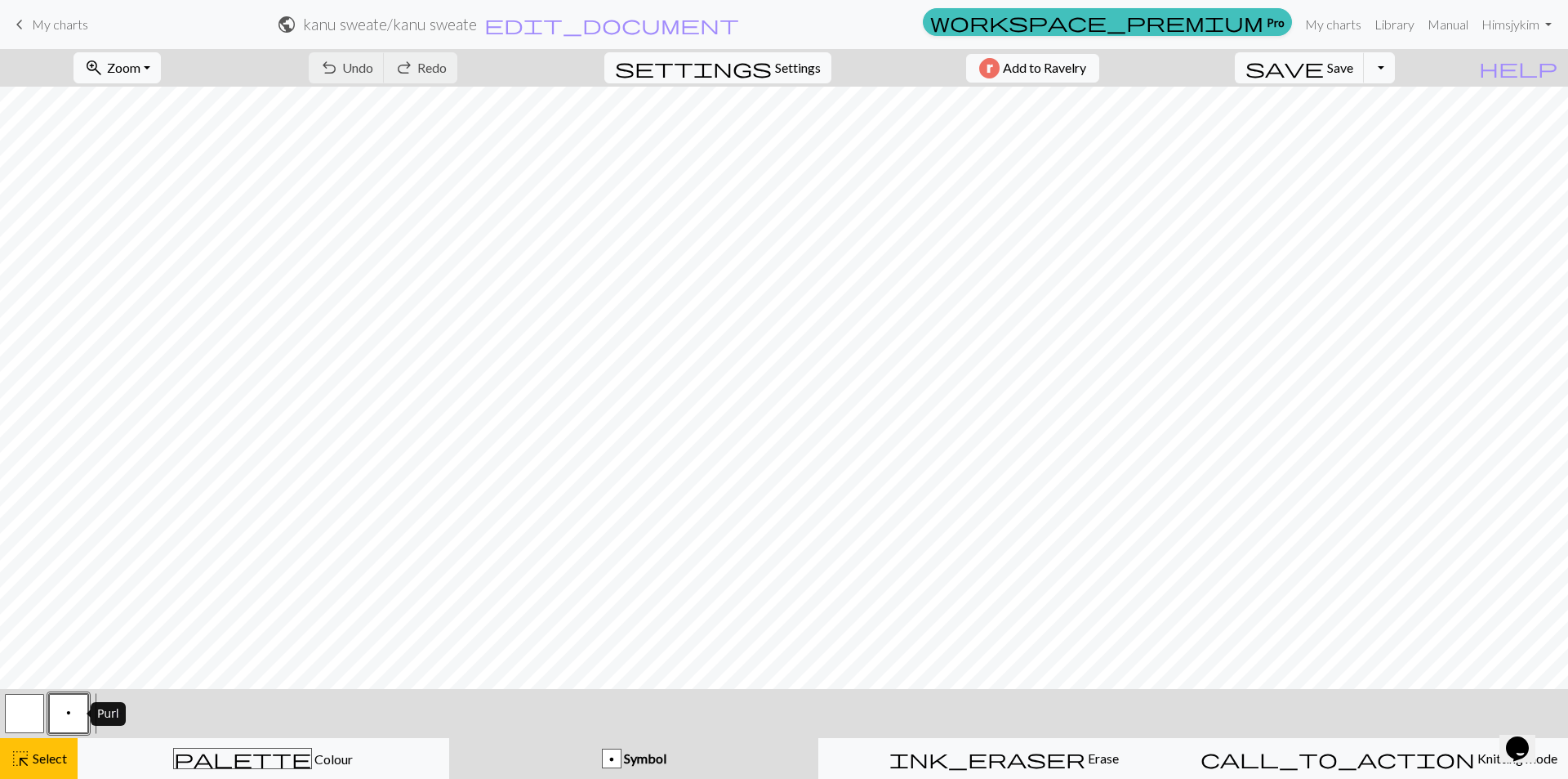
drag, startPoint x: 60, startPoint y: 717, endPoint x: 635, endPoint y: 778, distance: 578.2
click at [635, 778] on button "p Symbol" at bounding box center [634, 759] width 370 height 41
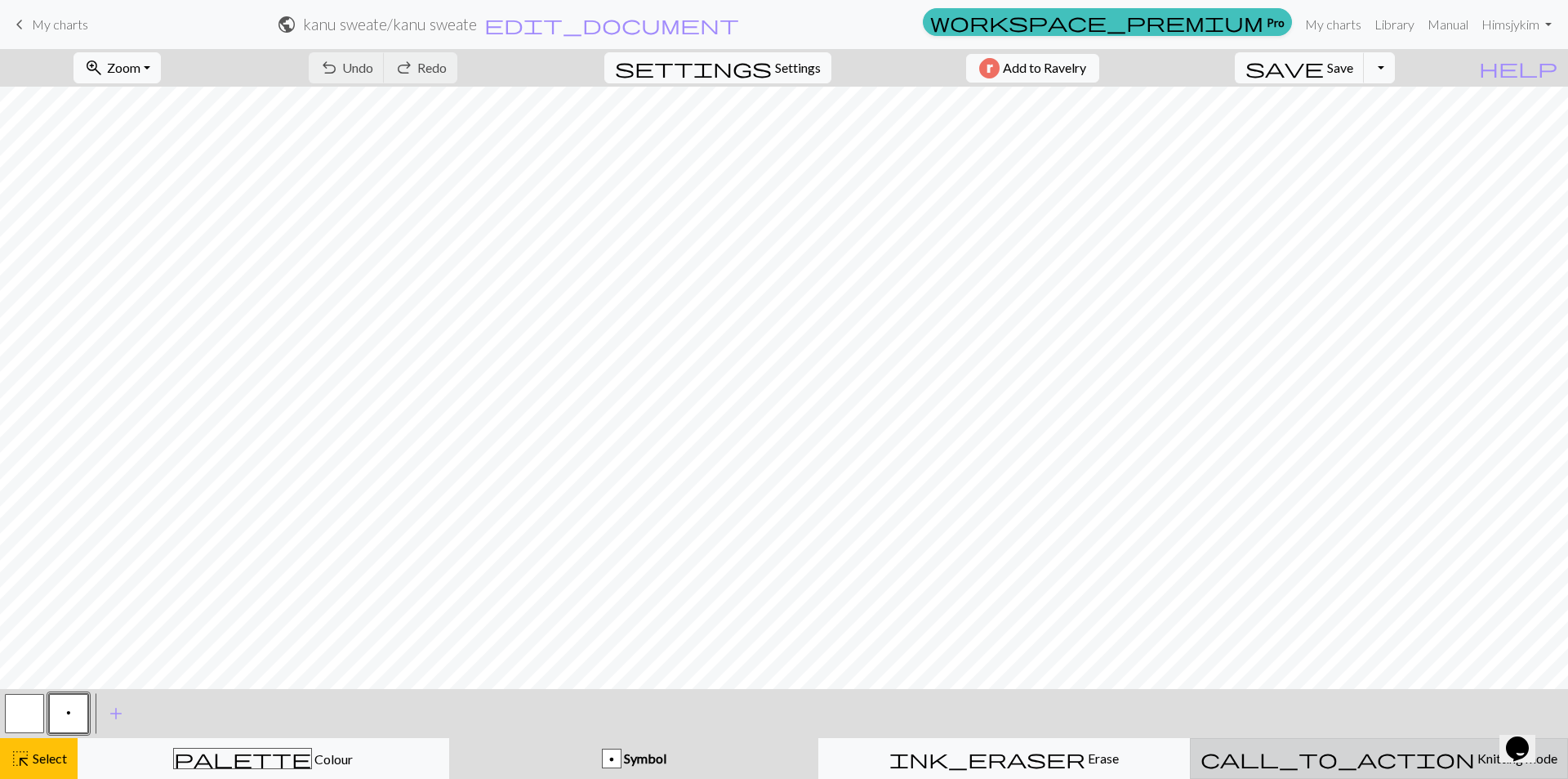
click at [1380, 768] on button "call_to_action Knitting mode Knitting mode" at bounding box center [1379, 759] width 379 height 41
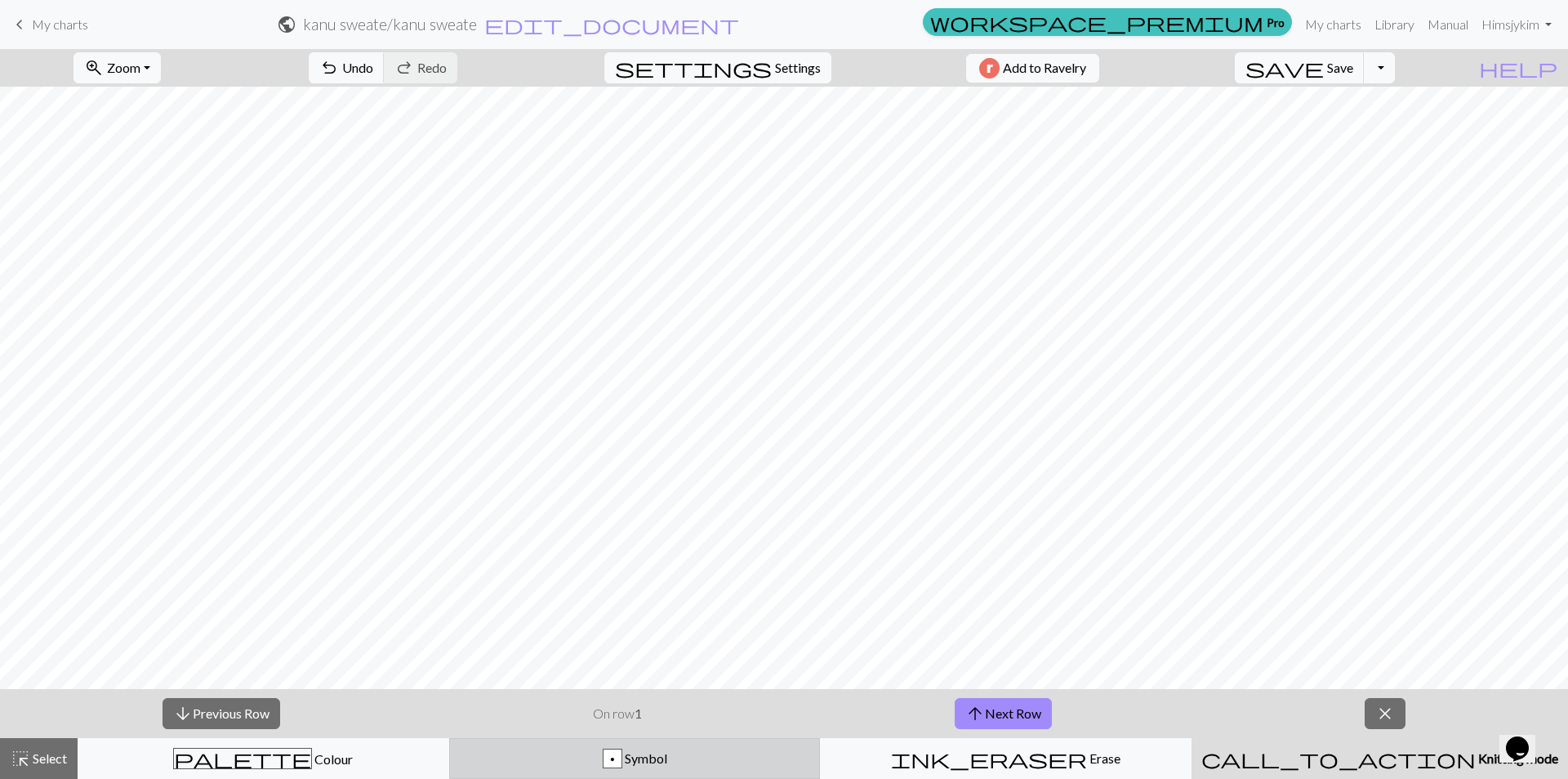
click at [754, 772] on button "p Symbol" at bounding box center [635, 759] width 372 height 41
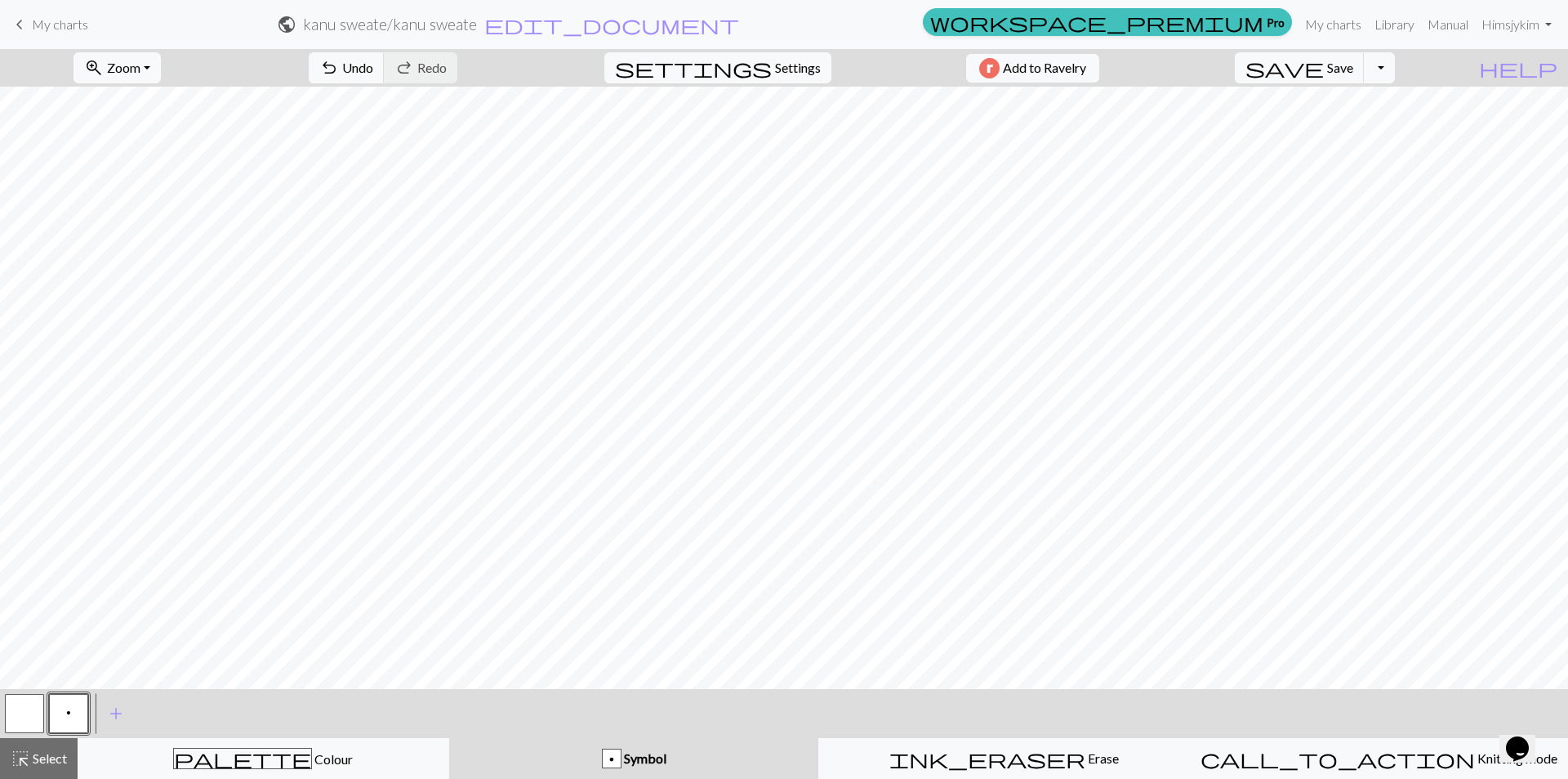
click at [23, 23] on span "keyboard_arrow_left" at bounding box center [19, 24] width 19 height 23
click at [670, 759] on div "p Symbol" at bounding box center [634, 759] width 351 height 19
drag, startPoint x: 670, startPoint y: 759, endPoint x: 612, endPoint y: 758, distance: 58.0
click at [612, 758] on div "p" at bounding box center [611, 759] width 18 height 19
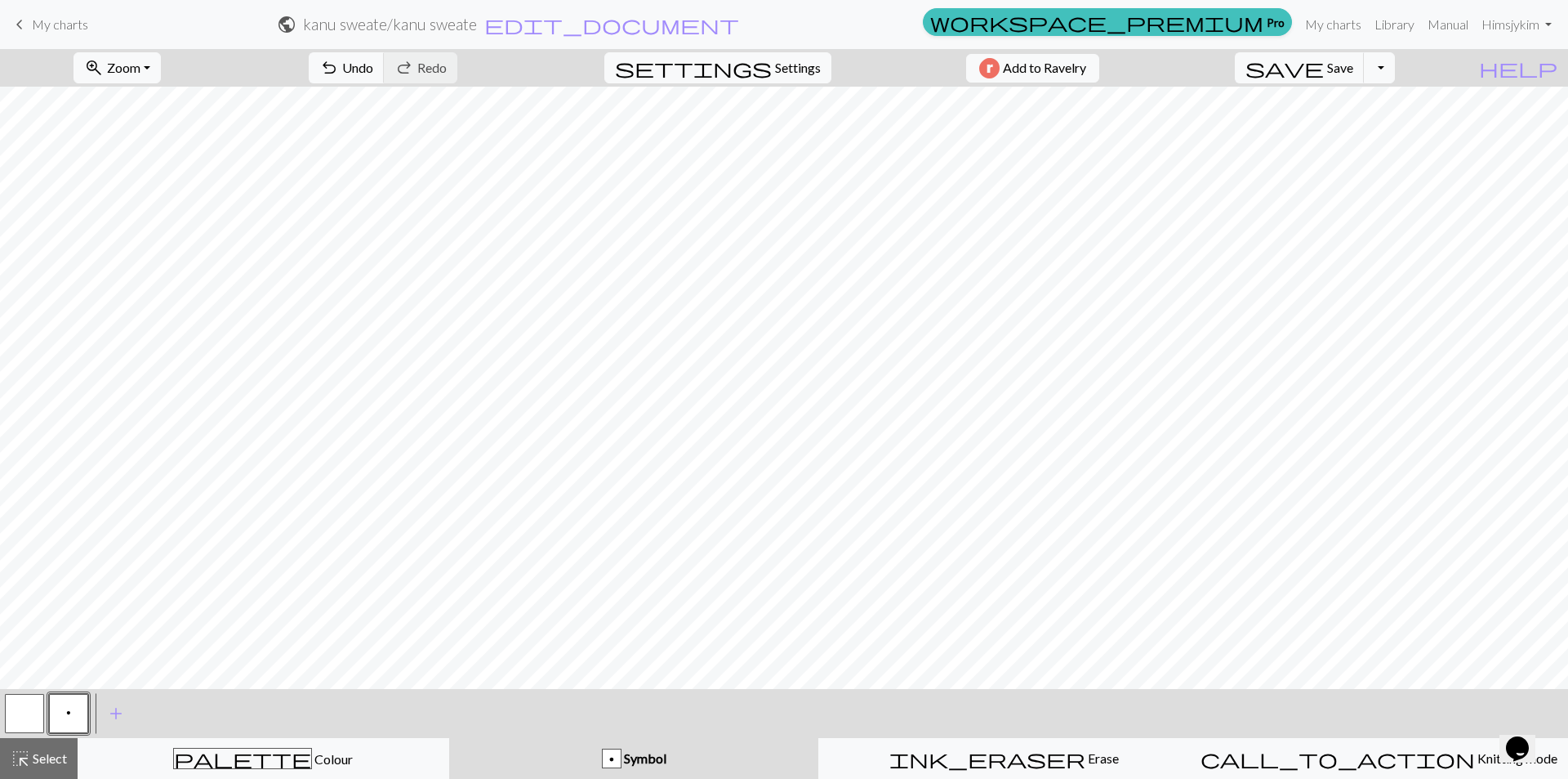
click at [34, 708] on button "button" at bounding box center [24, 713] width 39 height 39
click at [639, 765] on div "Symbol" at bounding box center [634, 759] width 351 height 19
click at [1256, 18] on span "workspace_premium" at bounding box center [1097, 22] width 333 height 23
click at [22, 24] on span "keyboard_arrow_left" at bounding box center [19, 24] width 19 height 23
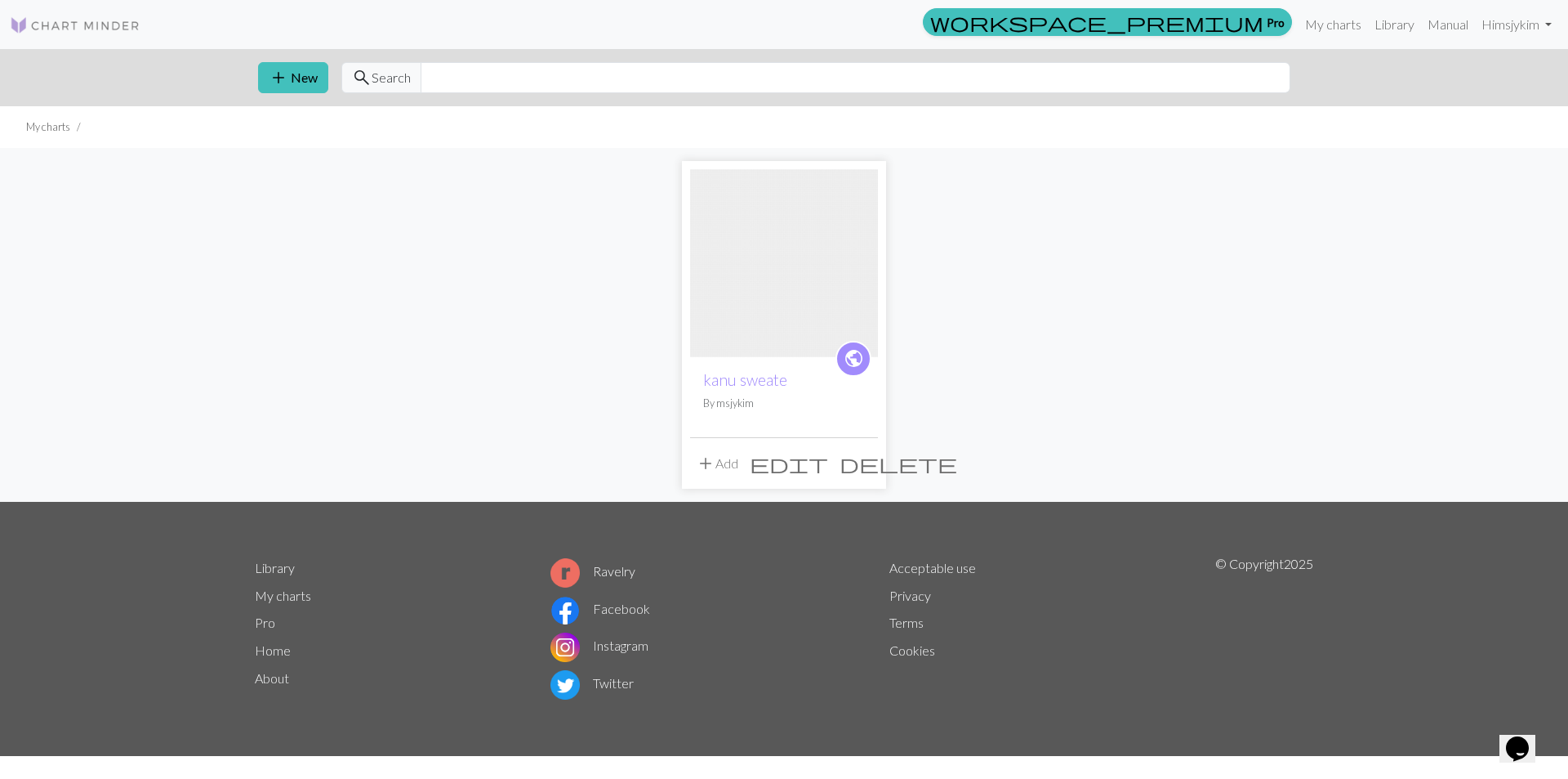
click at [477, 416] on div "public kanu sweate By msjykim add Add edit delete" at bounding box center [784, 325] width 1078 height 354
click at [283, 595] on link "My charts" at bounding box center [283, 595] width 56 height 16
click at [740, 383] on link "kanu sweate" at bounding box center [745, 379] width 84 height 18
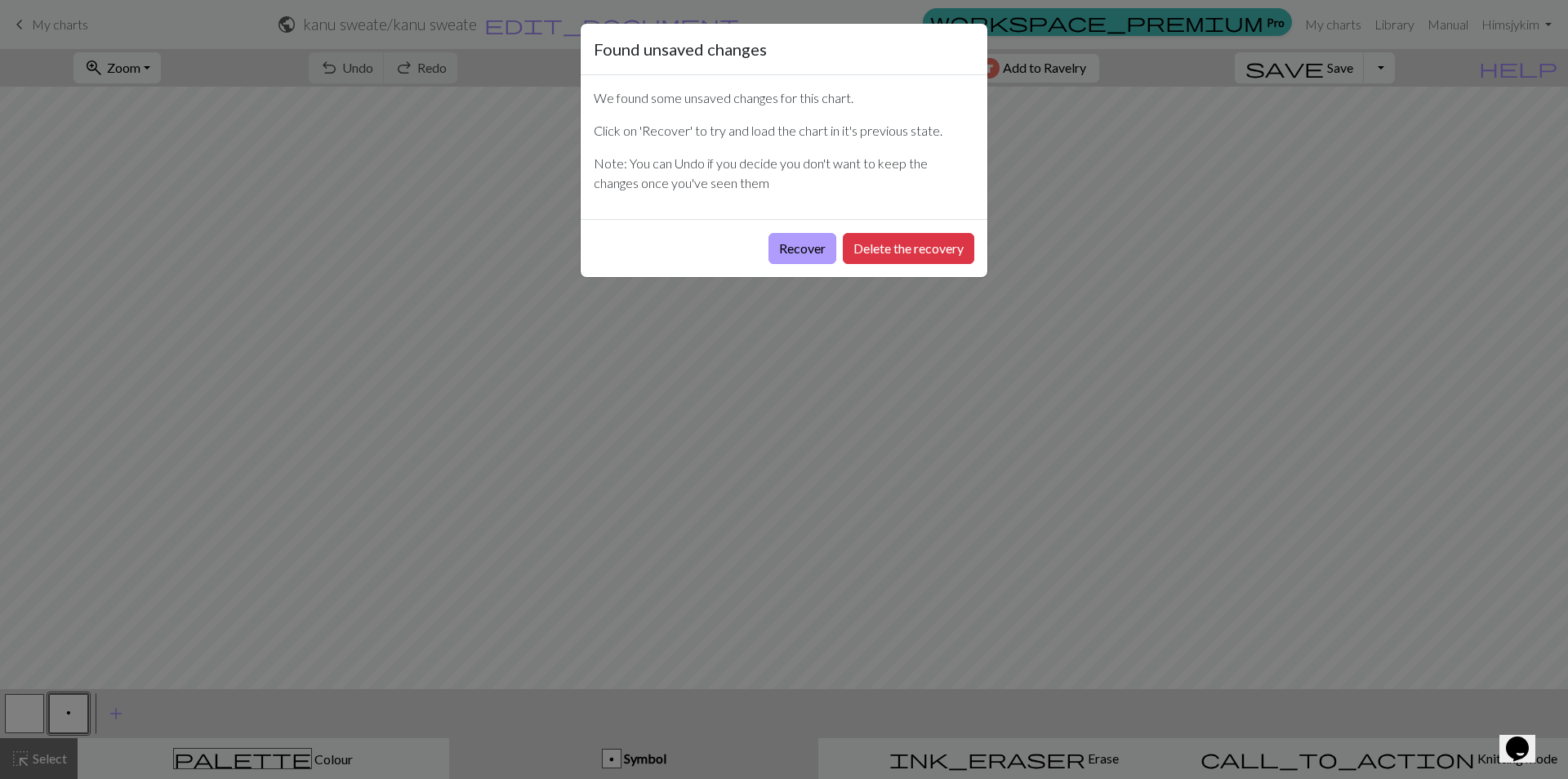
click at [792, 251] on button "Recover" at bounding box center [803, 248] width 68 height 31
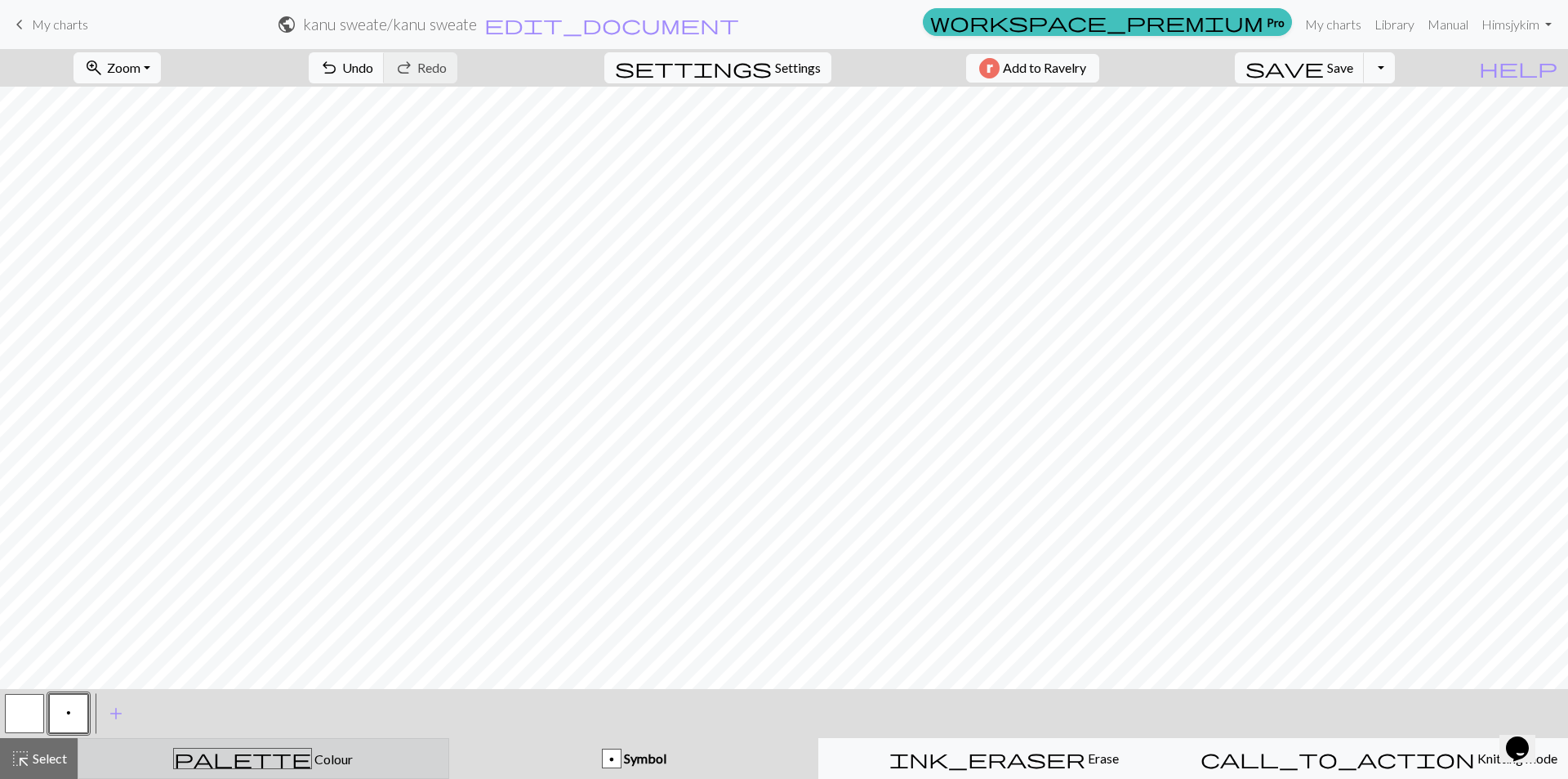
click at [353, 759] on div "palette Colour Colour" at bounding box center [263, 759] width 351 height 21
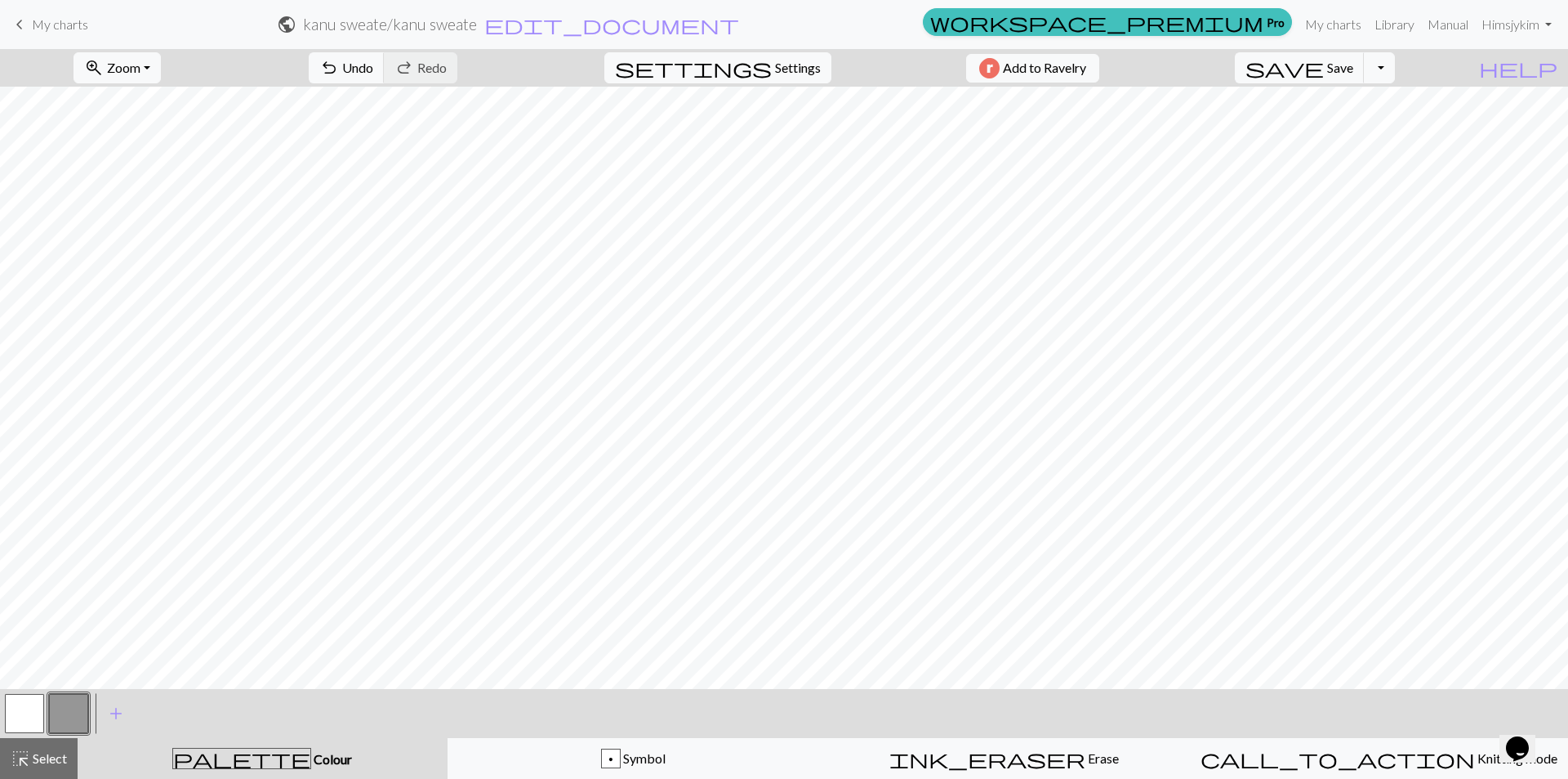
click at [217, 756] on div "palette Colour Colour" at bounding box center [262, 759] width 351 height 21
click at [249, 755] on span "palette" at bounding box center [242, 759] width 138 height 23
click at [339, 60] on span "undo" at bounding box center [329, 68] width 19 height 23
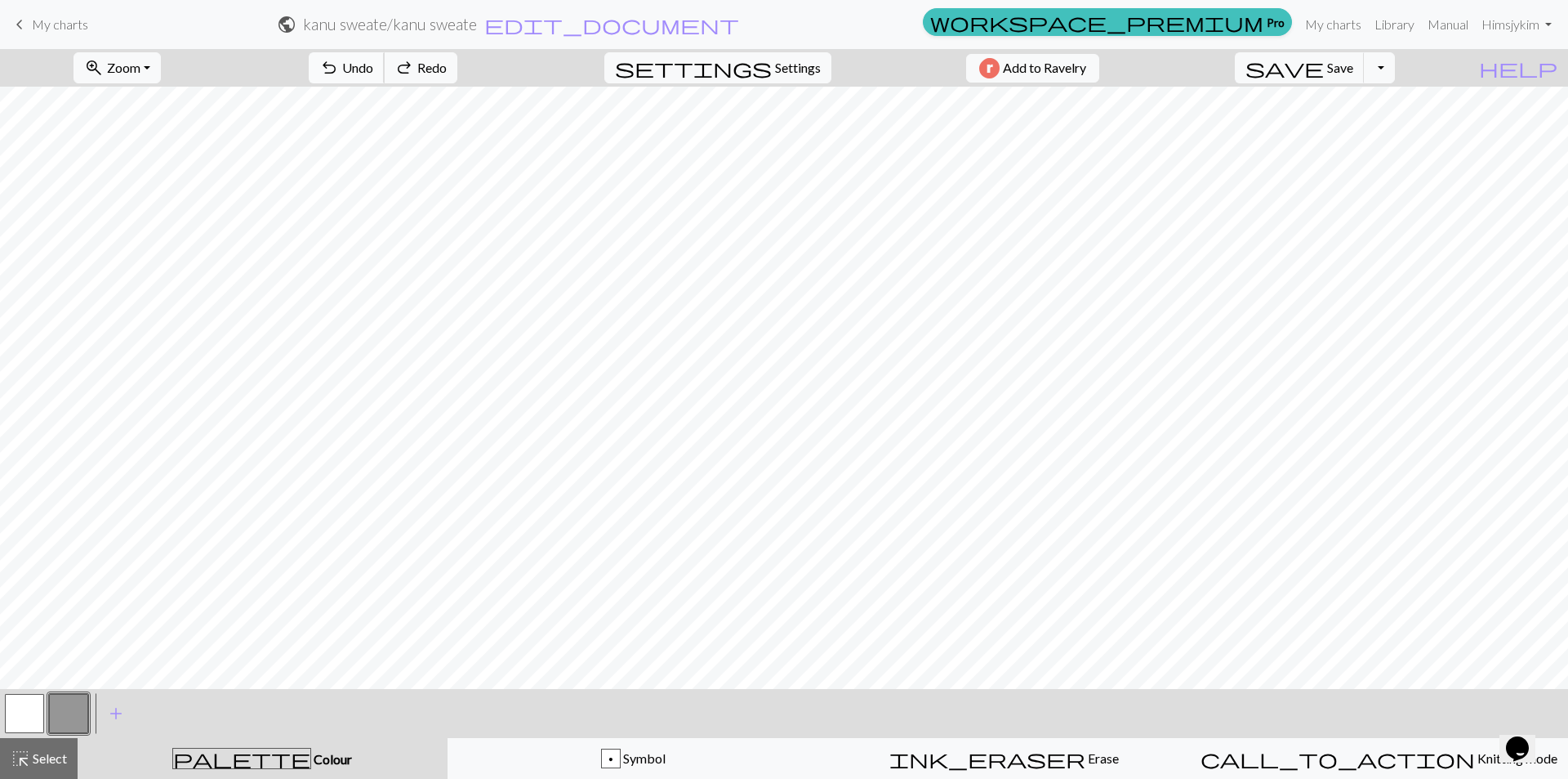
click at [339, 60] on span "undo" at bounding box center [329, 68] width 19 height 23
click at [405, 60] on div "undo Undo Undo redo Redo Redo" at bounding box center [383, 68] width 173 height 38
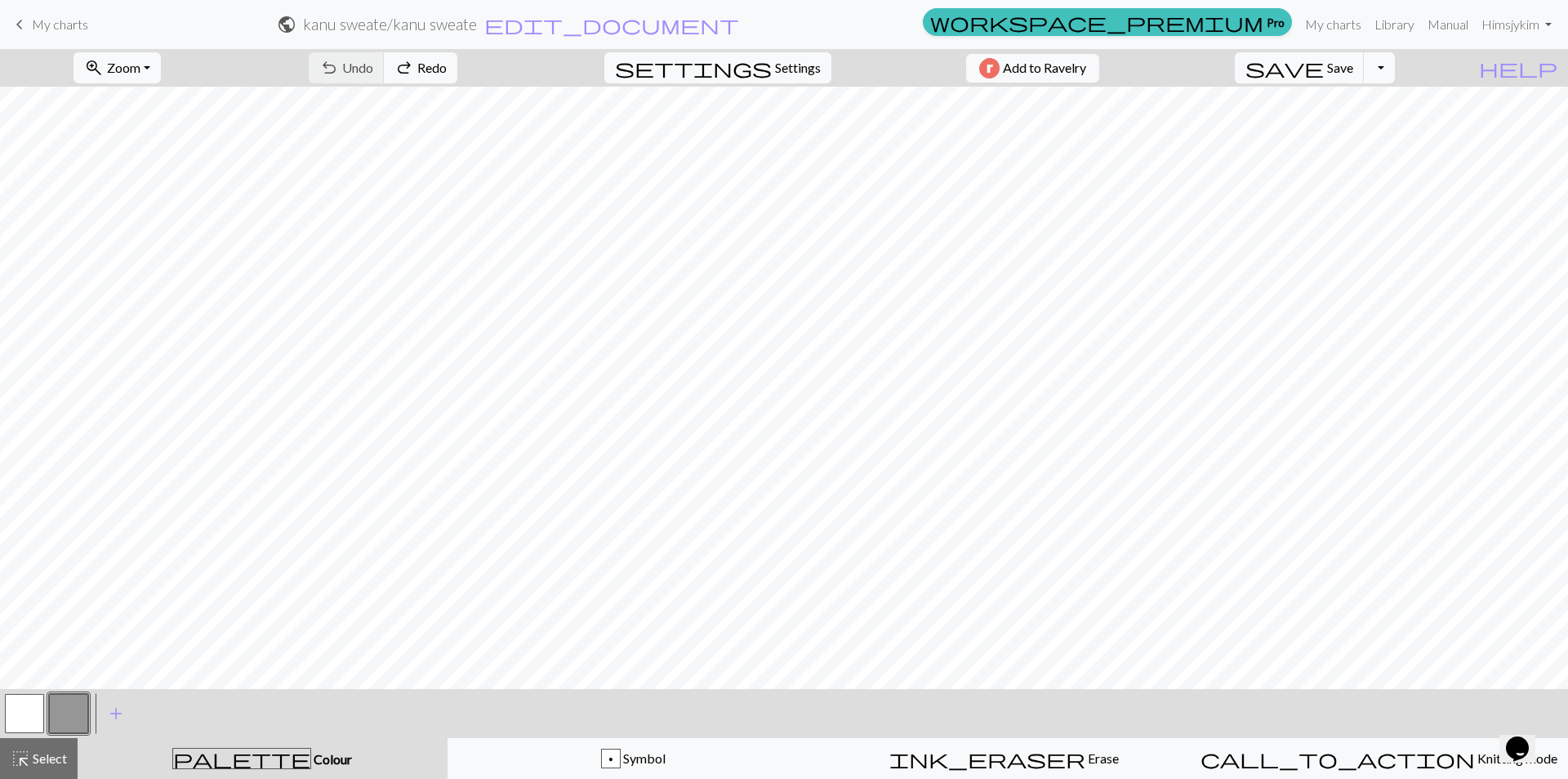
drag, startPoint x: 415, startPoint y: 67, endPoint x: 438, endPoint y: 72, distance: 23.5
click at [415, 68] on div "undo Undo Undo redo Redo Redo" at bounding box center [383, 68] width 173 height 38
click at [441, 72] on div "undo Undo Undo redo Redo Redo" at bounding box center [383, 68] width 173 height 38
click at [629, 755] on span "Symbol" at bounding box center [643, 758] width 45 height 16
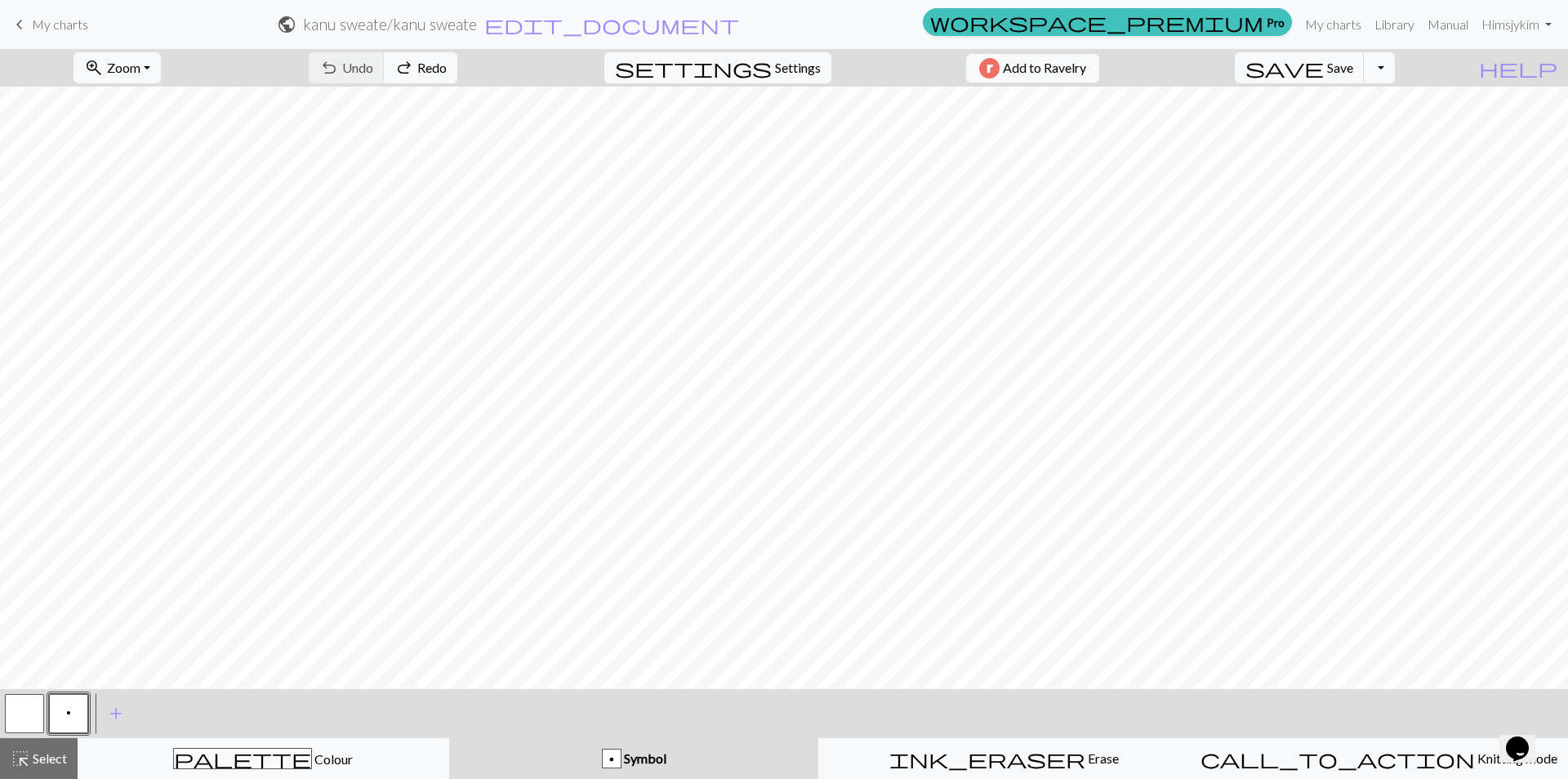
click at [607, 755] on div "p" at bounding box center [611, 759] width 18 height 19
click at [648, 755] on span "Symbol" at bounding box center [644, 758] width 45 height 16
click at [339, 69] on span "undo" at bounding box center [329, 68] width 19 height 23
click at [85, 27] on span "My charts" at bounding box center [60, 24] width 56 height 16
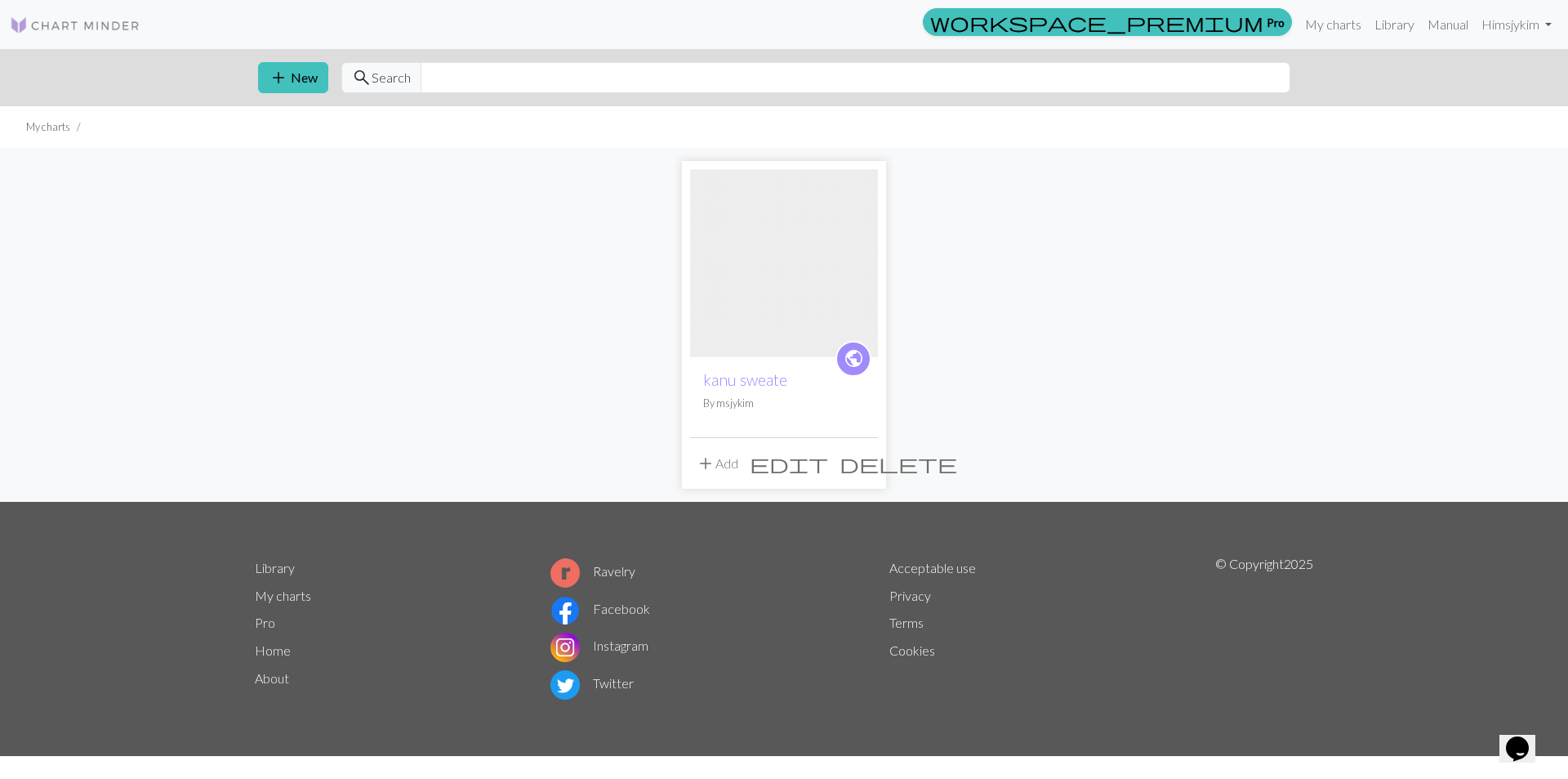
click at [285, 572] on link "Library" at bounding box center [274, 568] width 40 height 16
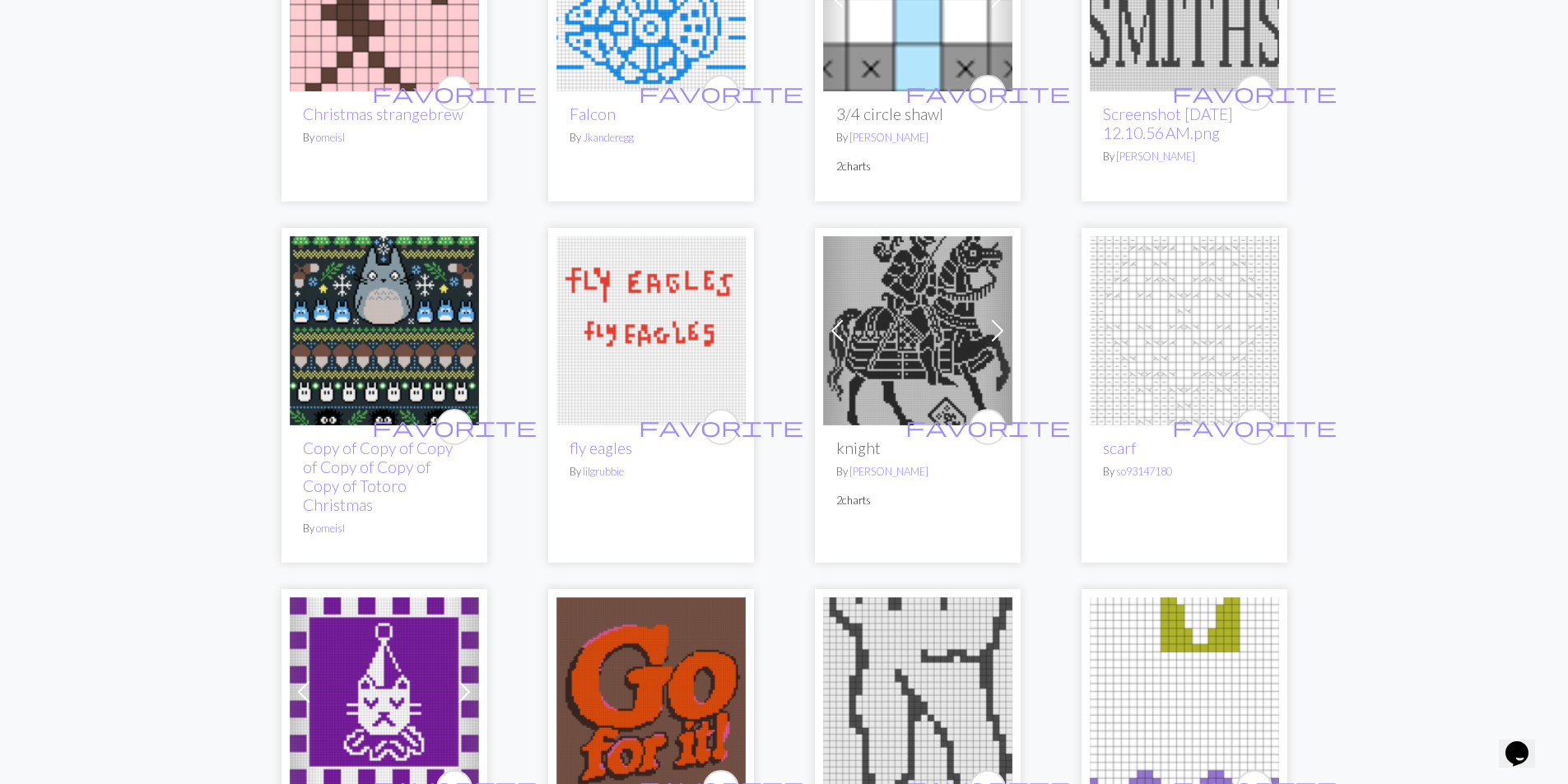
scroll to position [412, 0]
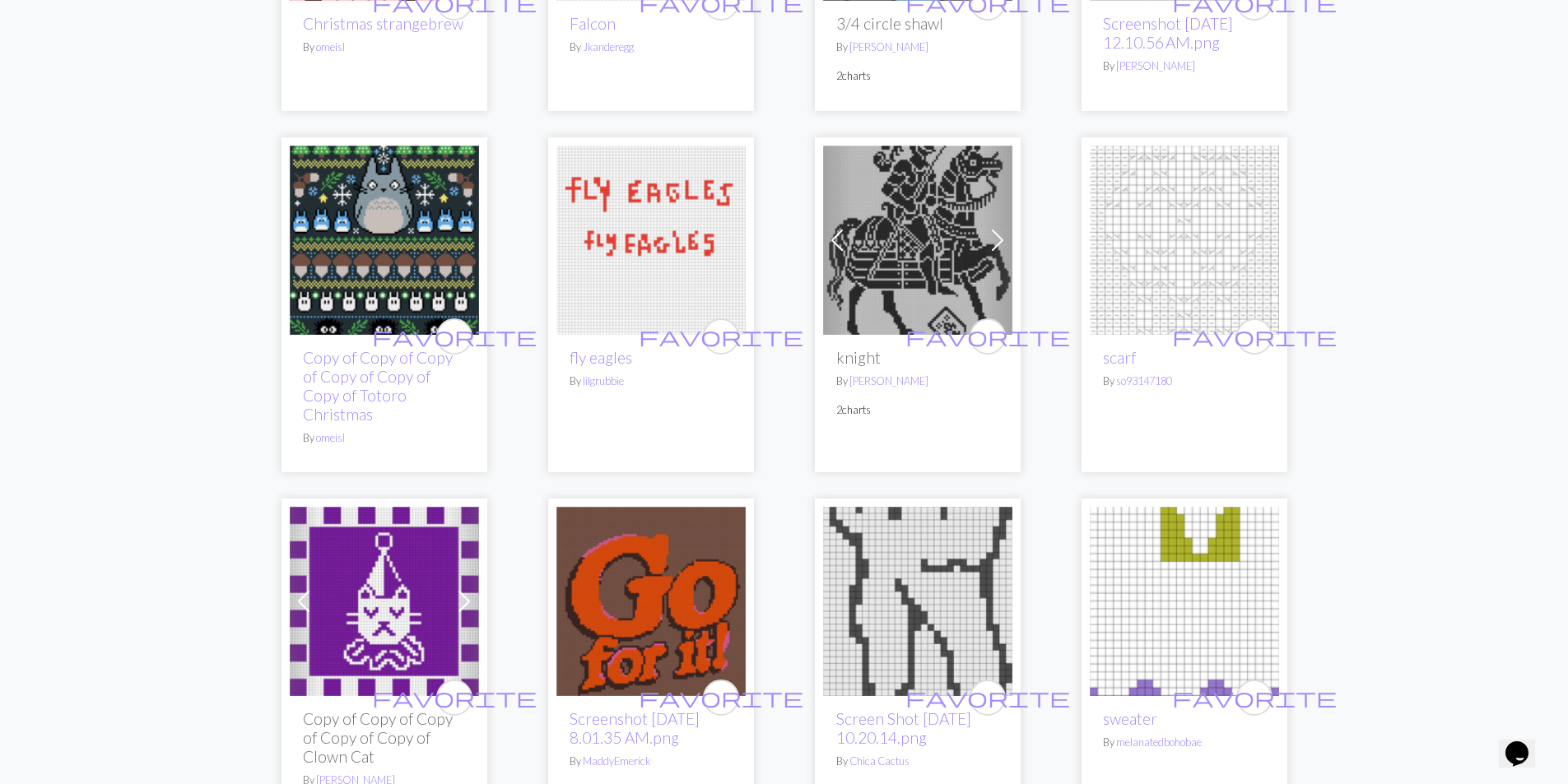
click at [1210, 174] on img at bounding box center [1185, 240] width 189 height 189
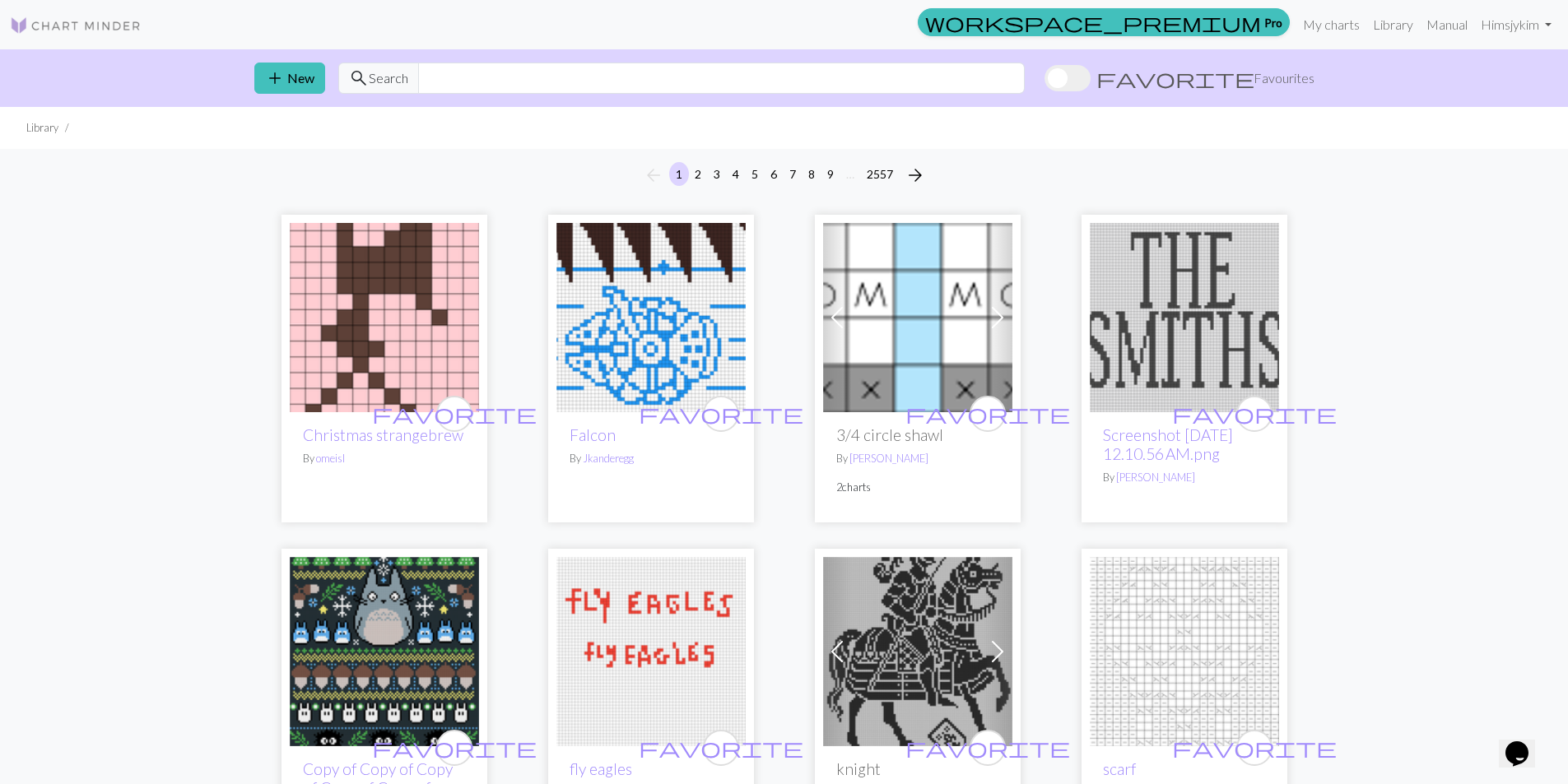
click at [57, 31] on img at bounding box center [75, 25] width 132 height 20
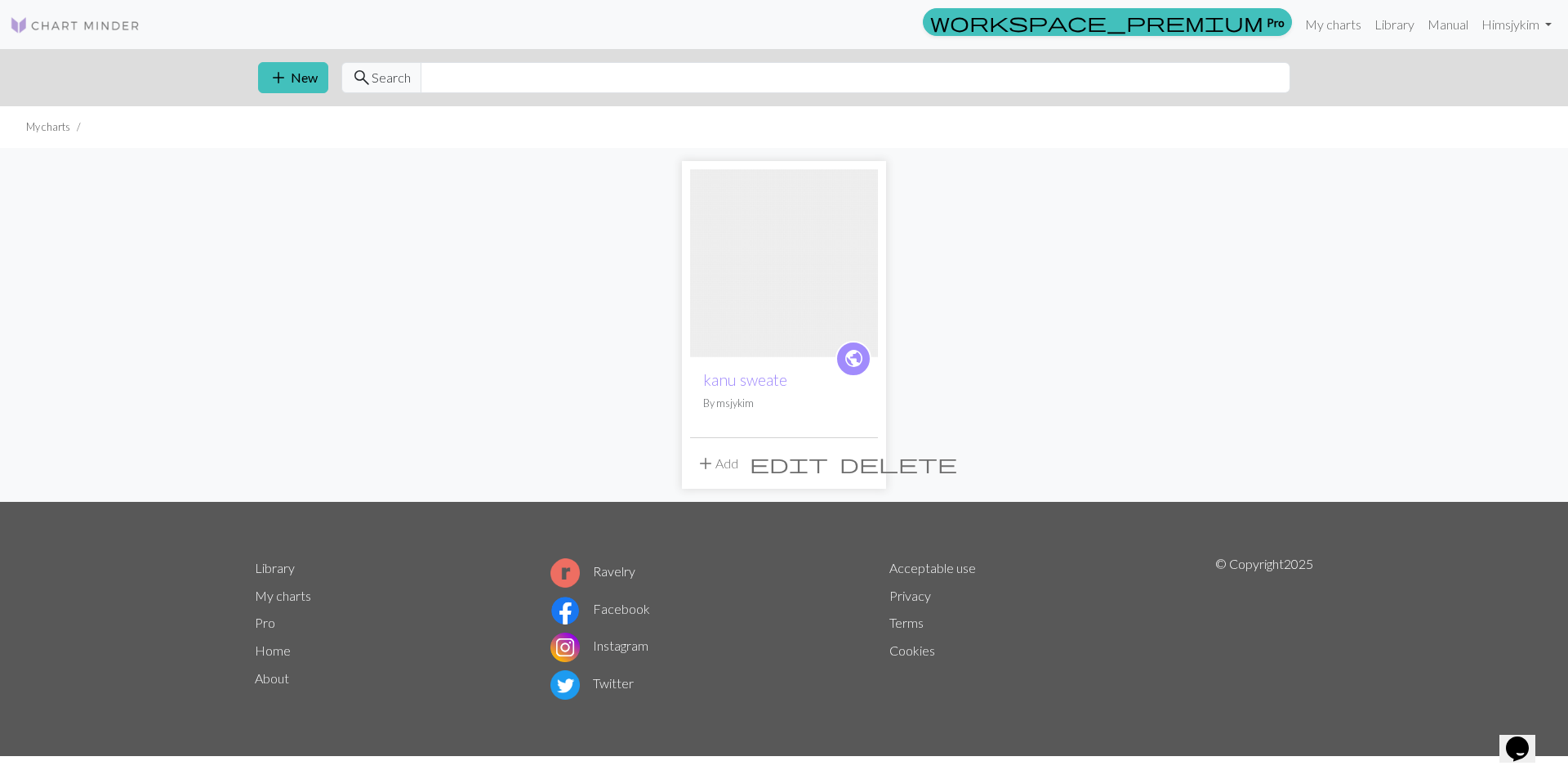
click at [828, 467] on span "edit" at bounding box center [788, 463] width 78 height 23
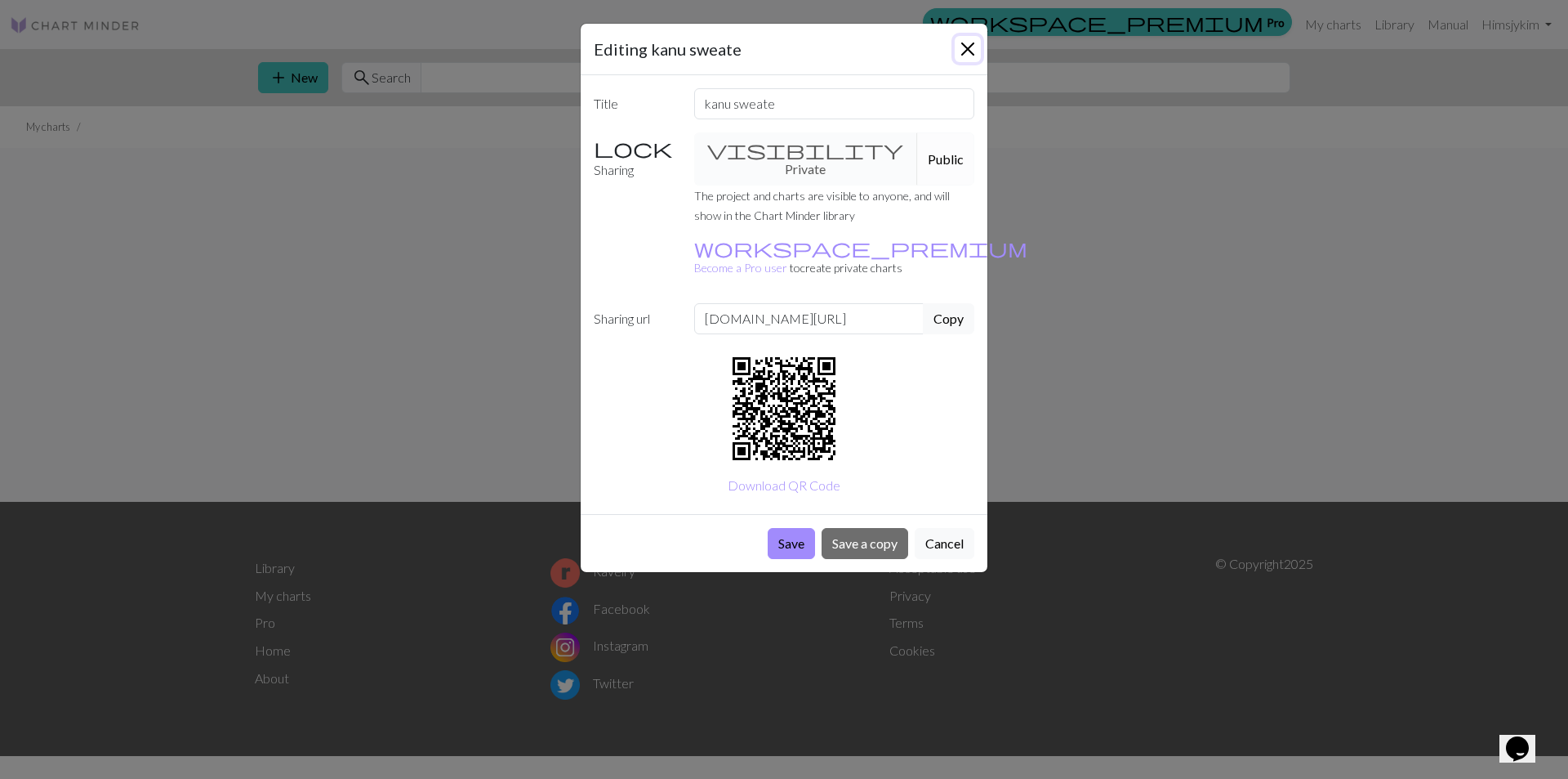
click at [962, 47] on button "Close" at bounding box center [968, 48] width 26 height 26
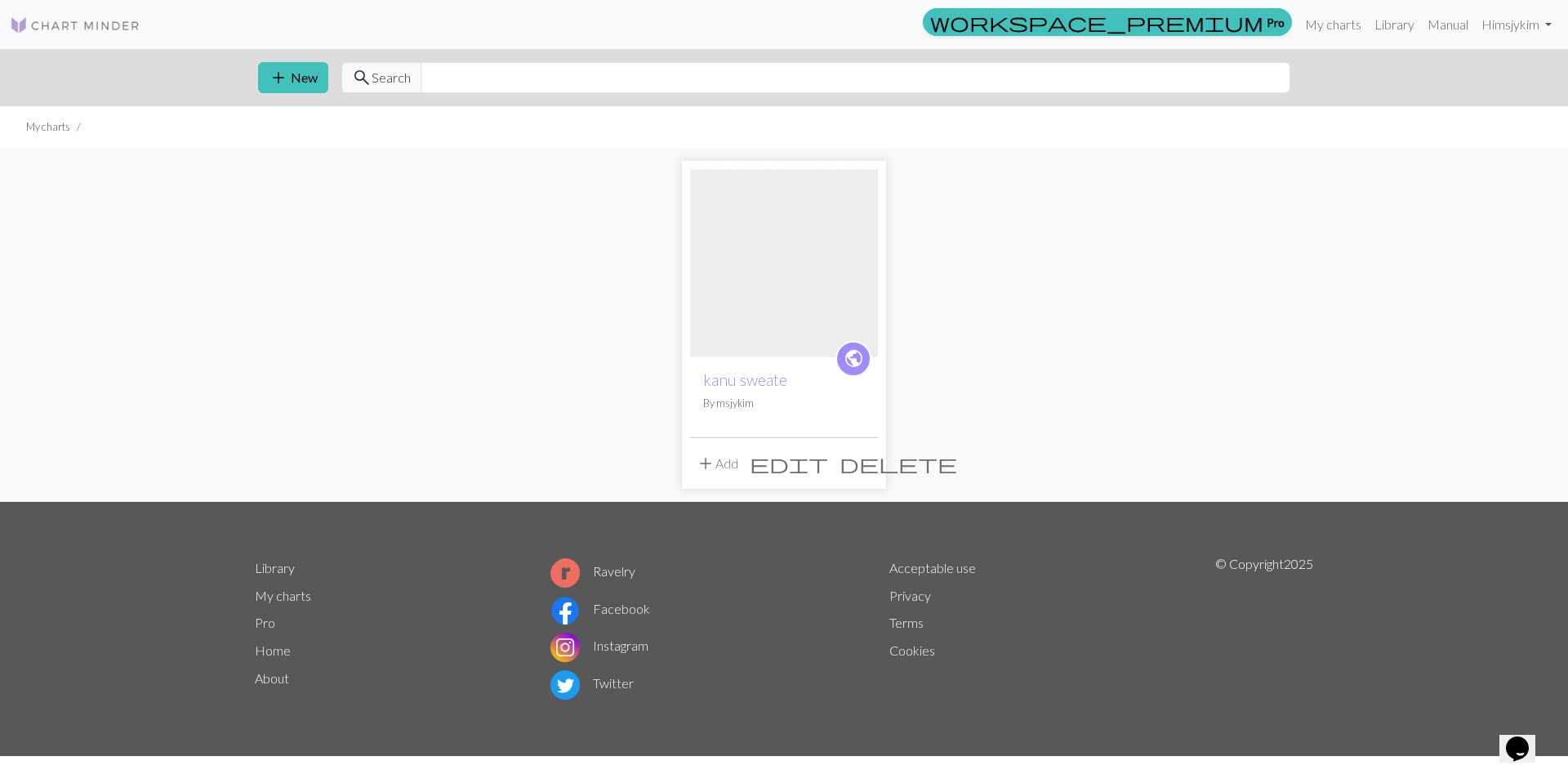
click at [705, 461] on span "add" at bounding box center [706, 463] width 19 height 23
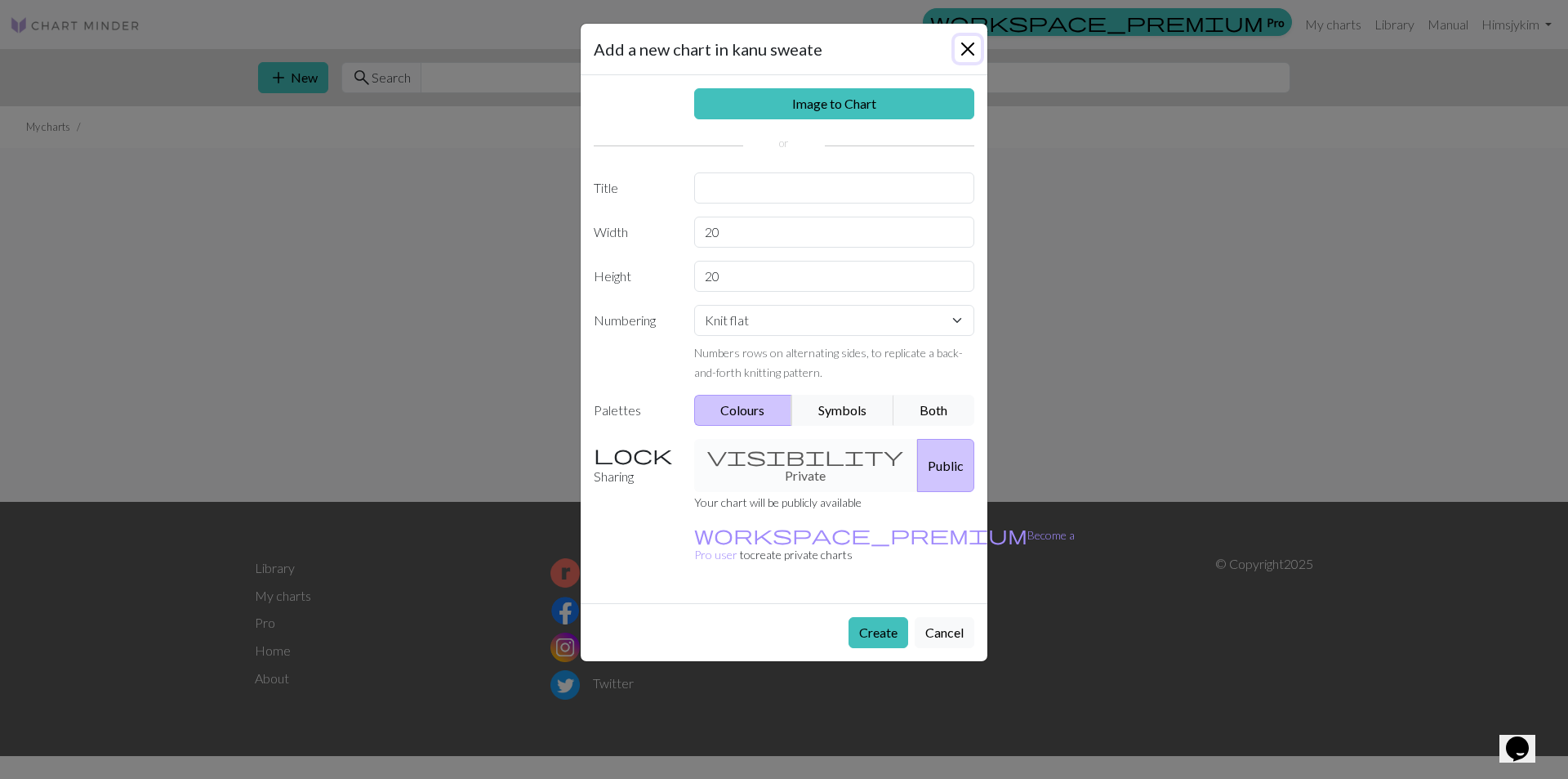
click at [967, 47] on button "Close" at bounding box center [968, 48] width 26 height 26
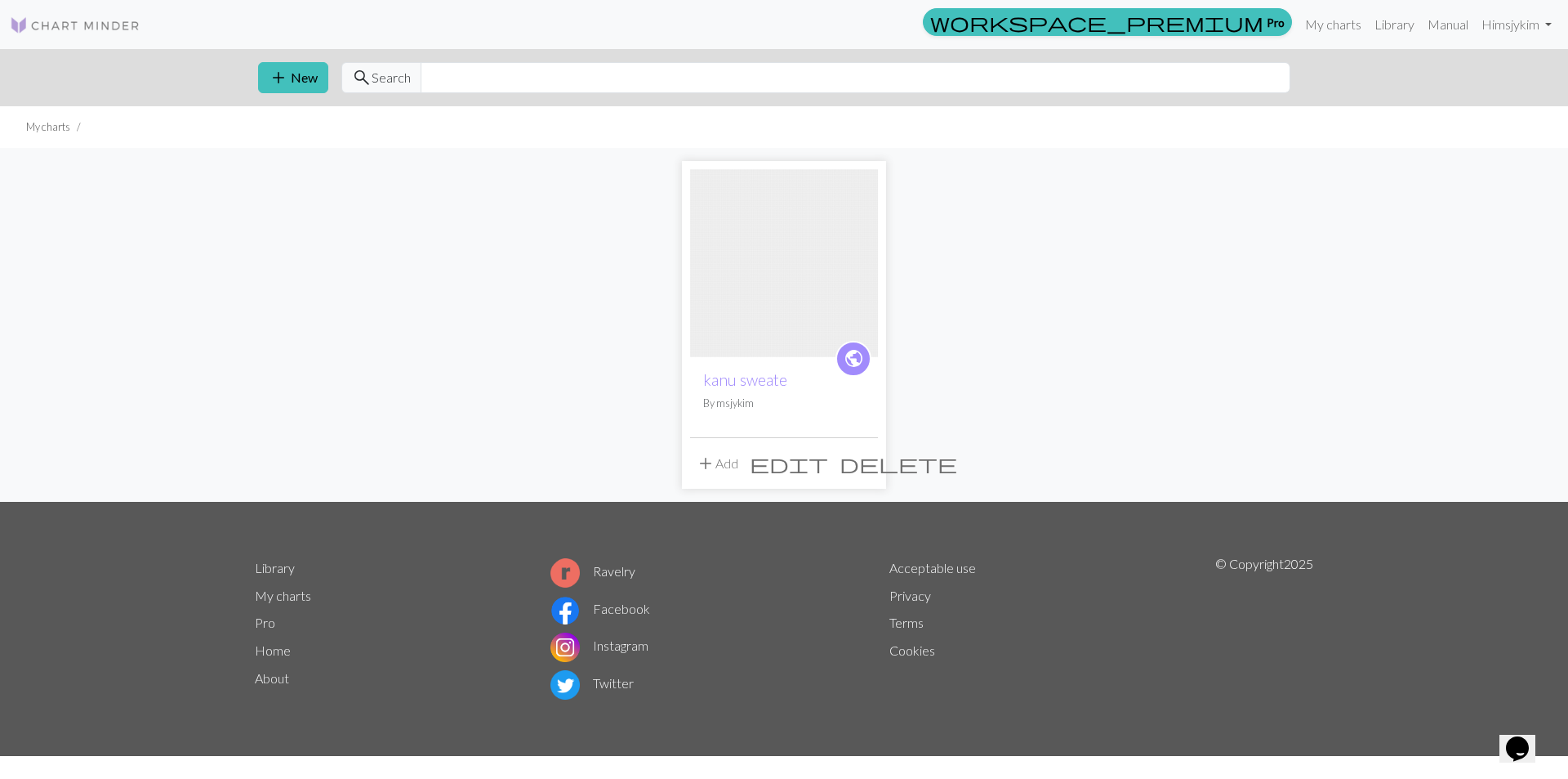
click at [812, 268] on img at bounding box center [784, 264] width 188 height 188
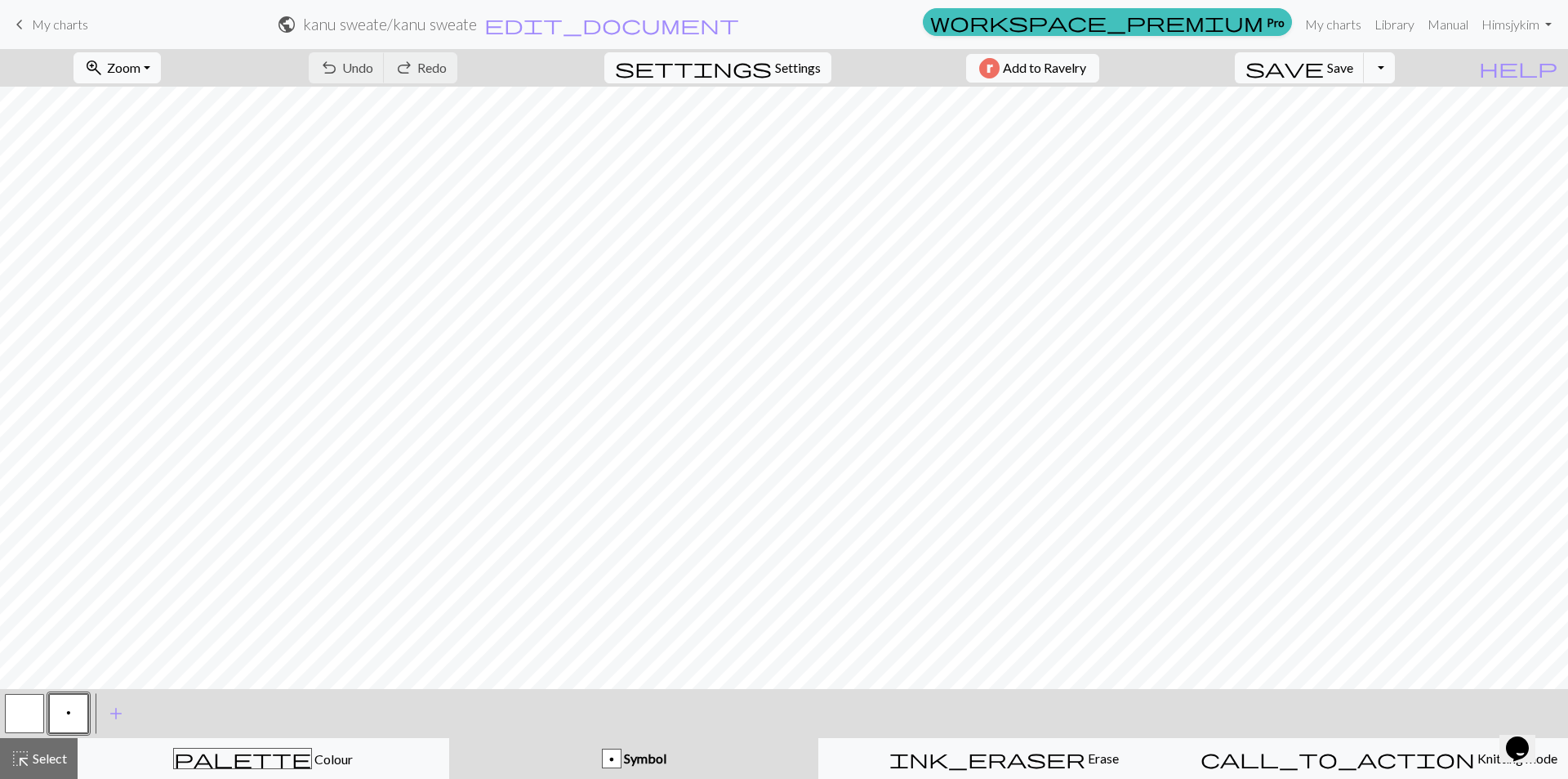
click at [615, 757] on div "p" at bounding box center [611, 759] width 18 height 19
click at [729, 774] on button "p Symbol" at bounding box center [634, 759] width 370 height 41
click at [1428, 766] on div "call_to_action Knitting mode Knitting mode" at bounding box center [1379, 759] width 357 height 19
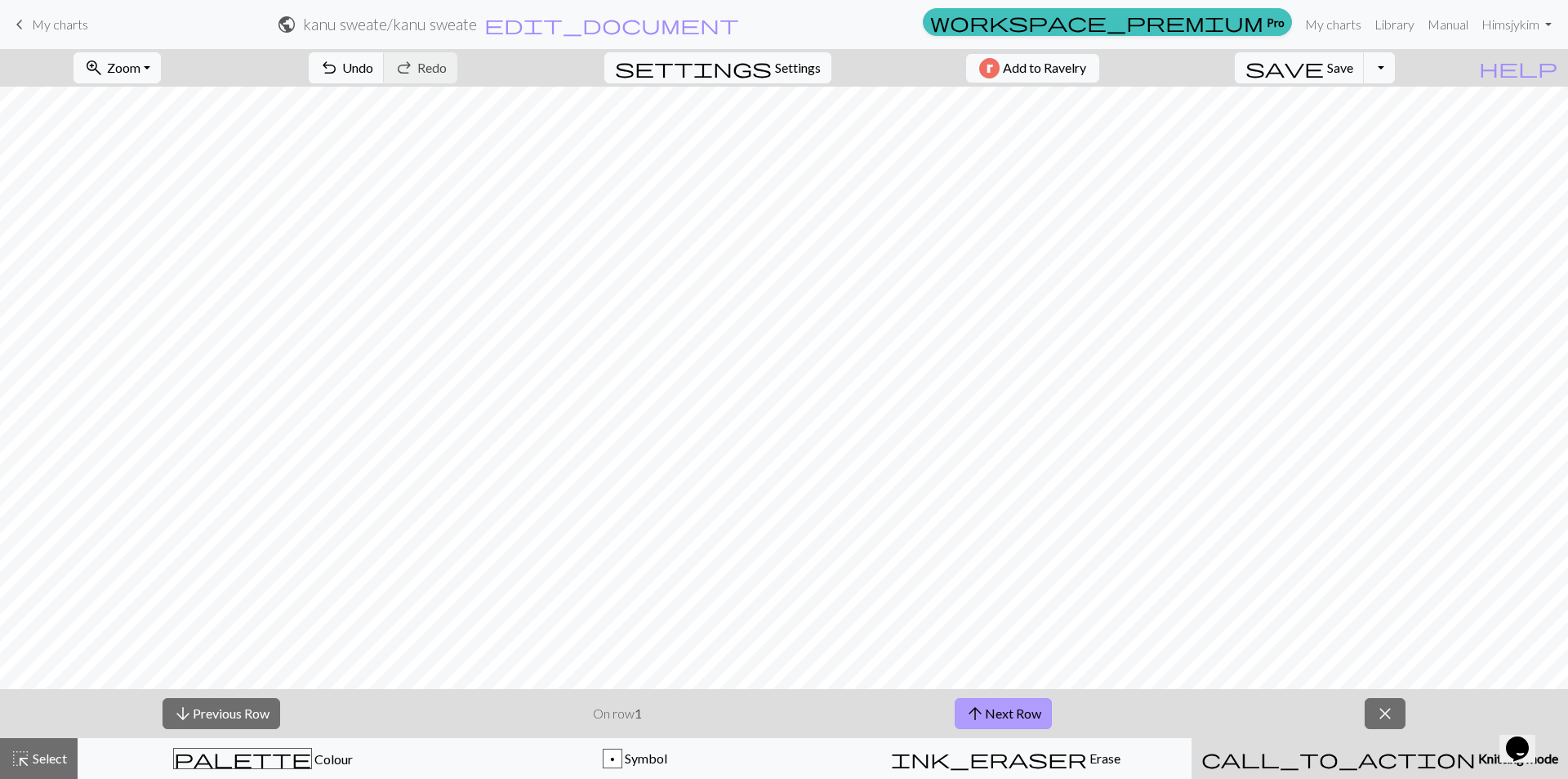
click at [999, 712] on button "arrow_upward Next Row" at bounding box center [1003, 713] width 97 height 31
click at [1392, 727] on button "close" at bounding box center [1385, 713] width 41 height 31
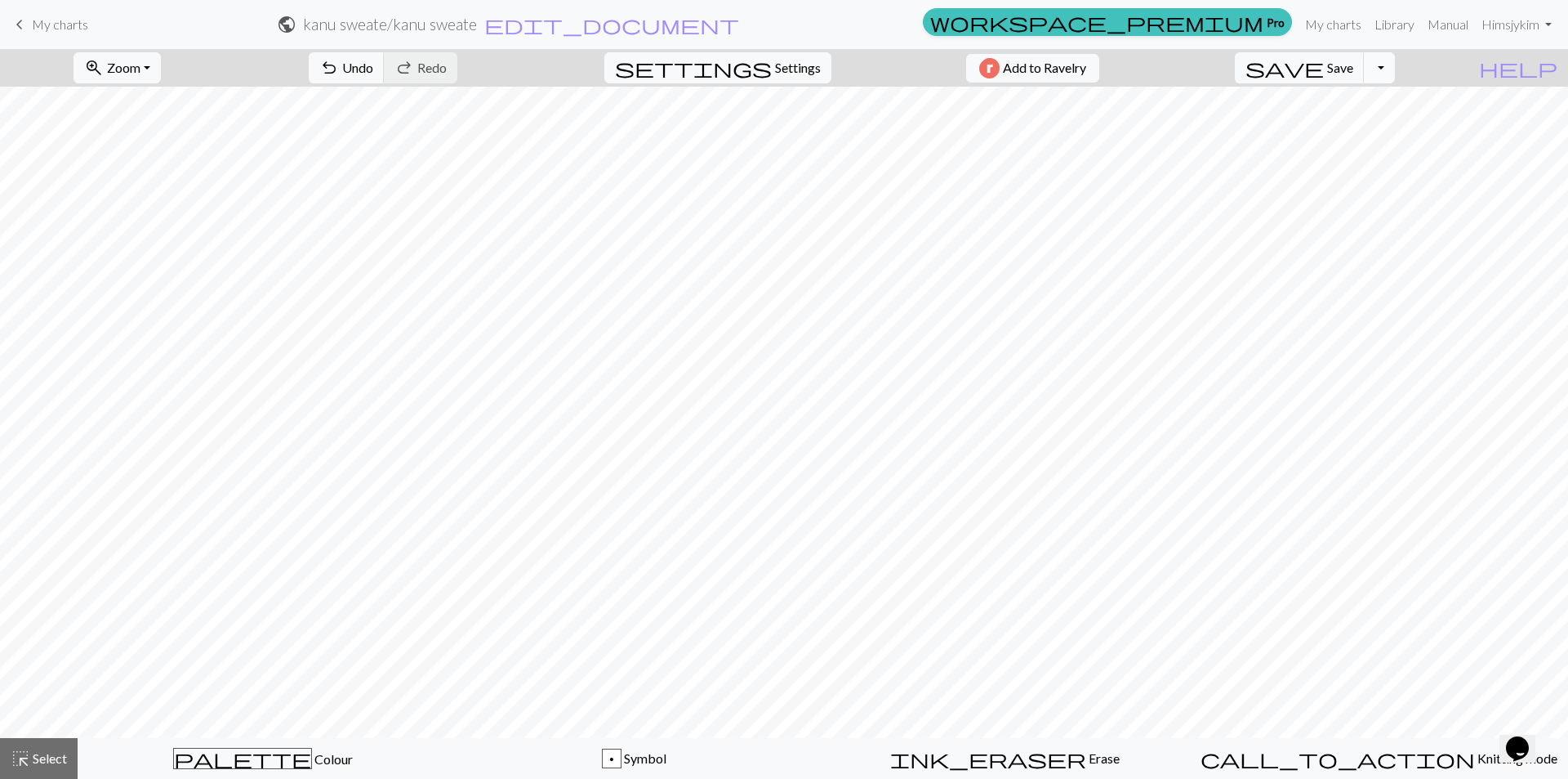
click at [1396, 69] on button "Toggle Dropdown" at bounding box center [1380, 68] width 31 height 31
click at [777, 70] on span "Settings" at bounding box center [797, 68] width 46 height 19
select select "aran"
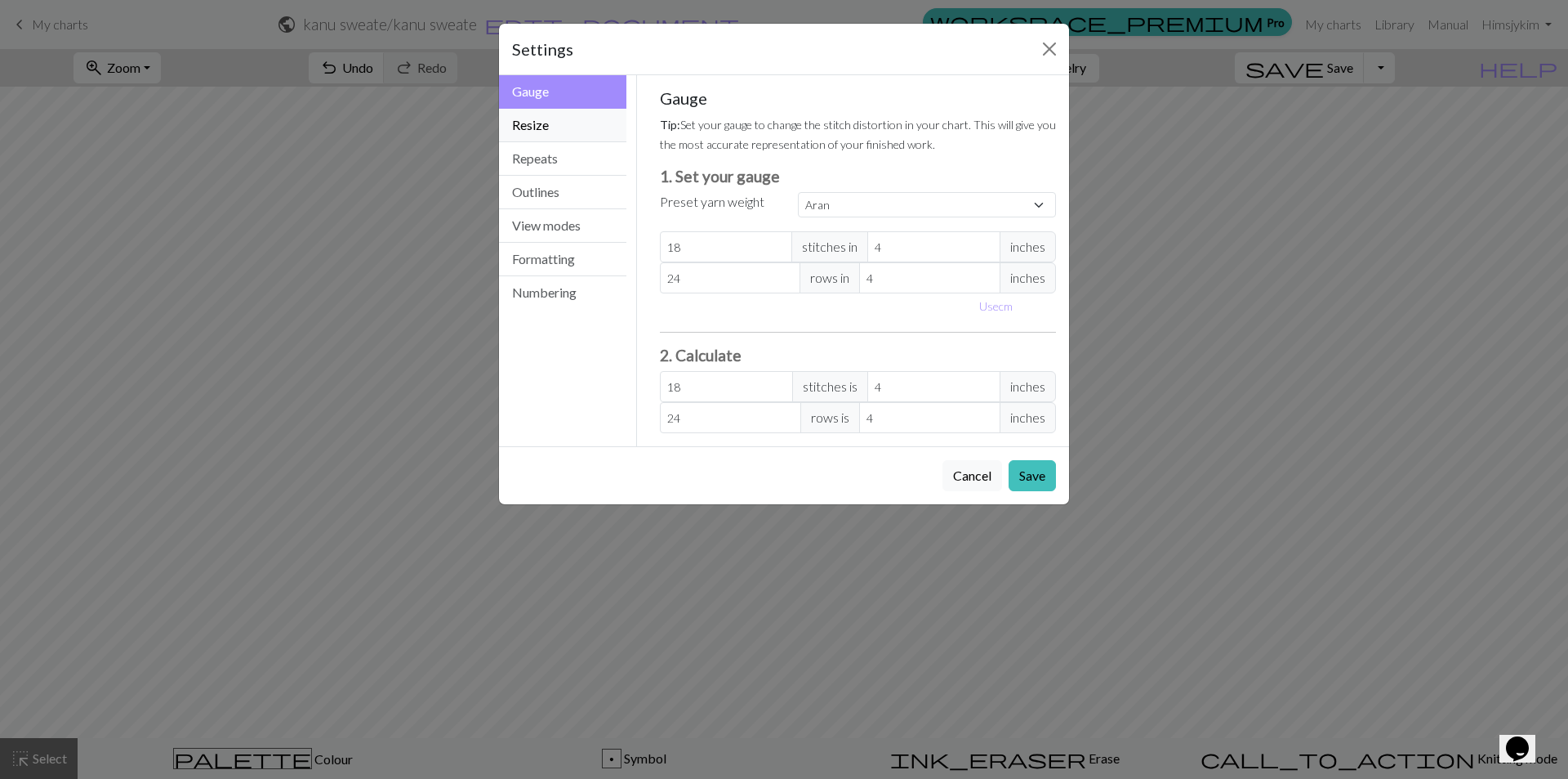
click at [555, 119] on button "Resize" at bounding box center [563, 125] width 128 height 34
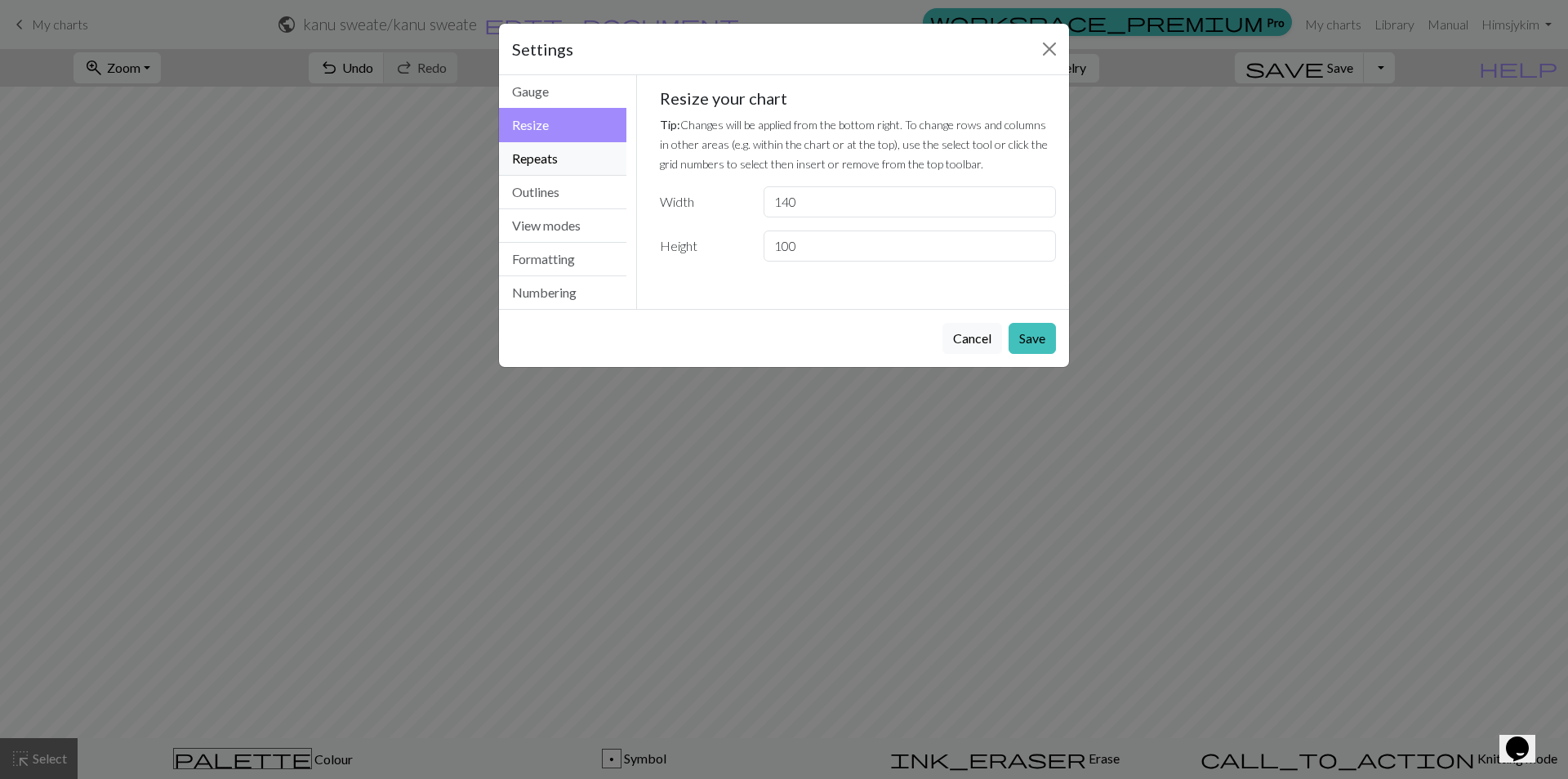
click at [551, 154] on button "Repeats" at bounding box center [563, 159] width 128 height 34
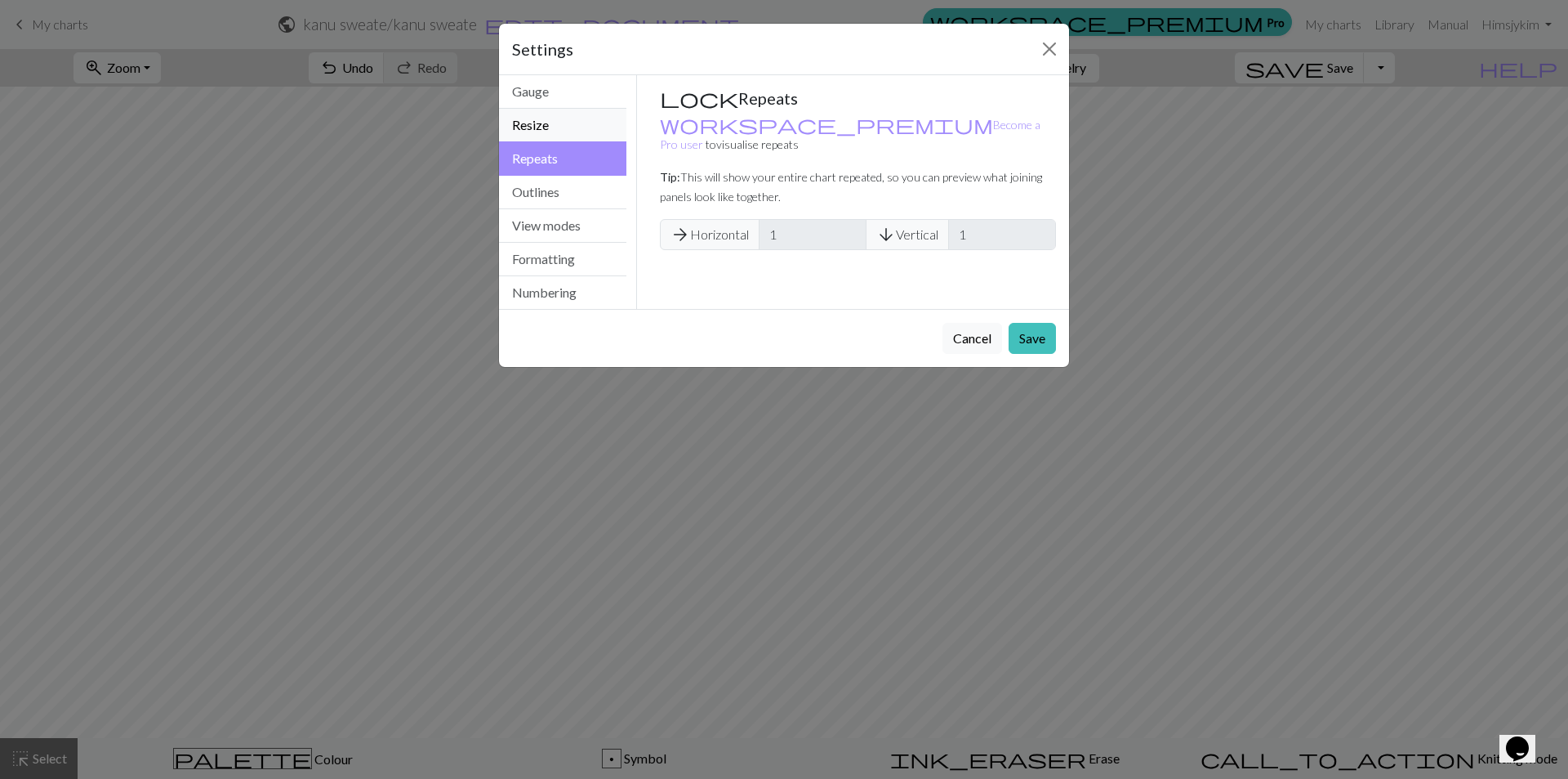
click at [555, 117] on button "Resize" at bounding box center [563, 125] width 128 height 34
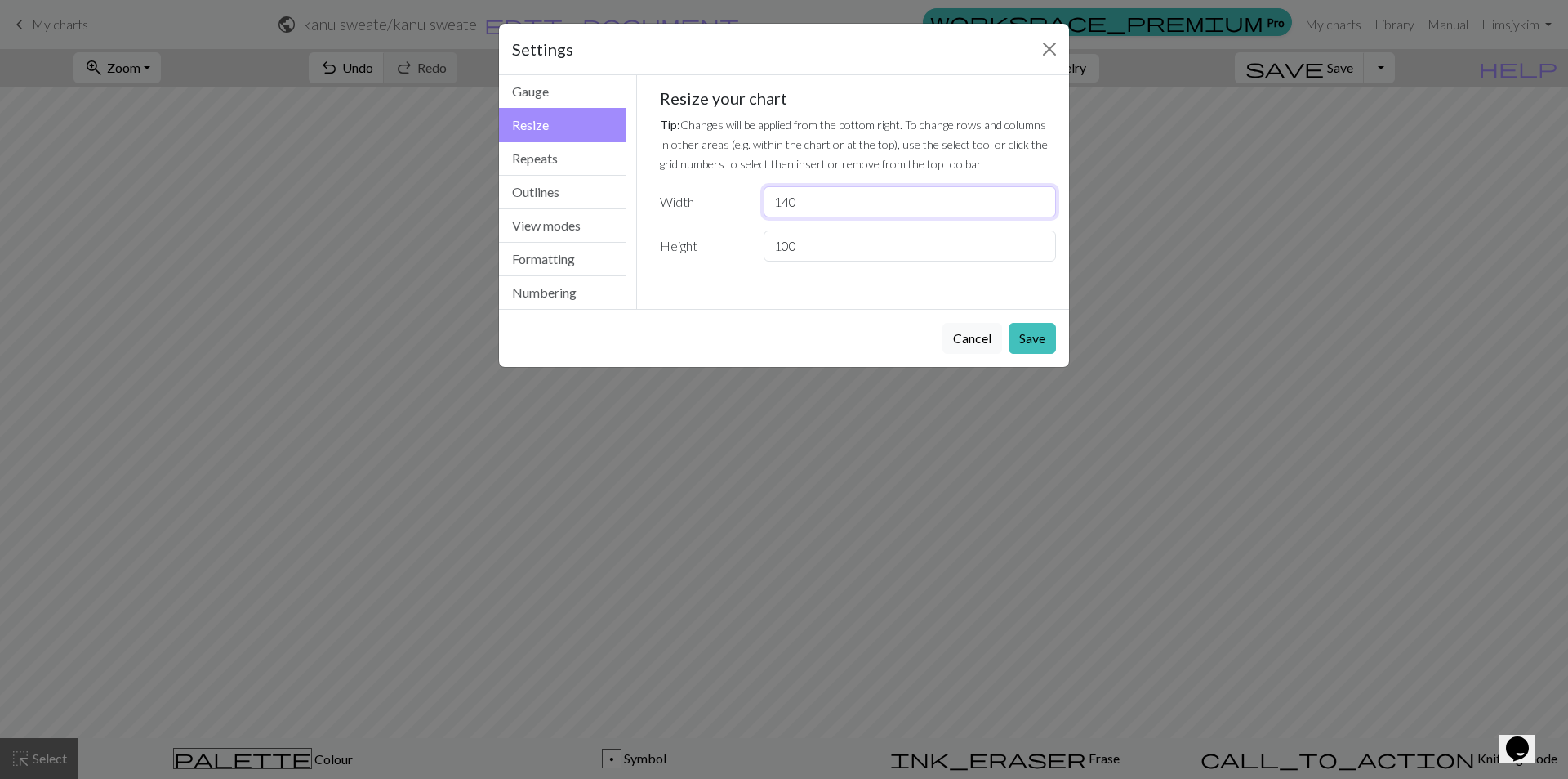
drag, startPoint x: 814, startPoint y: 202, endPoint x: 665, endPoint y: 195, distance: 149.2
click at [665, 201] on div "Width 140" at bounding box center [858, 202] width 416 height 31
type input "20"
drag, startPoint x: 804, startPoint y: 246, endPoint x: 666, endPoint y: 227, distance: 139.3
click at [676, 247] on div "Height 100" at bounding box center [858, 246] width 416 height 31
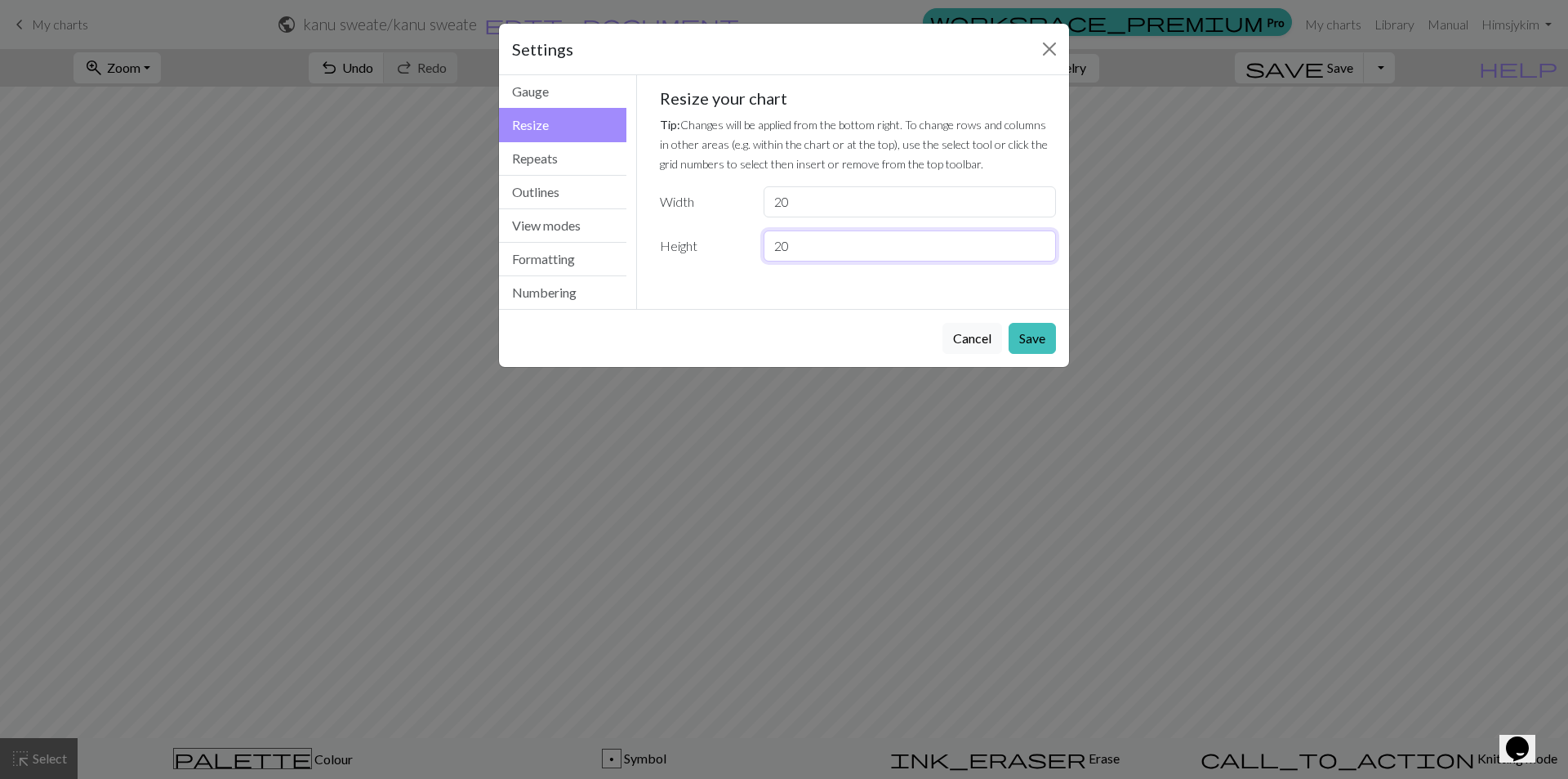
type input "20"
click at [1030, 335] on button "Save" at bounding box center [1032, 338] width 47 height 31
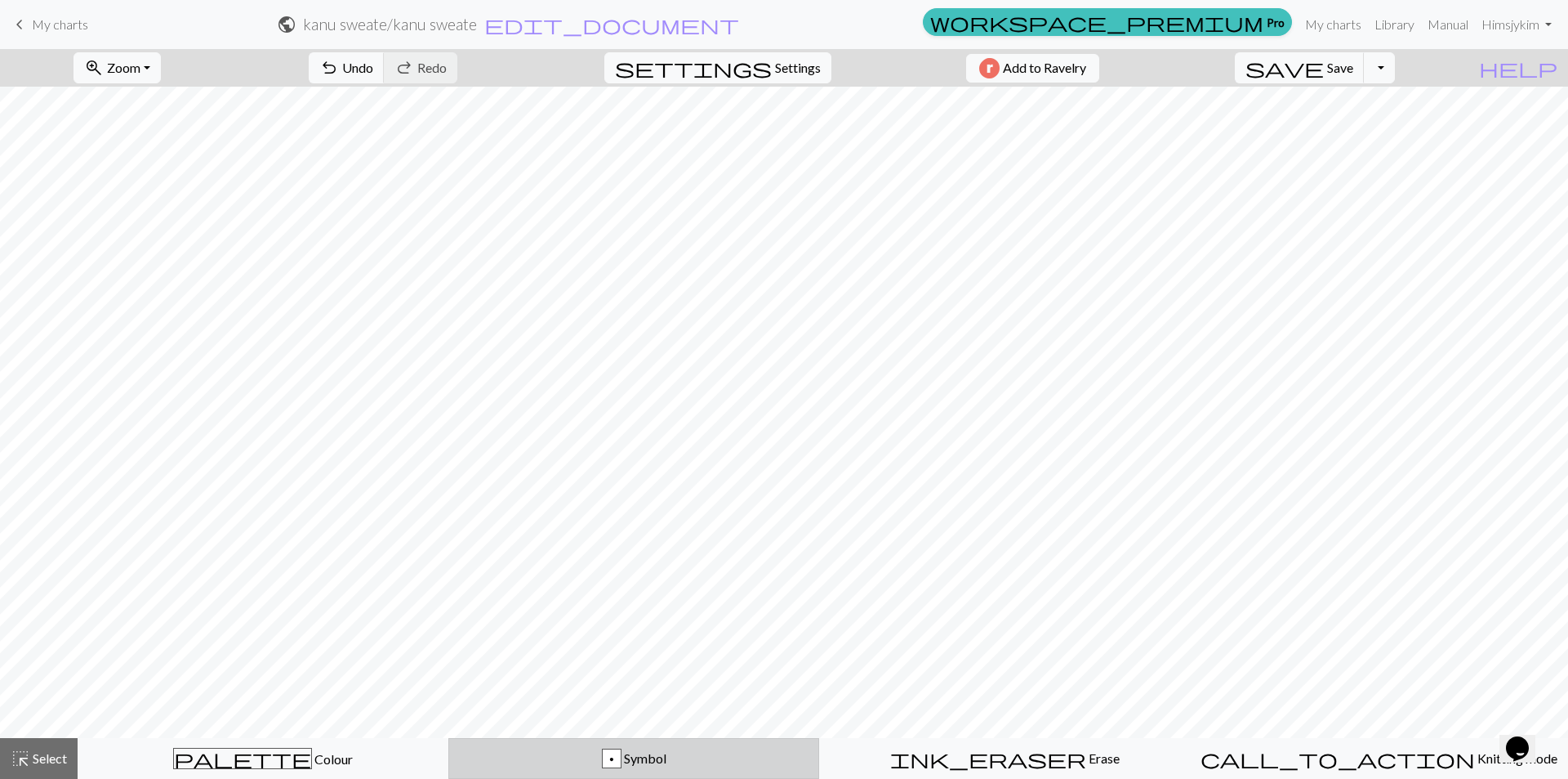
click at [645, 768] on button "p Symbol" at bounding box center [633, 759] width 371 height 41
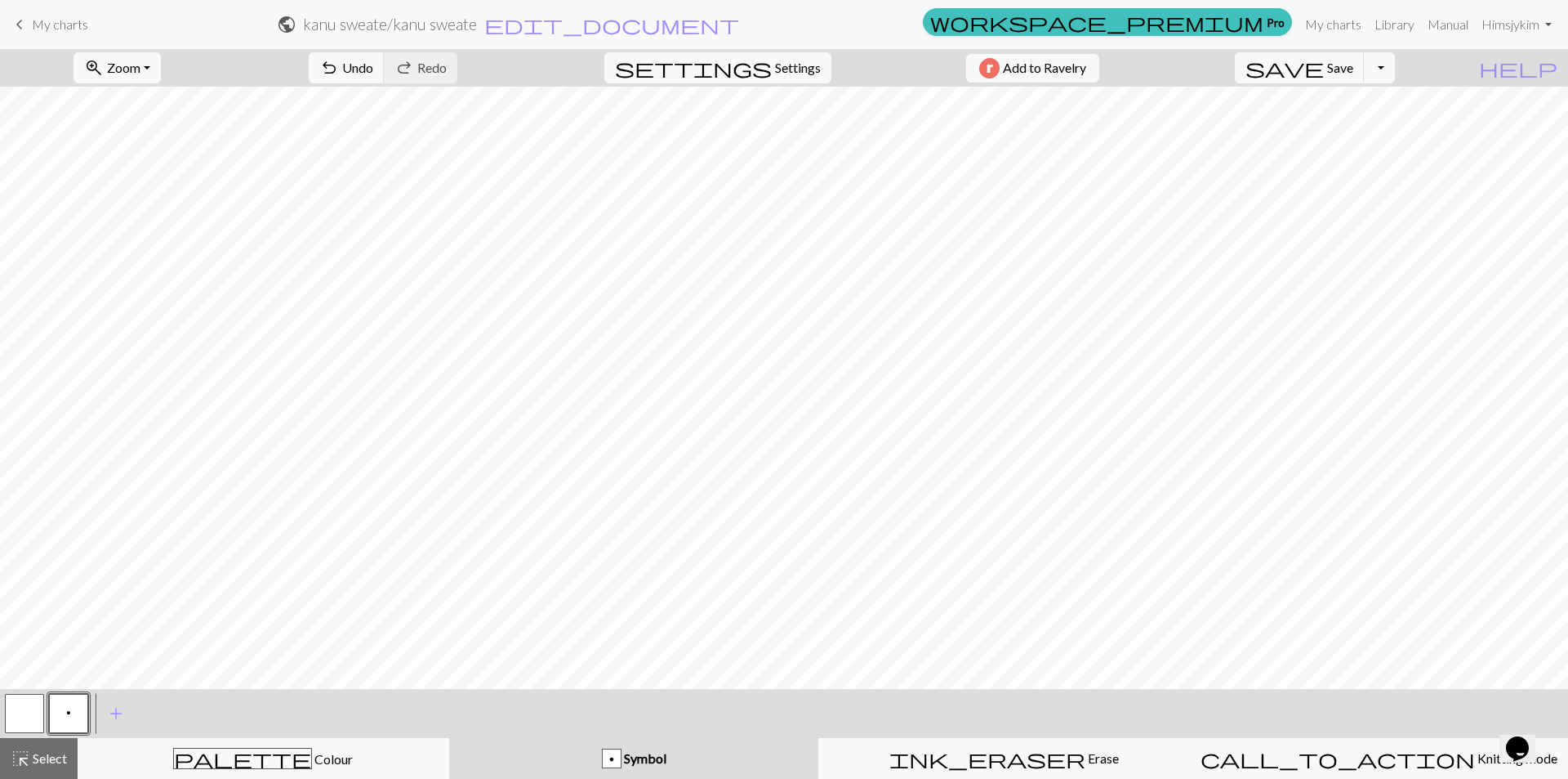
click at [23, 715] on button "button" at bounding box center [24, 713] width 39 height 39
click at [618, 755] on div "button" at bounding box center [612, 759] width 19 height 19
click at [60, 710] on button "p" at bounding box center [69, 713] width 39 height 39
click at [124, 715] on span "add" at bounding box center [116, 714] width 19 height 23
click at [109, 707] on button "button" at bounding box center [112, 713] width 39 height 39
